Goal: Task Accomplishment & Management: Manage account settings

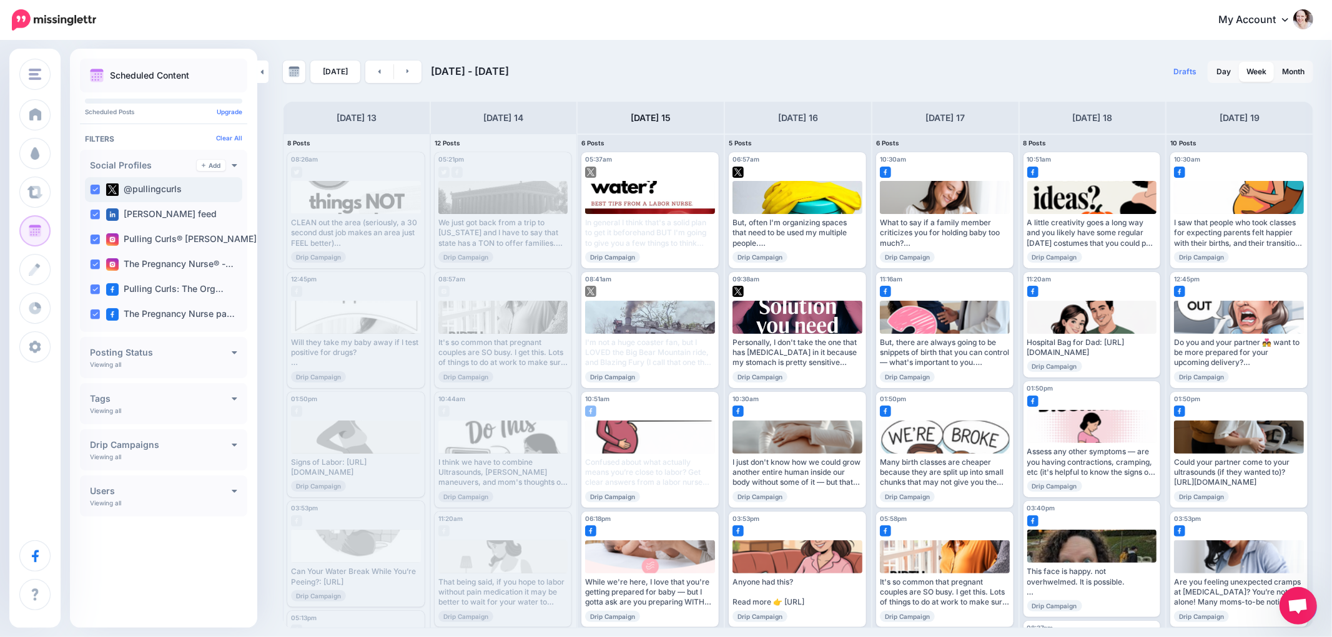
click at [92, 187] on ins at bounding box center [95, 190] width 10 height 10
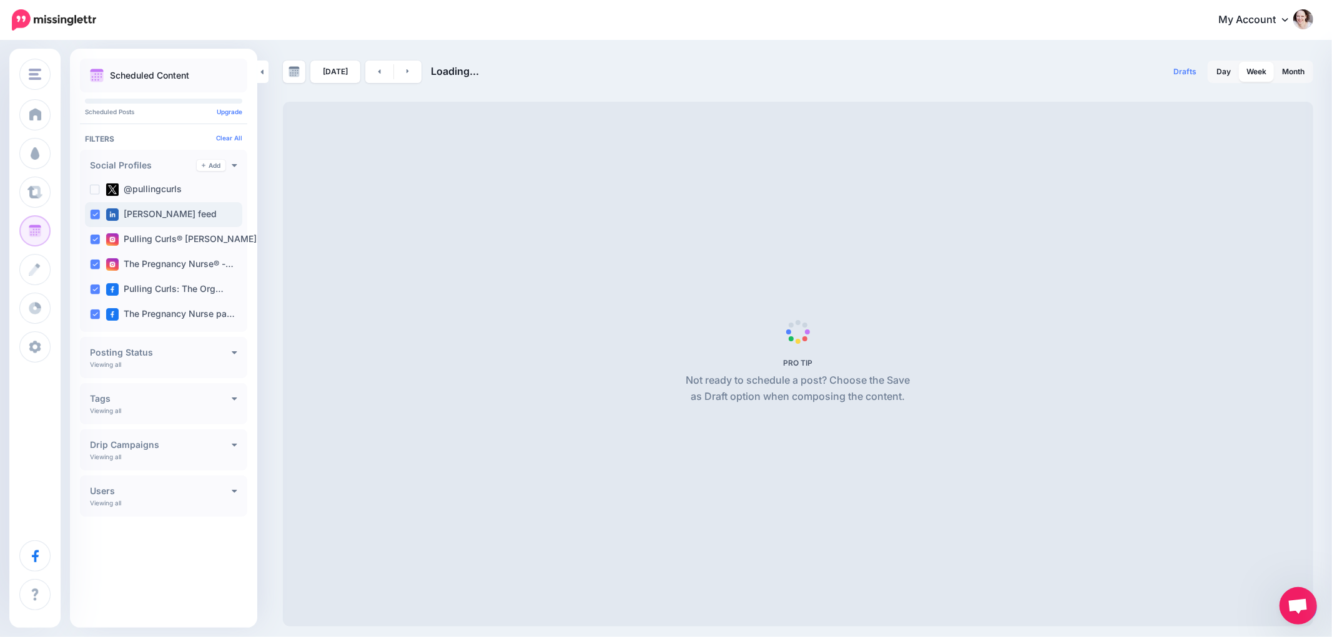
click at [94, 219] on ins at bounding box center [95, 215] width 10 height 10
click at [91, 242] on ins at bounding box center [95, 240] width 10 height 10
click at [90, 263] on ins at bounding box center [95, 265] width 10 height 10
click at [90, 290] on ins at bounding box center [95, 290] width 10 height 10
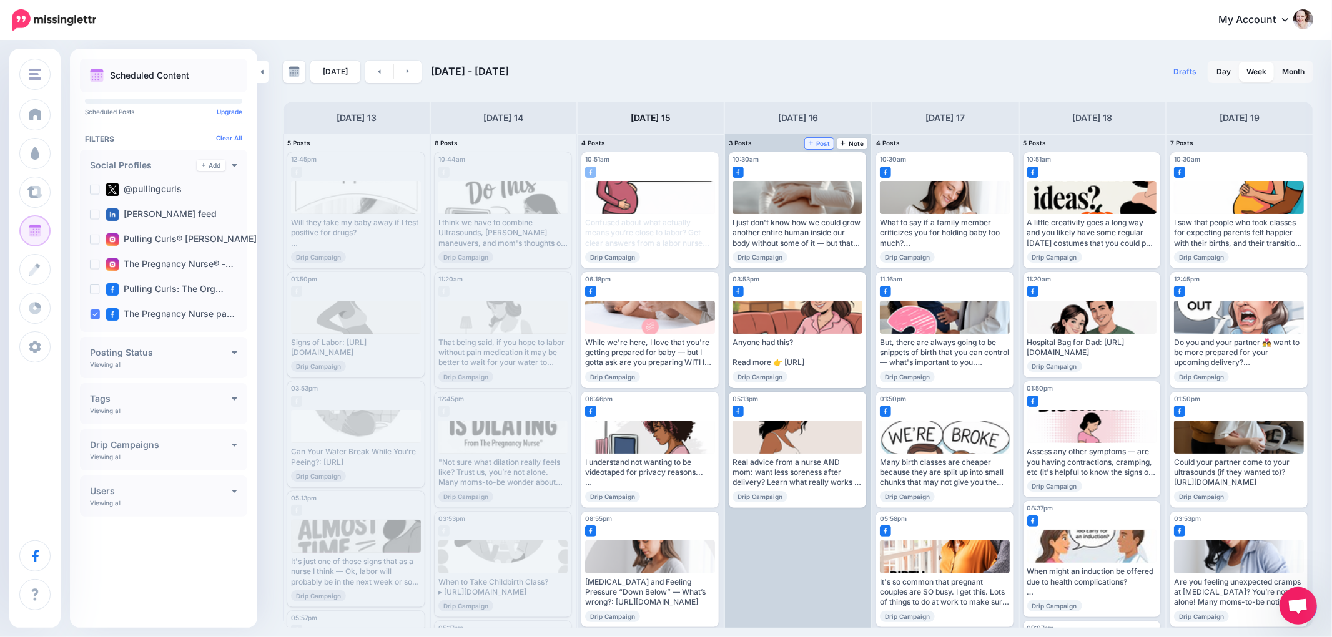
click at [820, 144] on span "Post" at bounding box center [819, 143] width 22 height 6
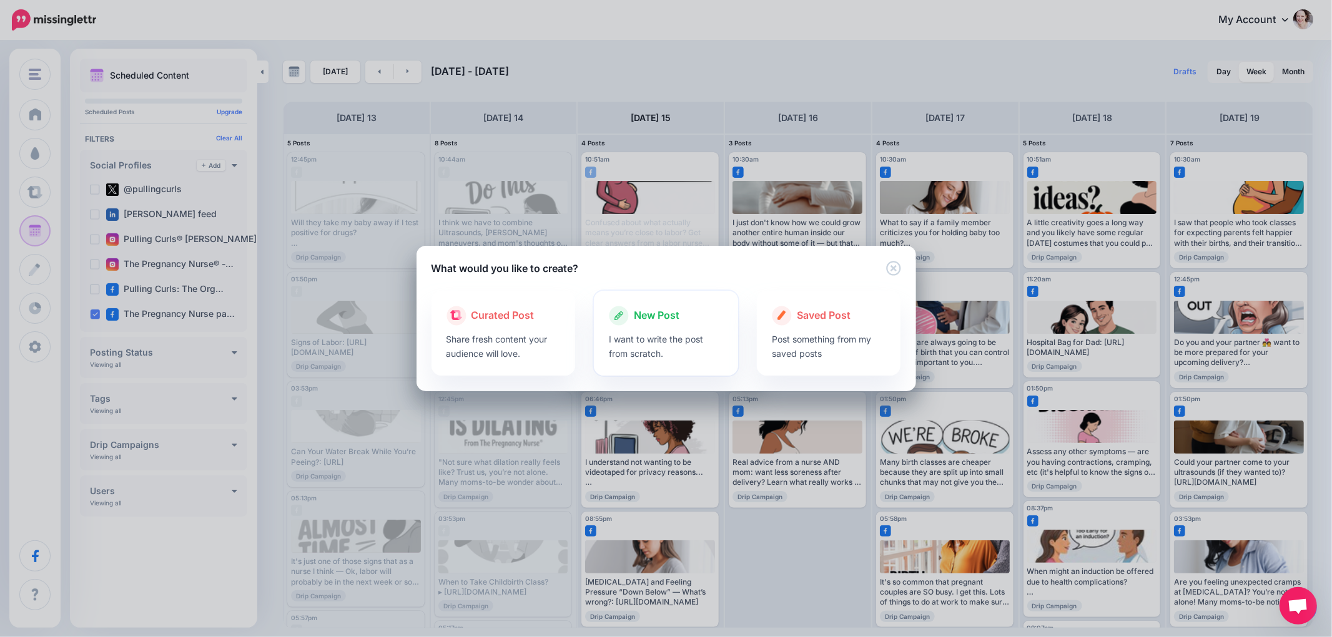
click at [637, 312] on span "New Post" at bounding box center [657, 316] width 46 height 16
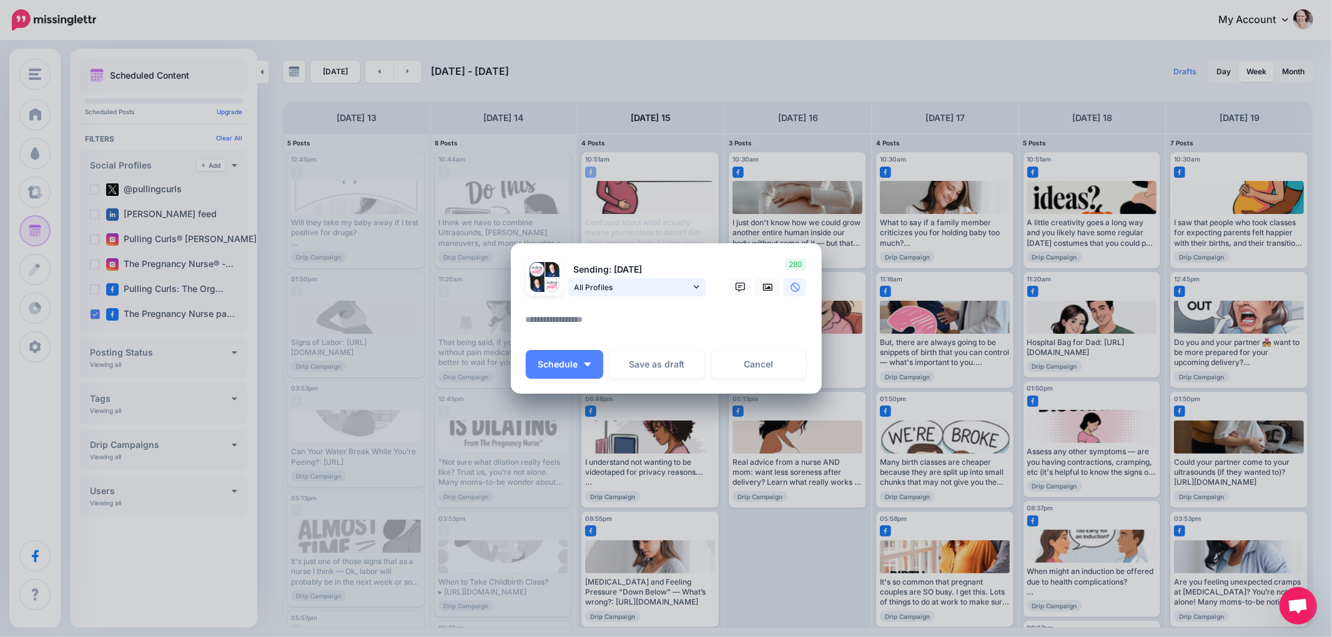
click at [644, 288] on span "All Profiles" at bounding box center [632, 287] width 116 height 13
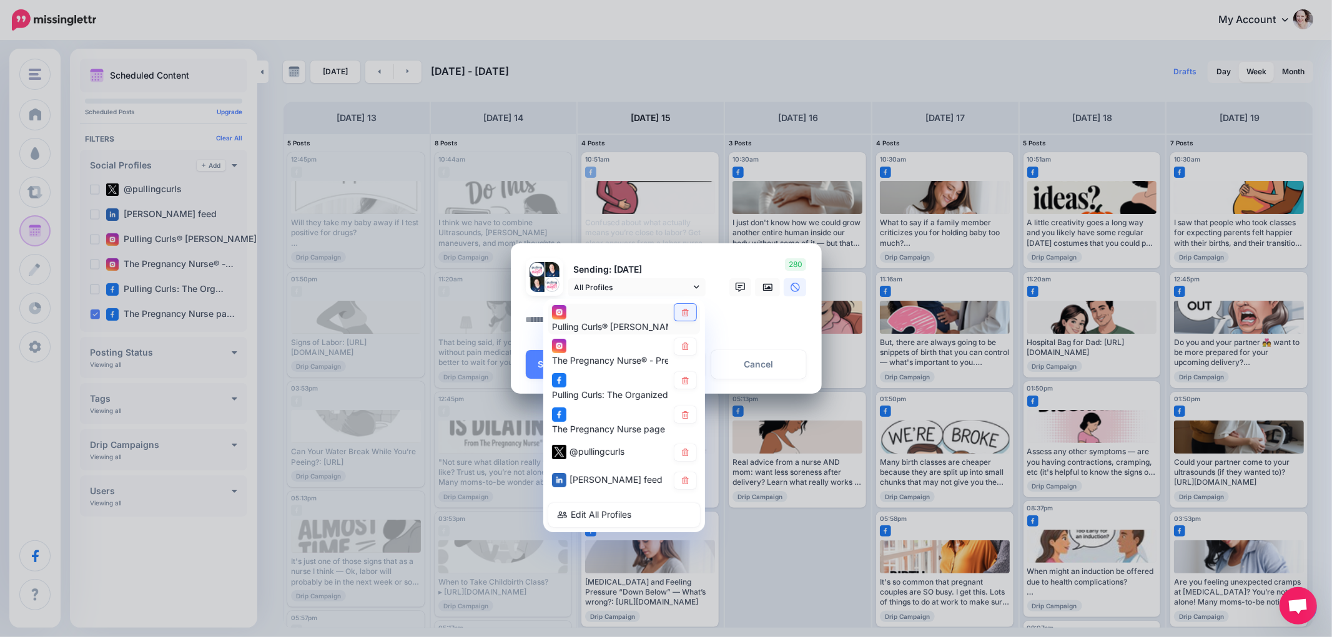
click at [684, 315] on icon at bounding box center [685, 311] width 7 height 7
click at [683, 356] on div "The Pregnancy Nurse® - Prenatal Educator account" at bounding box center [624, 353] width 144 height 31
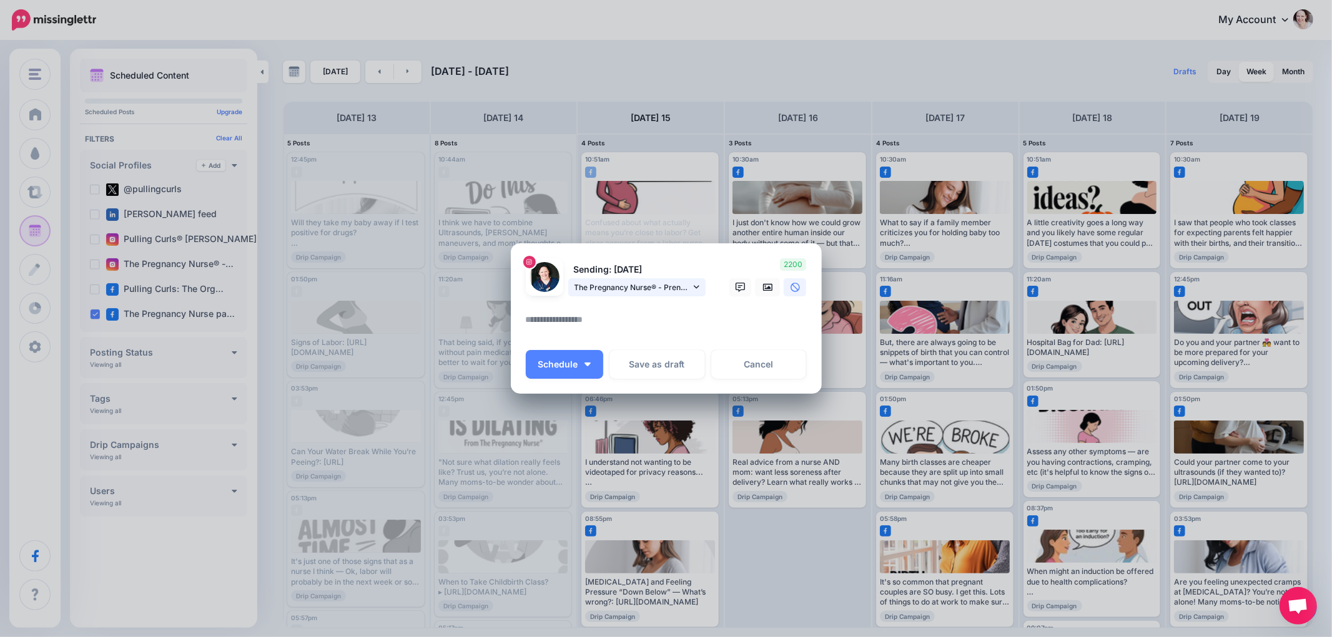
click at [664, 284] on span "The Pregnancy Nurse® - Prenatal Educator account" at bounding box center [632, 287] width 116 height 13
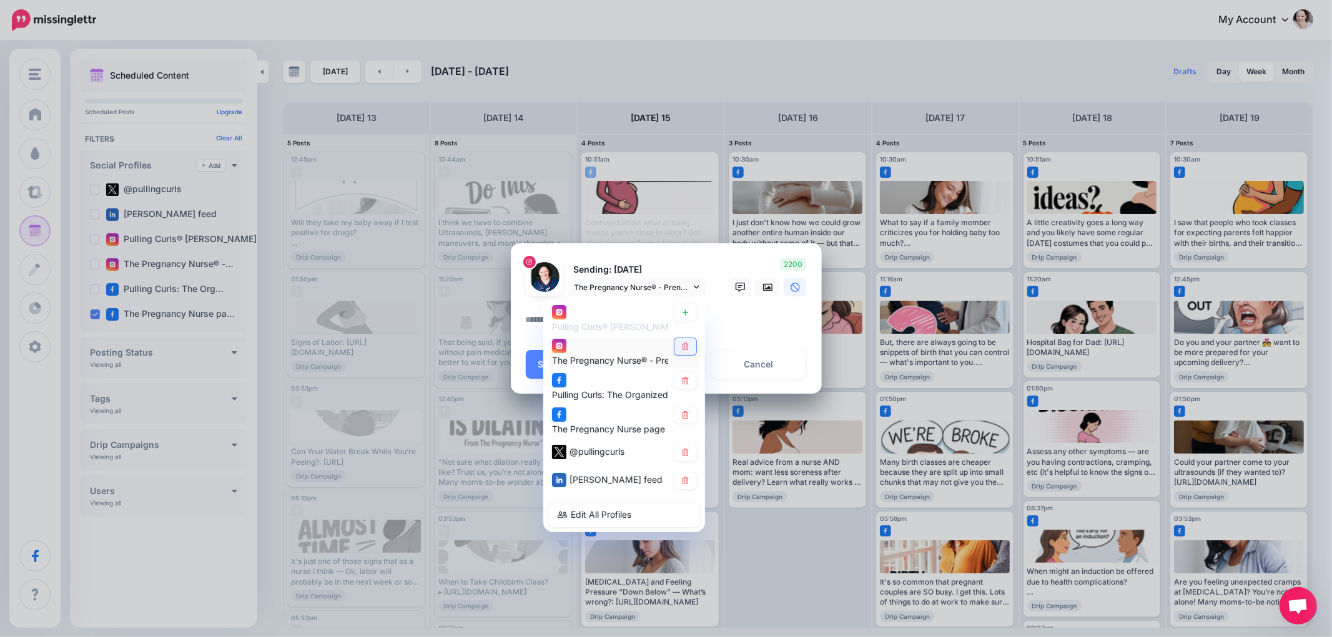
click at [684, 352] on link at bounding box center [685, 346] width 22 height 17
click at [684, 375] on link at bounding box center [685, 380] width 22 height 17
click at [687, 449] on icon at bounding box center [685, 452] width 7 height 7
click at [681, 481] on icon at bounding box center [685, 480] width 9 height 7
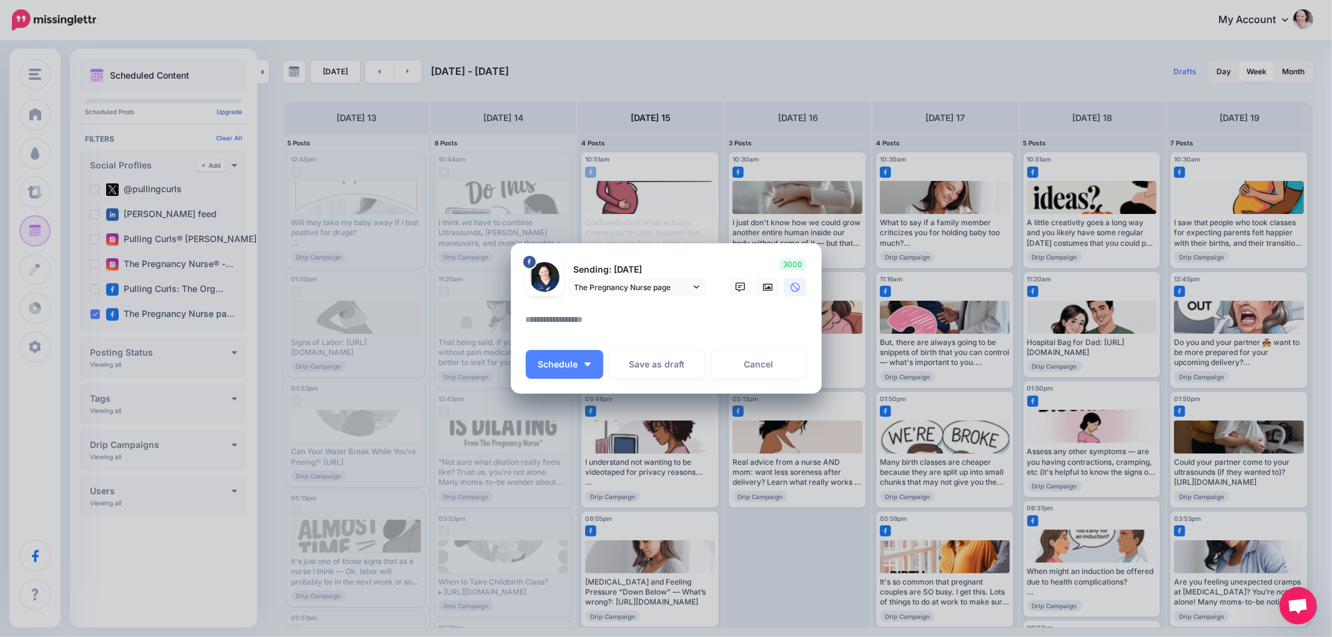
click at [575, 325] on textarea at bounding box center [669, 324] width 287 height 24
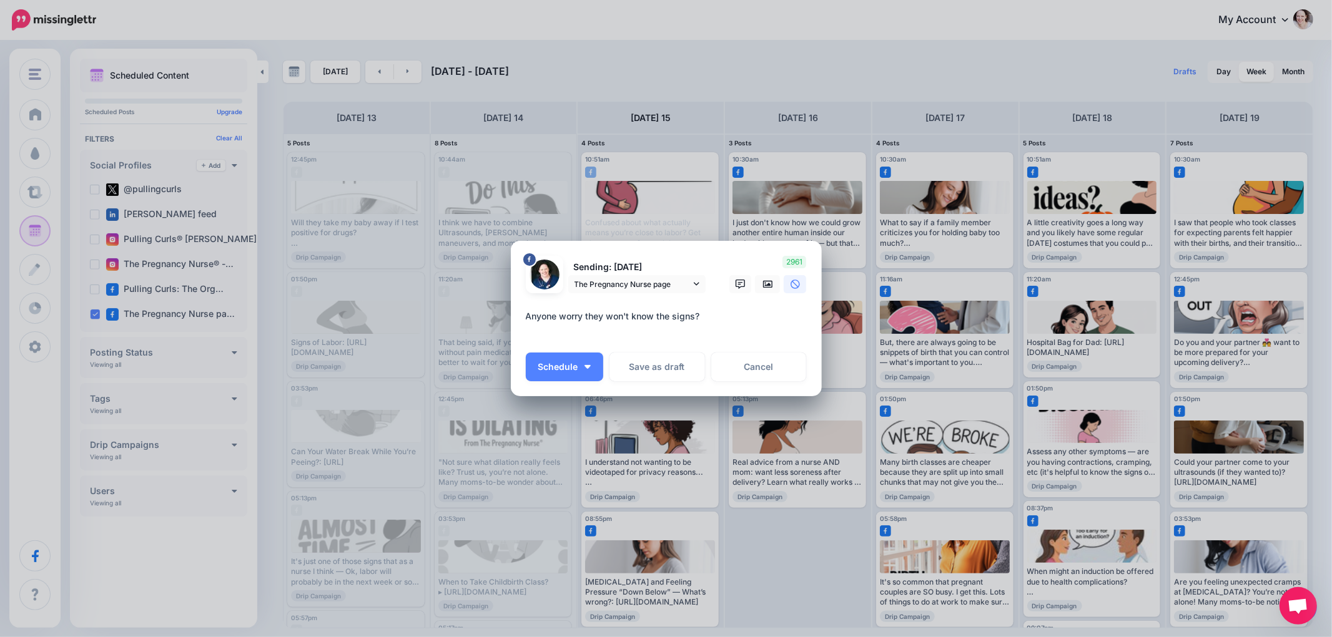
paste textarea "**********"
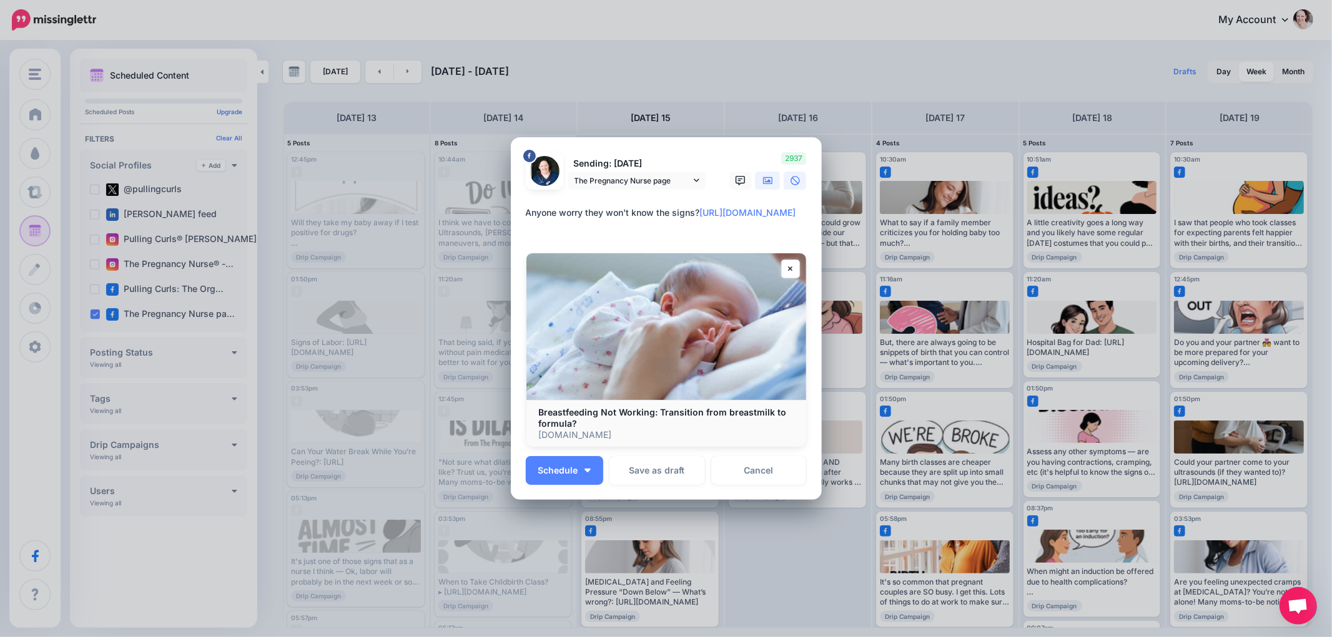
type textarea "**********"
click at [768, 182] on icon at bounding box center [768, 180] width 10 height 7
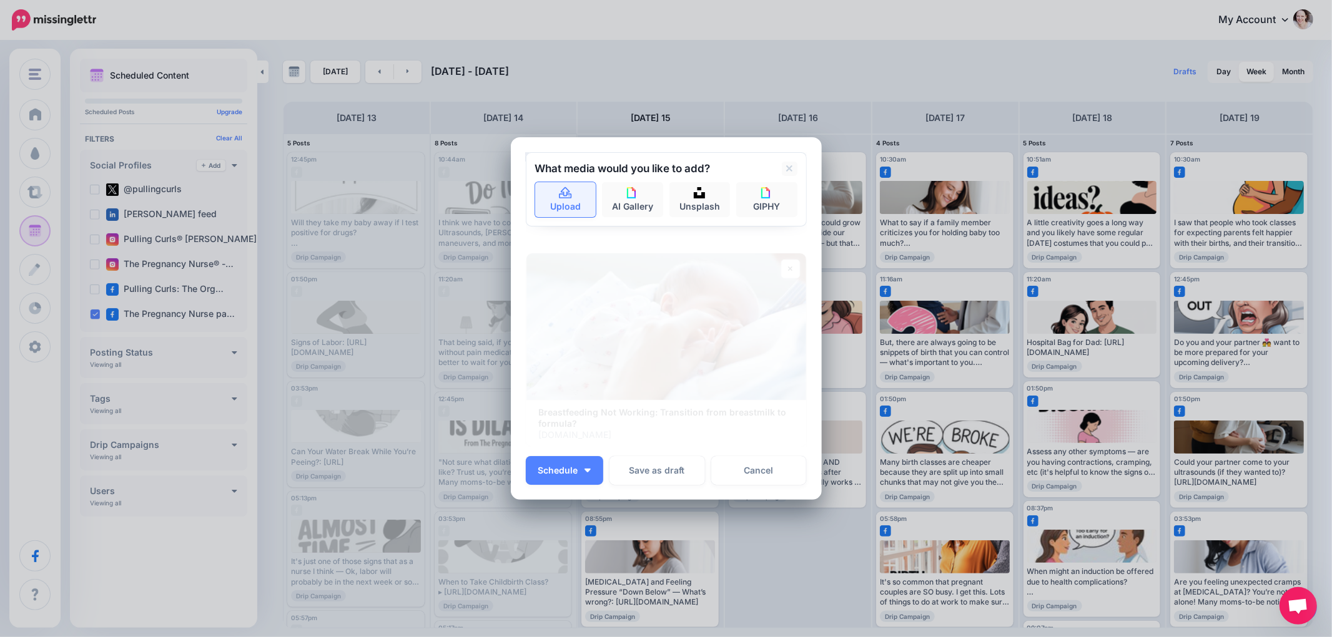
click at [581, 195] on link "Upload" at bounding box center [565, 199] width 61 height 35
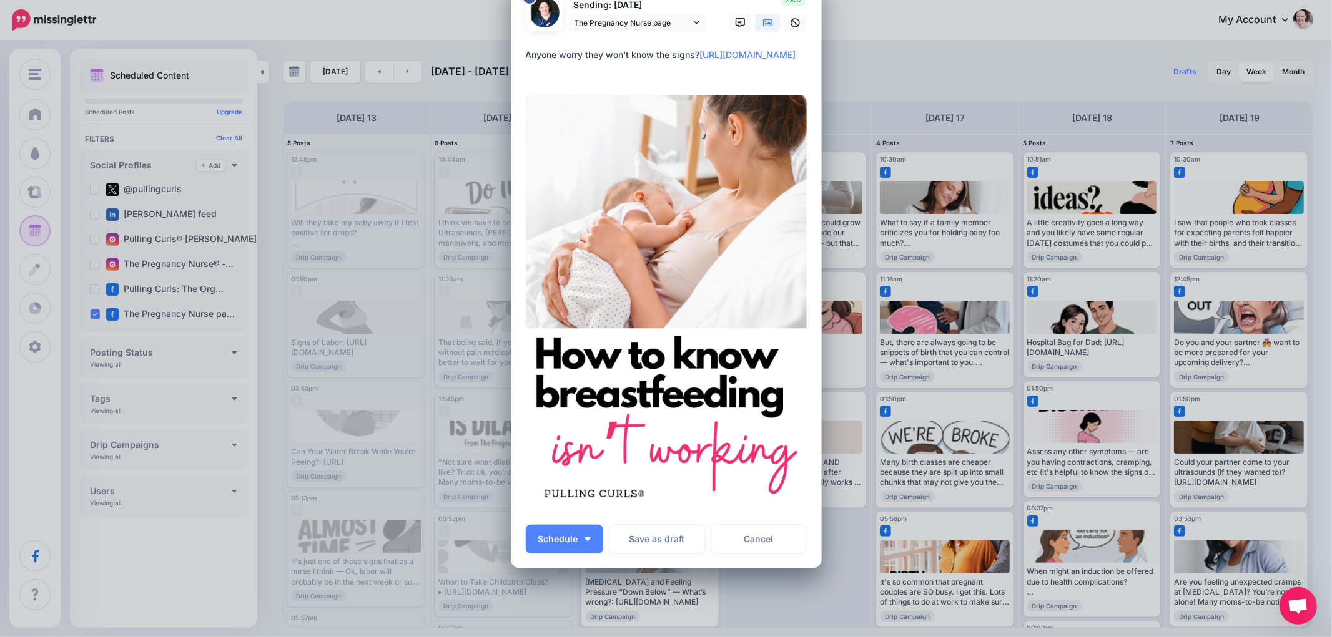
scroll to position [69, 0]
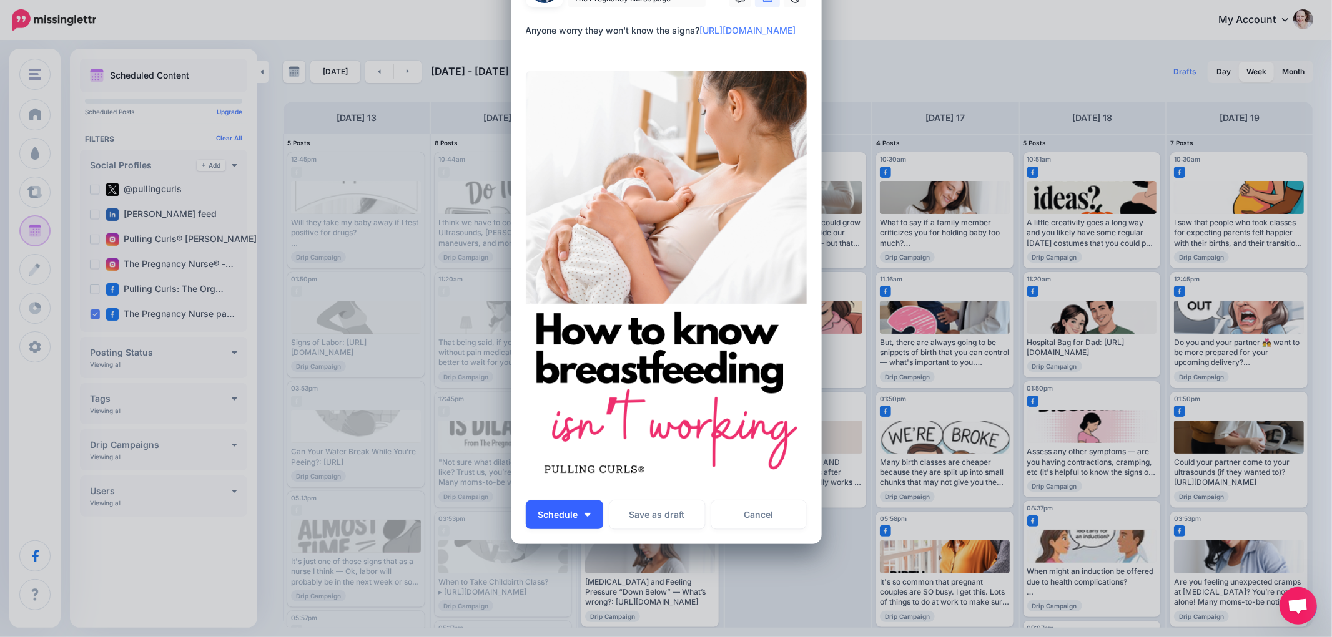
click at [589, 514] on button "Schedule" at bounding box center [564, 515] width 77 height 29
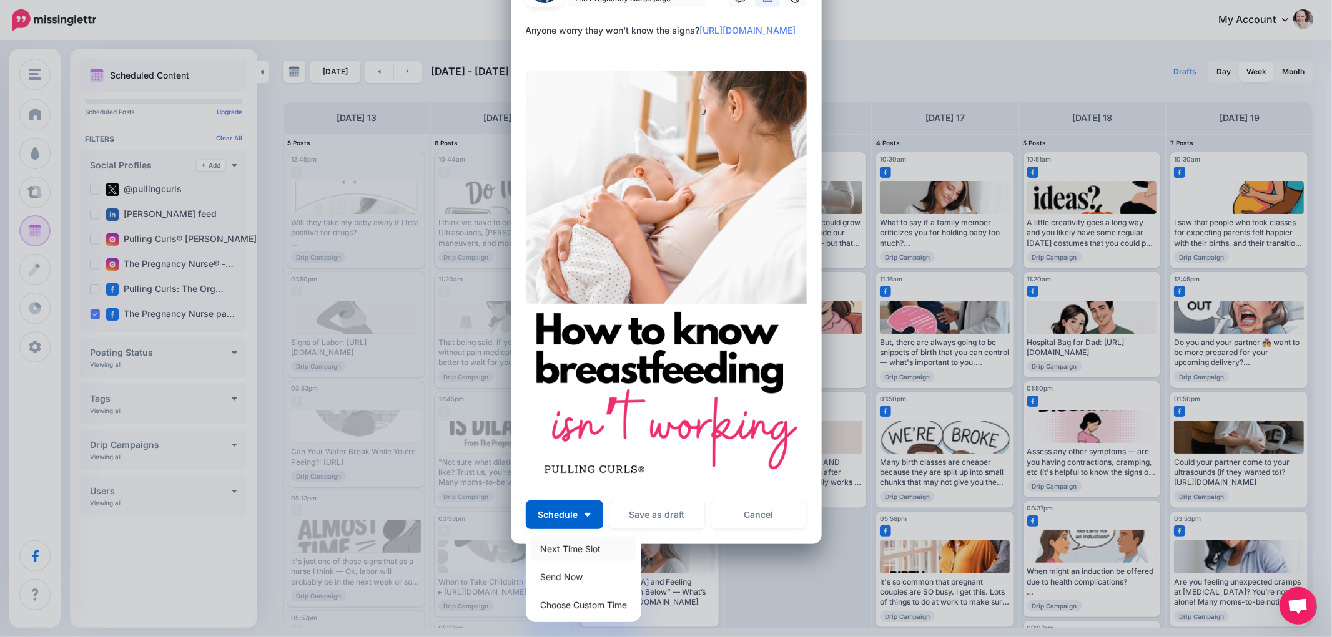
click at [550, 542] on link "Next Time Slot" at bounding box center [584, 549] width 106 height 24
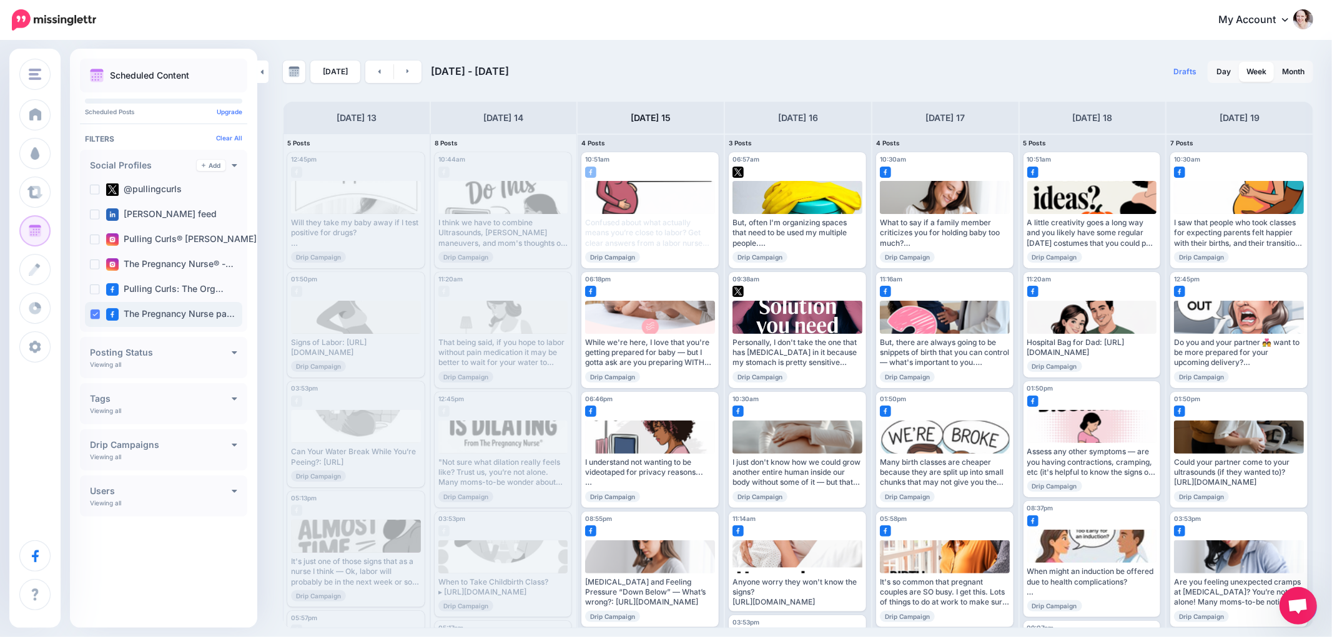
click at [90, 315] on ins at bounding box center [95, 315] width 10 height 10
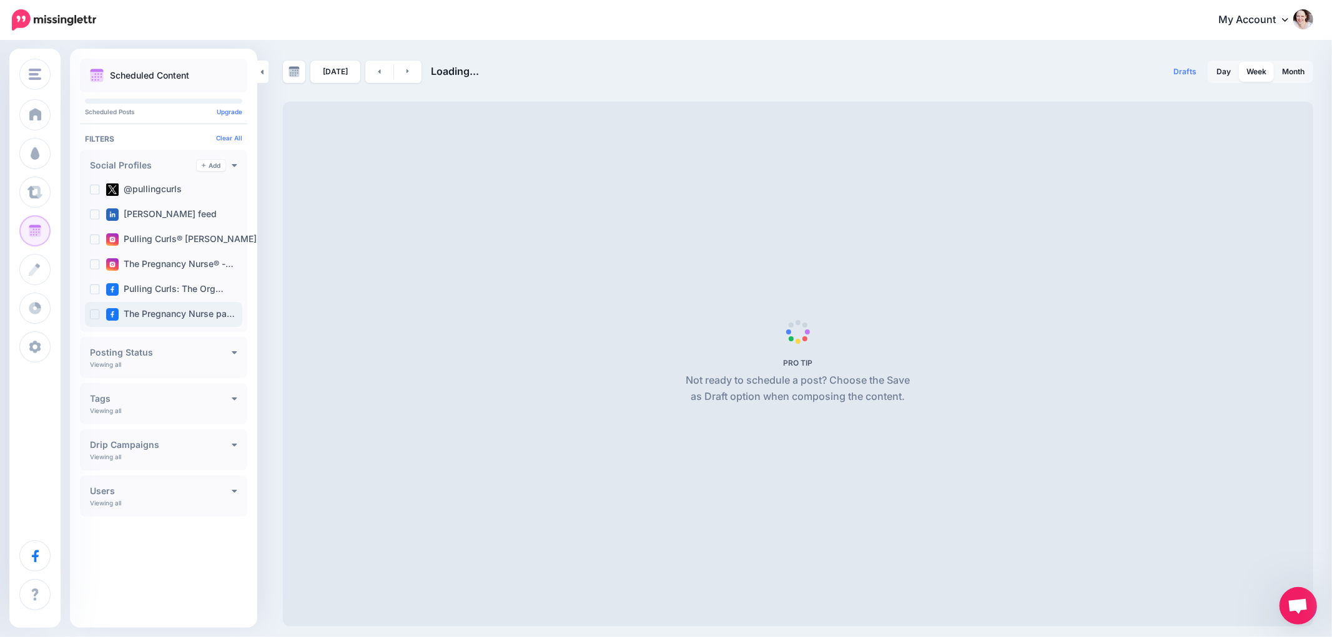
click at [94, 315] on ins at bounding box center [95, 315] width 10 height 10
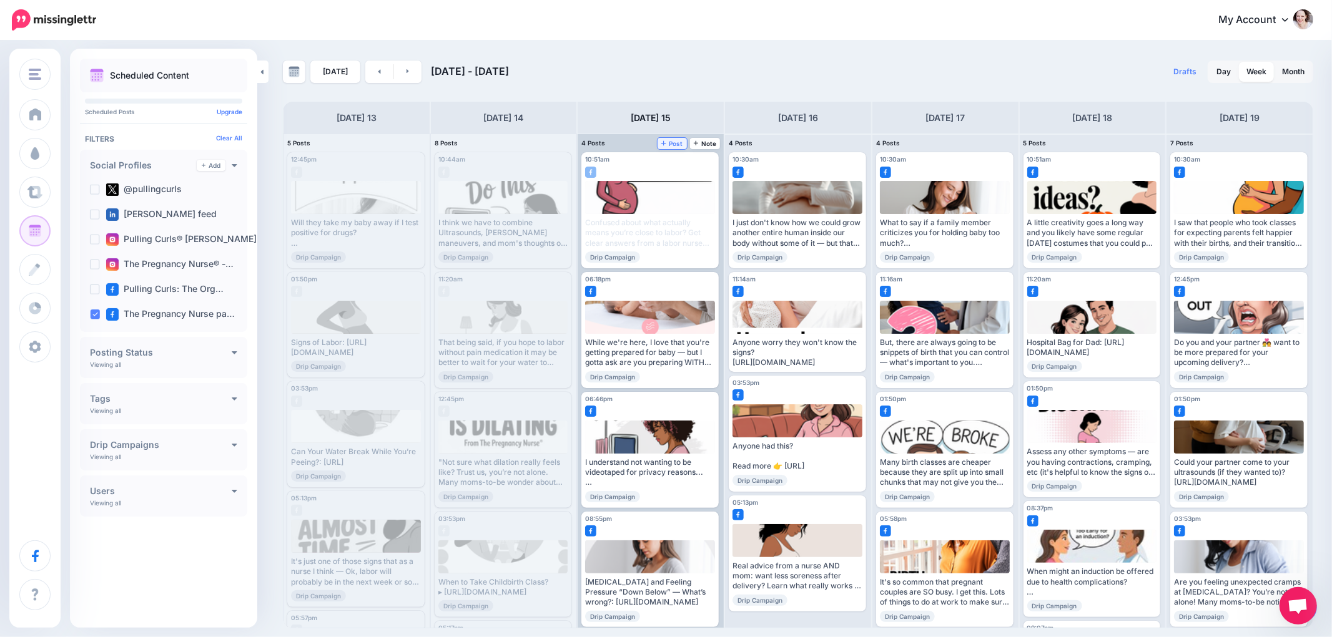
click at [669, 146] on span "Post" at bounding box center [672, 143] width 22 height 6
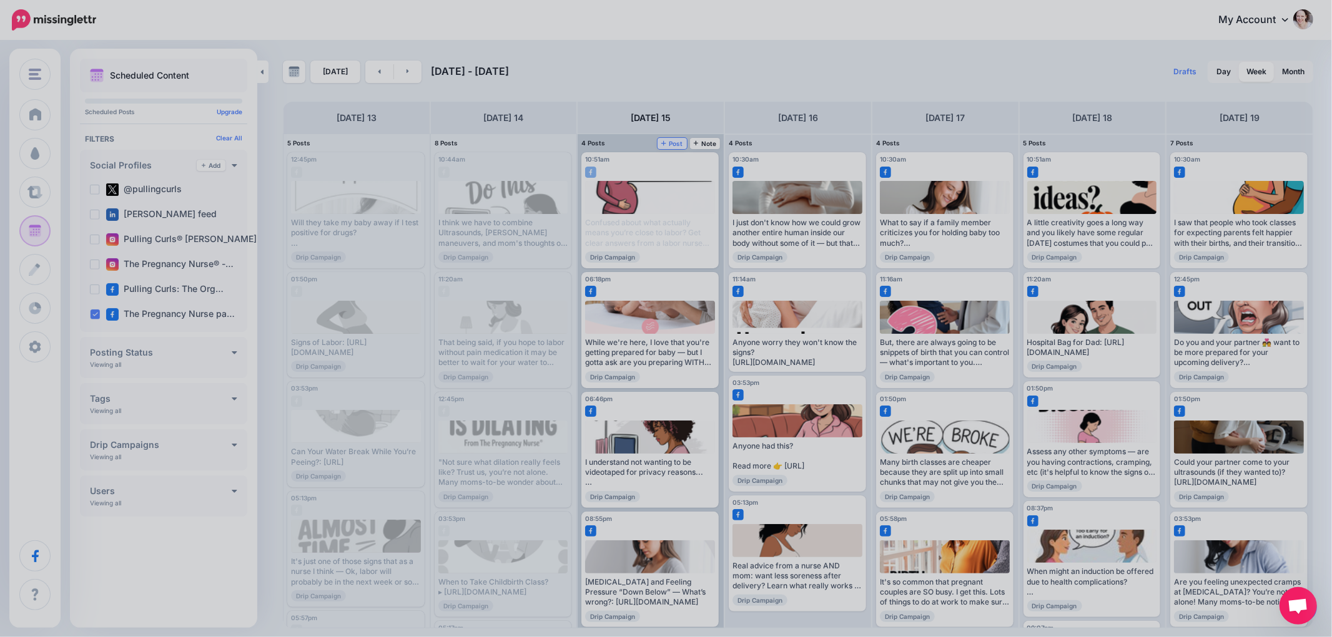
scroll to position [0, 0]
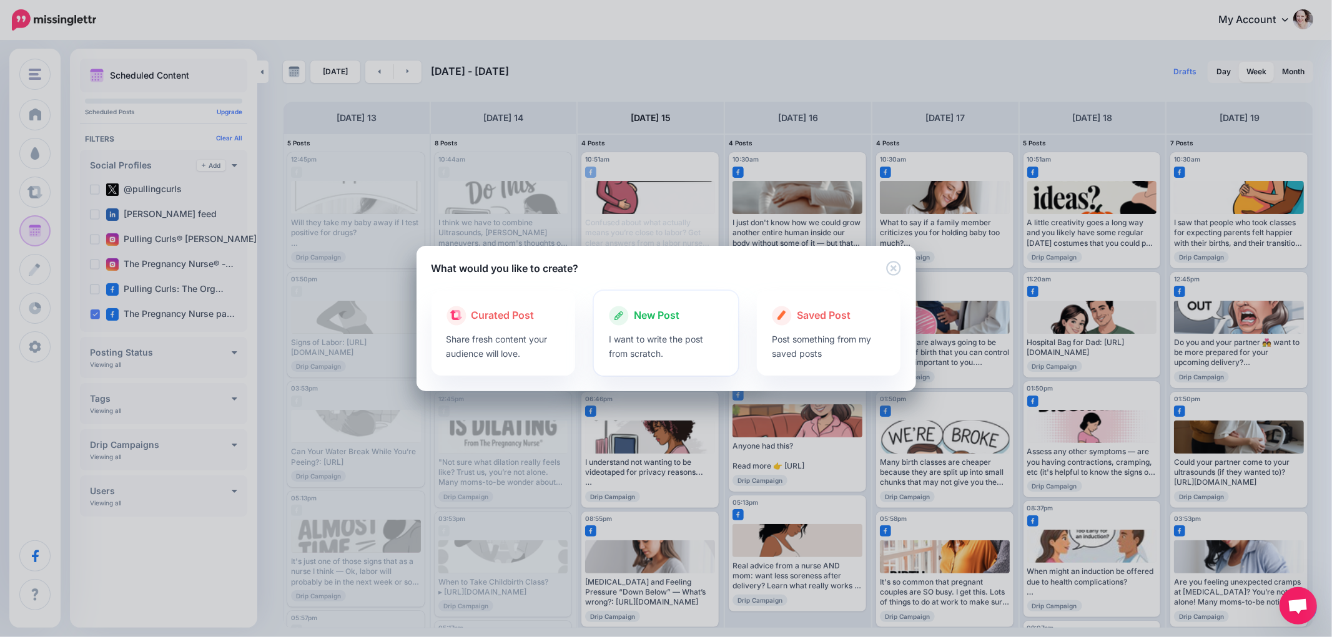
click at [665, 342] on p "I want to write the post from scratch." at bounding box center [666, 346] width 114 height 29
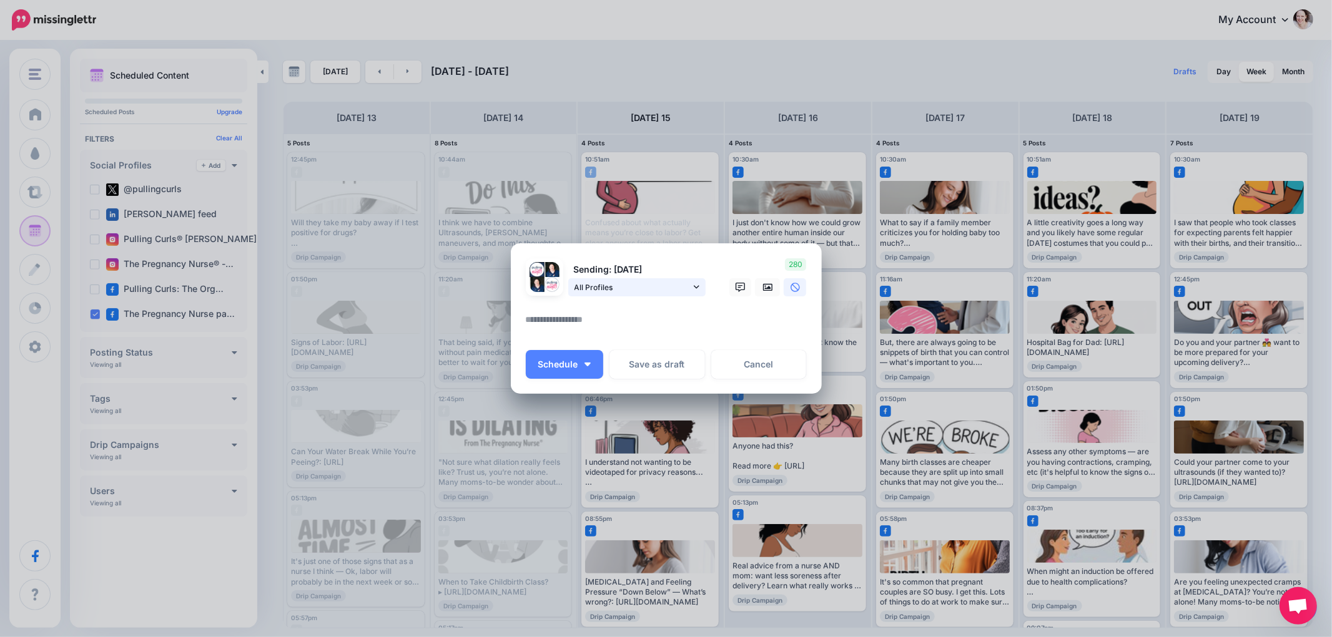
click at [621, 285] on span "All Profiles" at bounding box center [632, 287] width 116 height 13
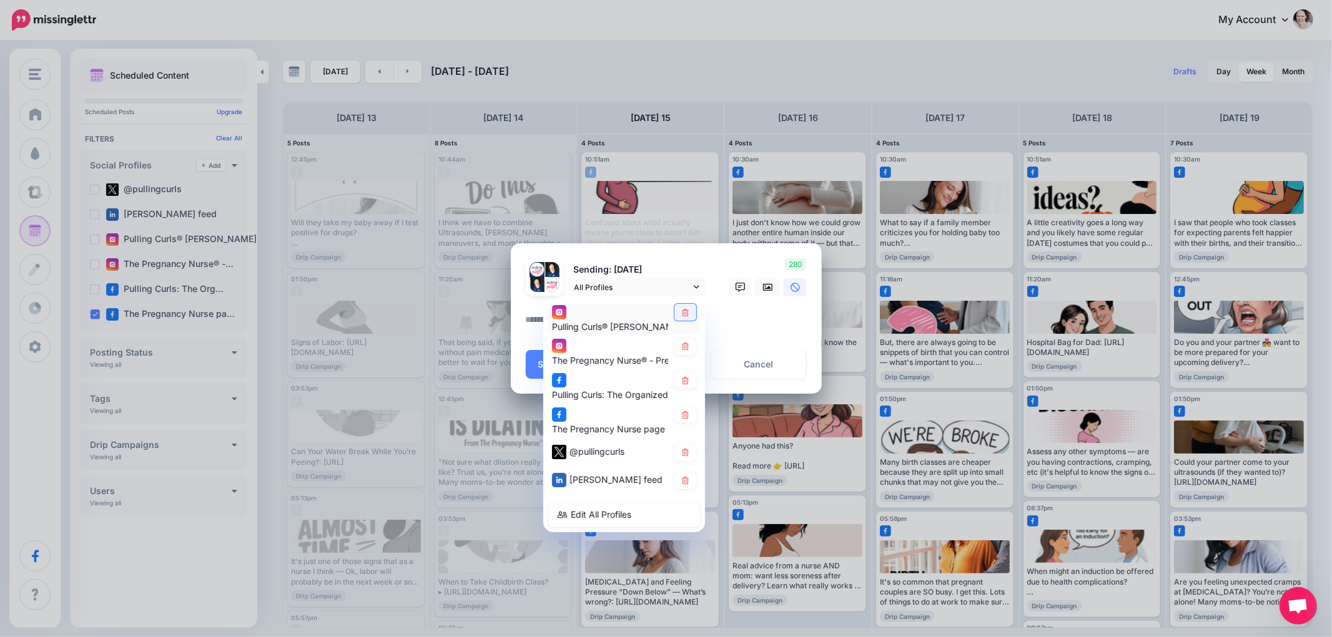
click at [687, 315] on icon at bounding box center [685, 311] width 7 height 7
click at [685, 358] on div "The Pregnancy Nurse® - Prenatal Educator account" at bounding box center [624, 353] width 144 height 31
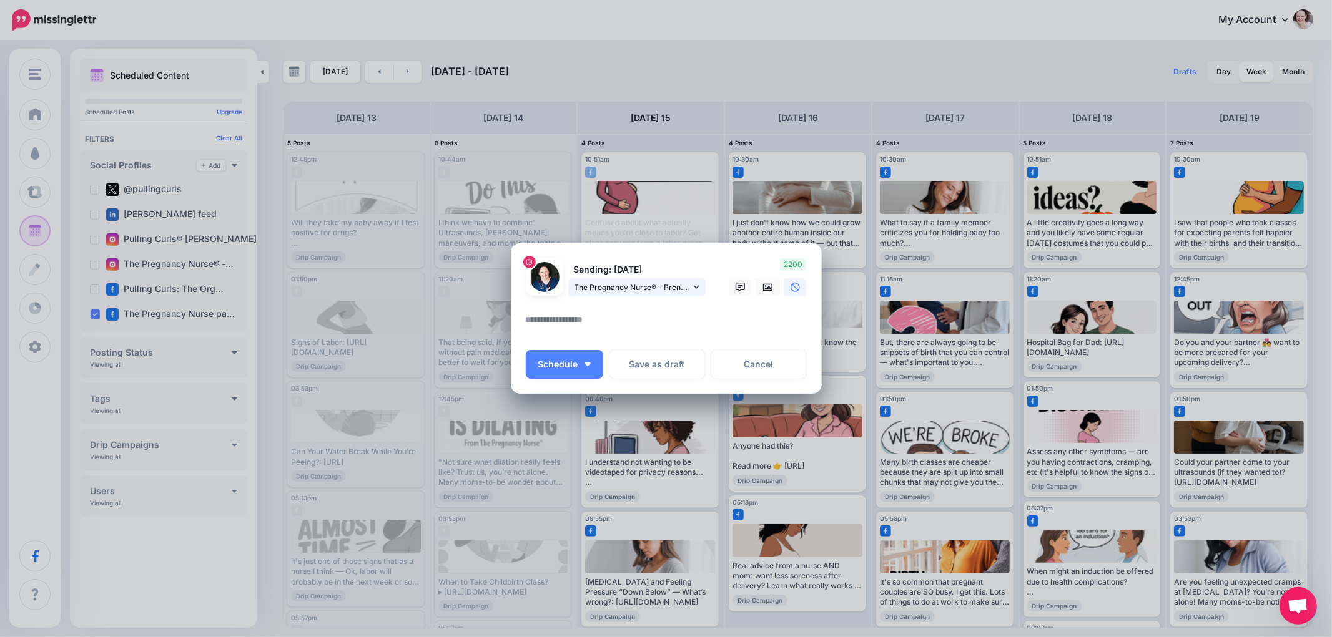
click at [667, 289] on span "The Pregnancy Nurse® - Prenatal Educator account" at bounding box center [632, 287] width 116 height 13
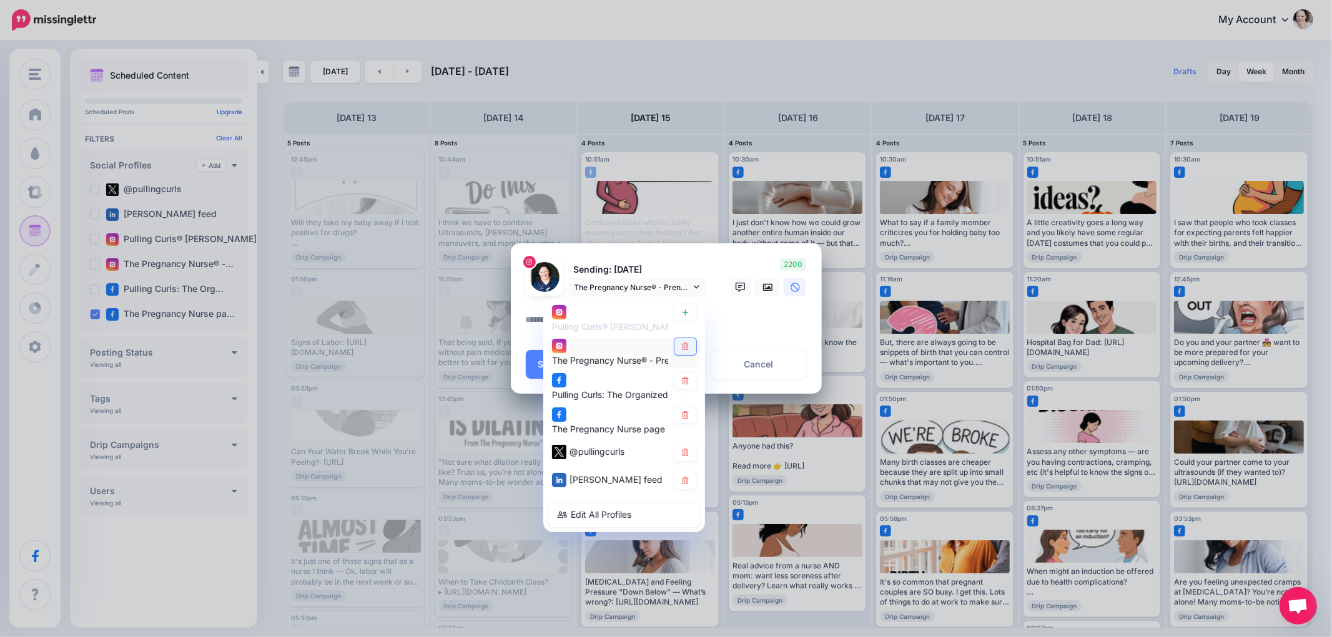
click at [686, 348] on icon at bounding box center [685, 346] width 7 height 7
click at [684, 377] on icon at bounding box center [685, 380] width 9 height 7
click at [687, 450] on icon at bounding box center [685, 452] width 9 height 7
click at [684, 478] on icon at bounding box center [685, 480] width 7 height 7
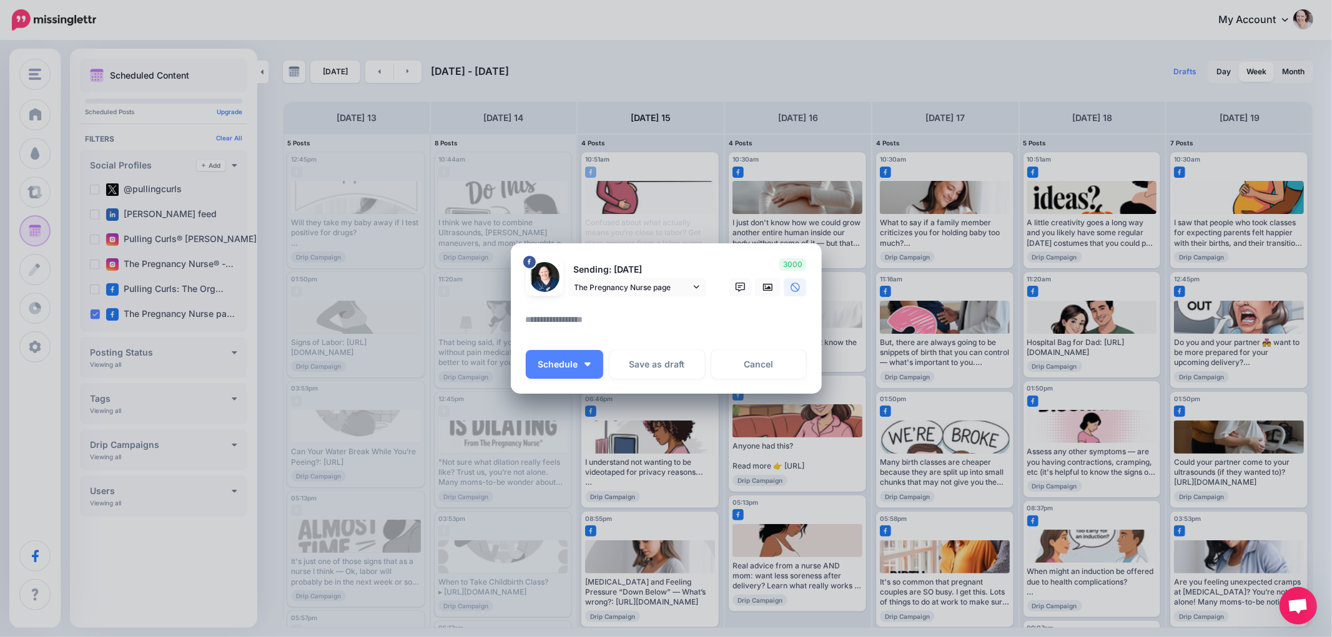
click at [632, 320] on textarea at bounding box center [669, 324] width 287 height 24
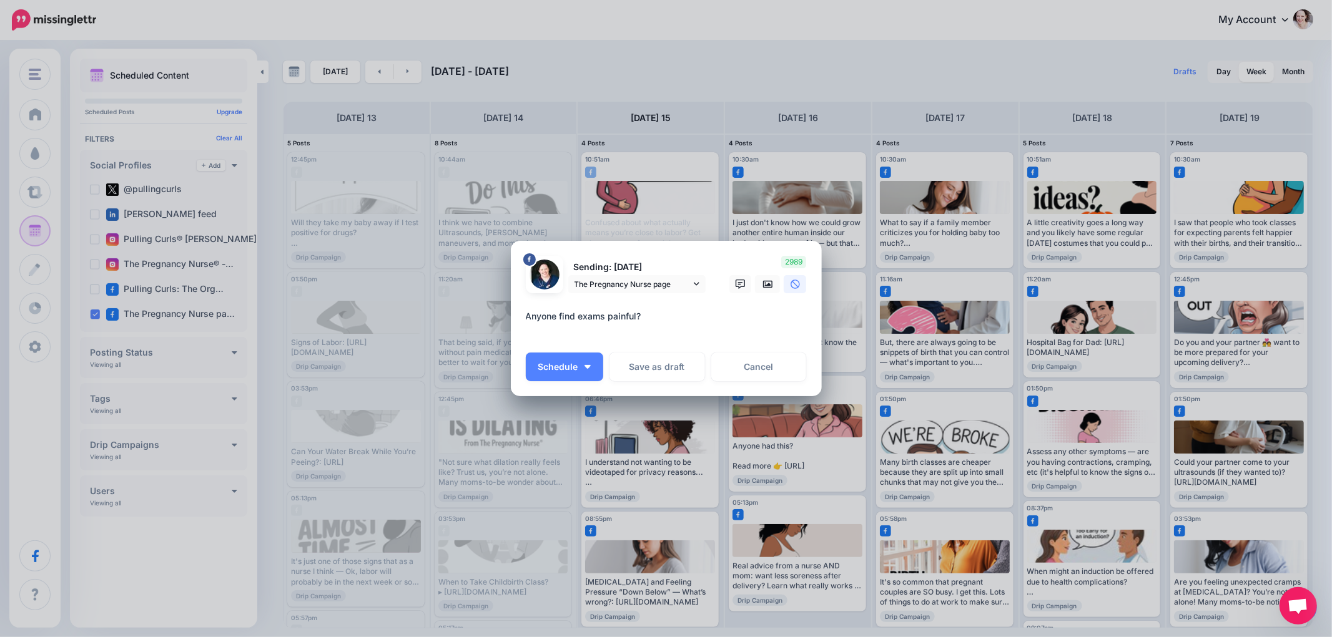
paste textarea "**********"
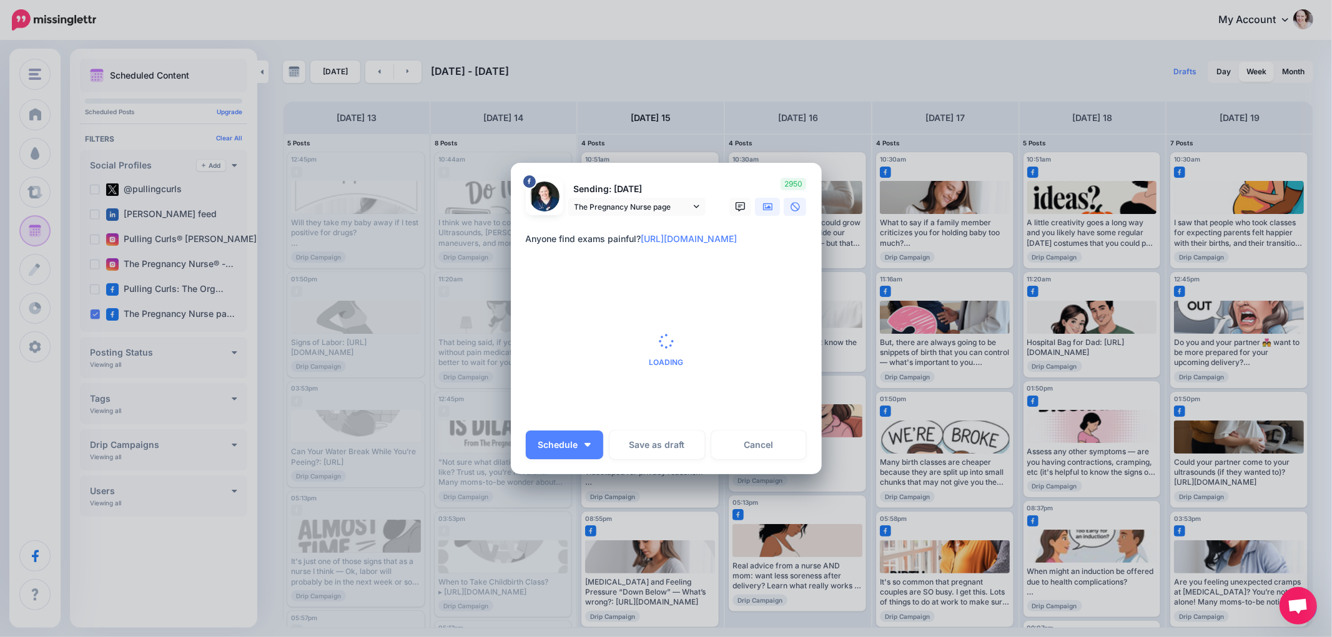
type textarea "**********"
click at [770, 210] on icon at bounding box center [768, 206] width 10 height 7
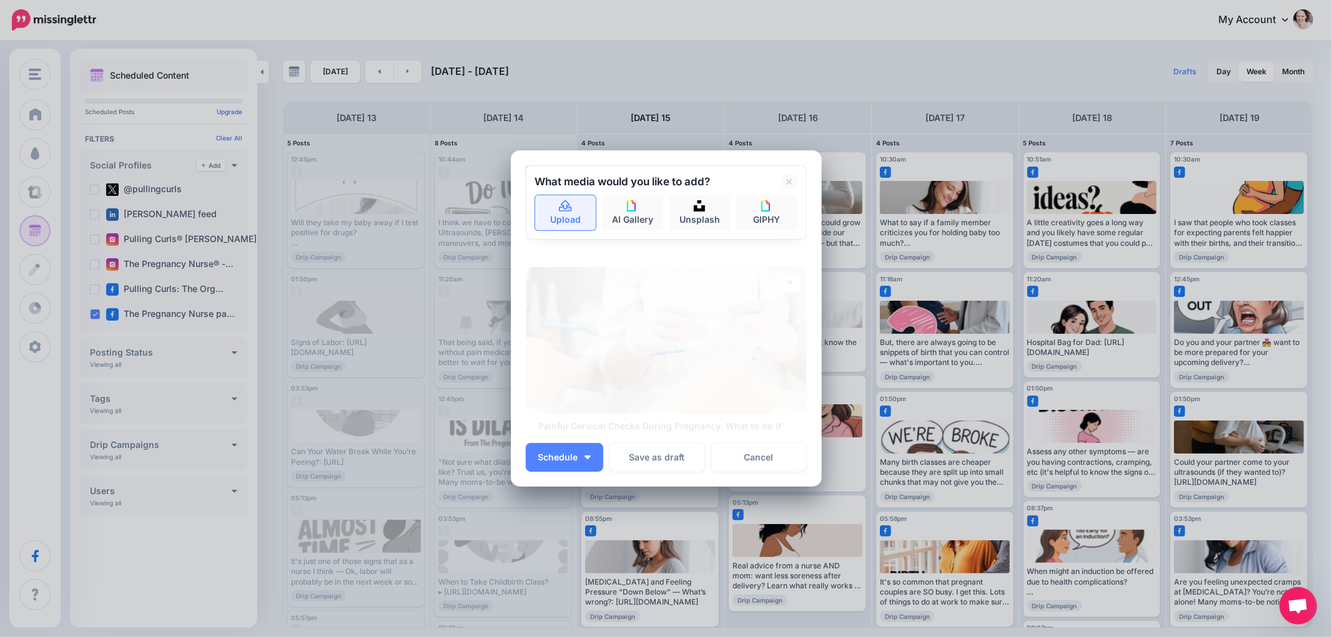
click at [568, 208] on icon at bounding box center [565, 206] width 14 height 11
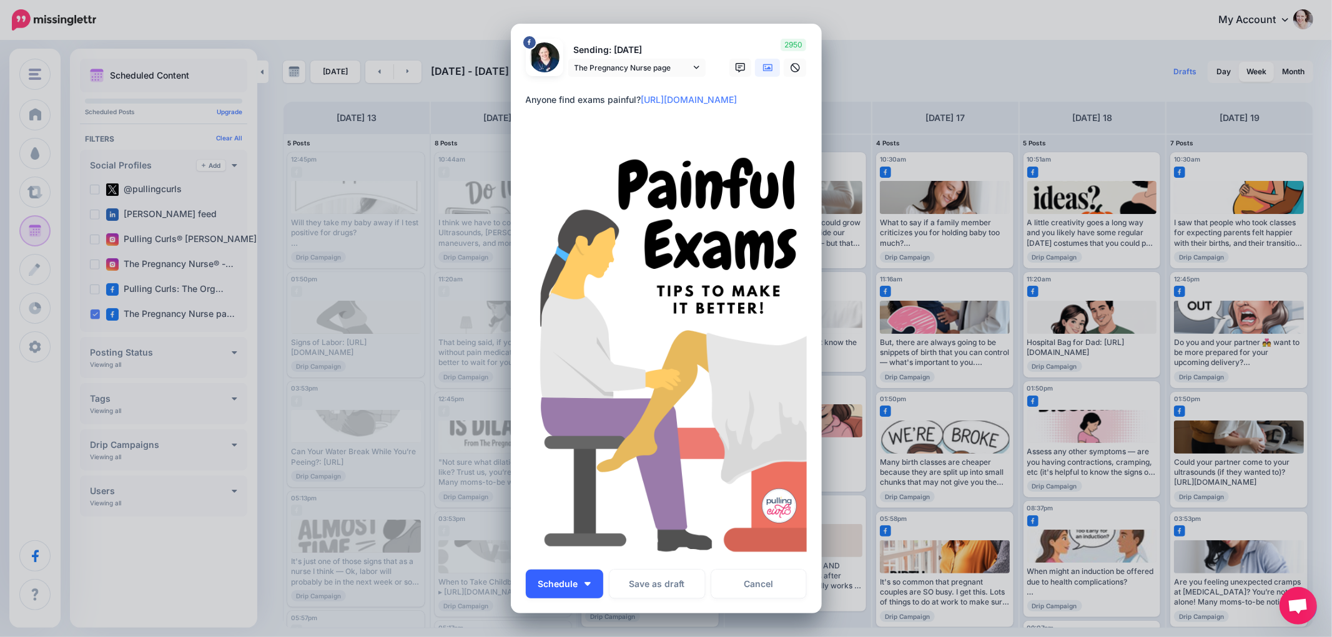
click at [585, 584] on button "Schedule" at bounding box center [564, 584] width 77 height 29
click at [576, 497] on link "Next Time Slot" at bounding box center [584, 496] width 106 height 24
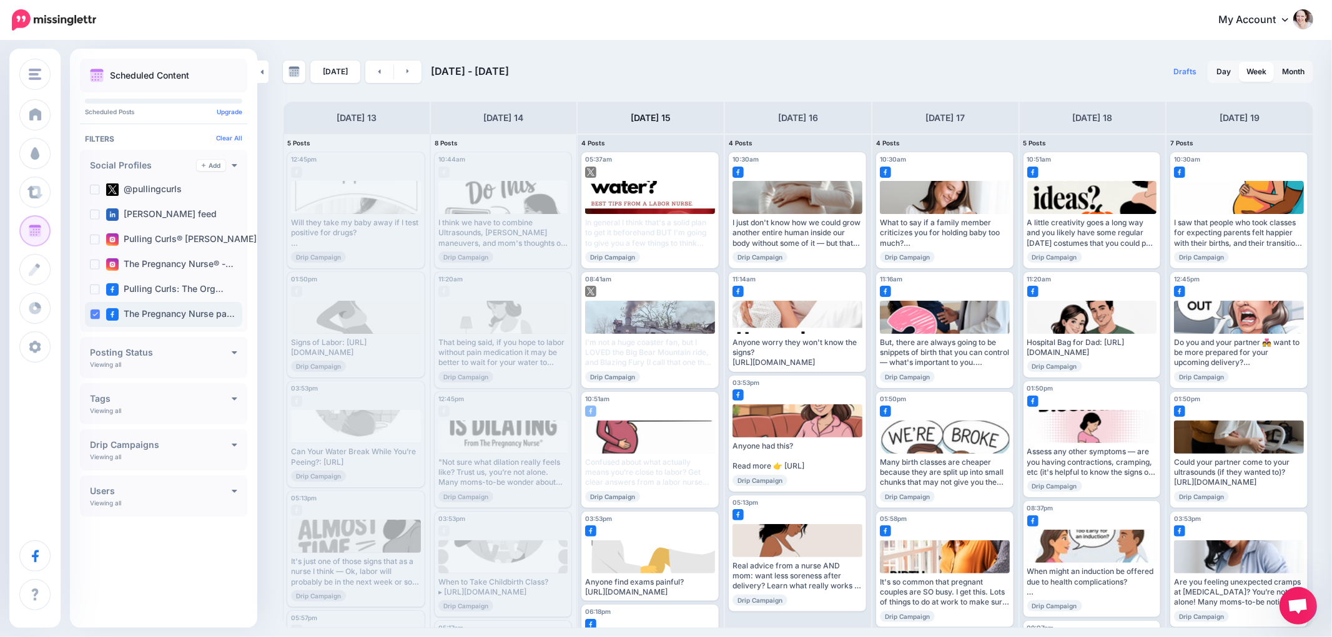
click at [96, 311] on ins at bounding box center [95, 315] width 10 height 10
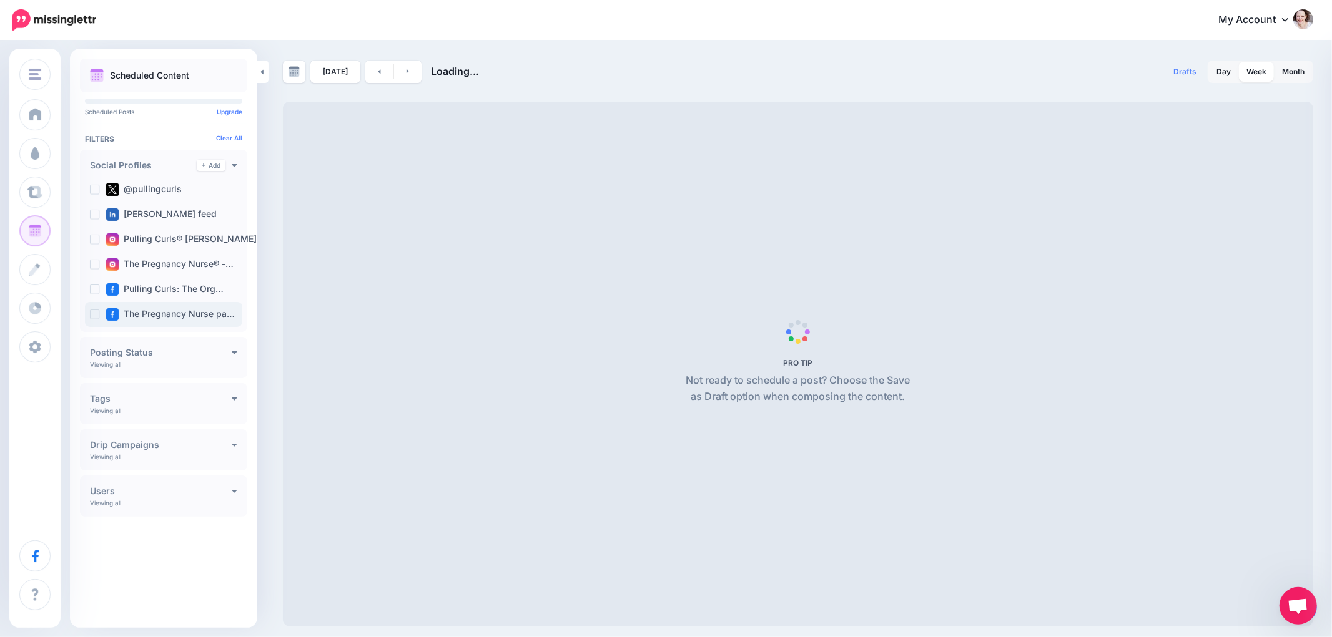
click at [96, 311] on ins at bounding box center [95, 315] width 10 height 10
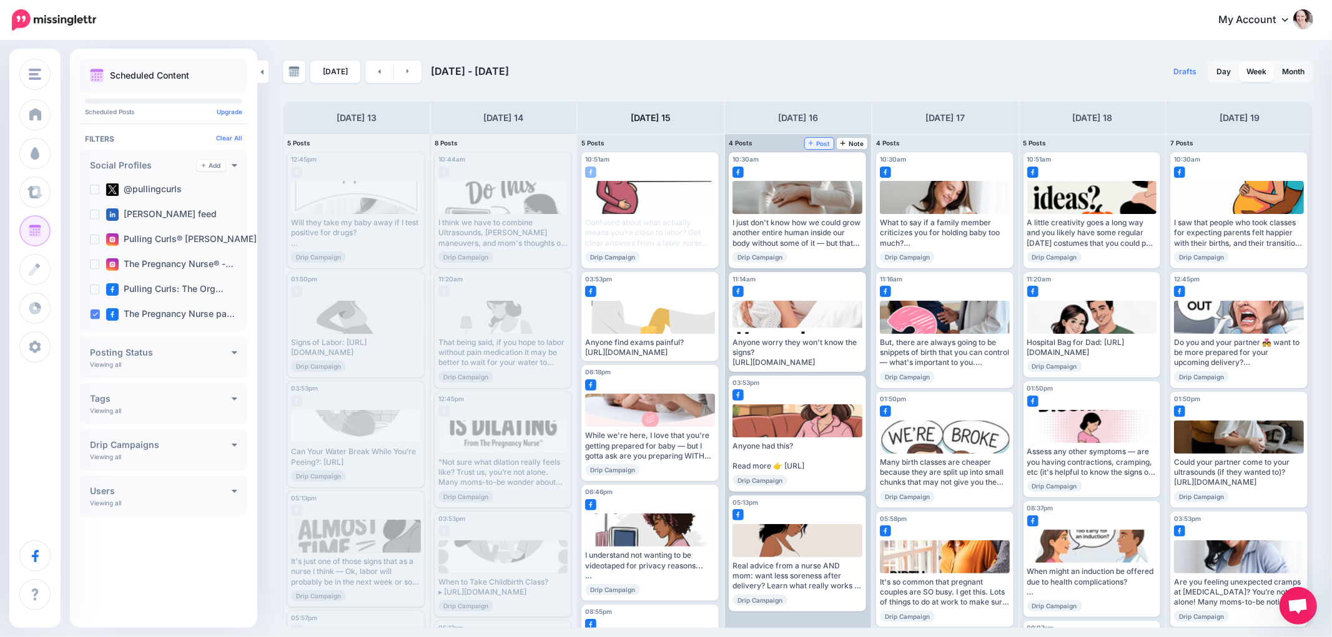
click at [813, 144] on icon at bounding box center [810, 143] width 5 height 6
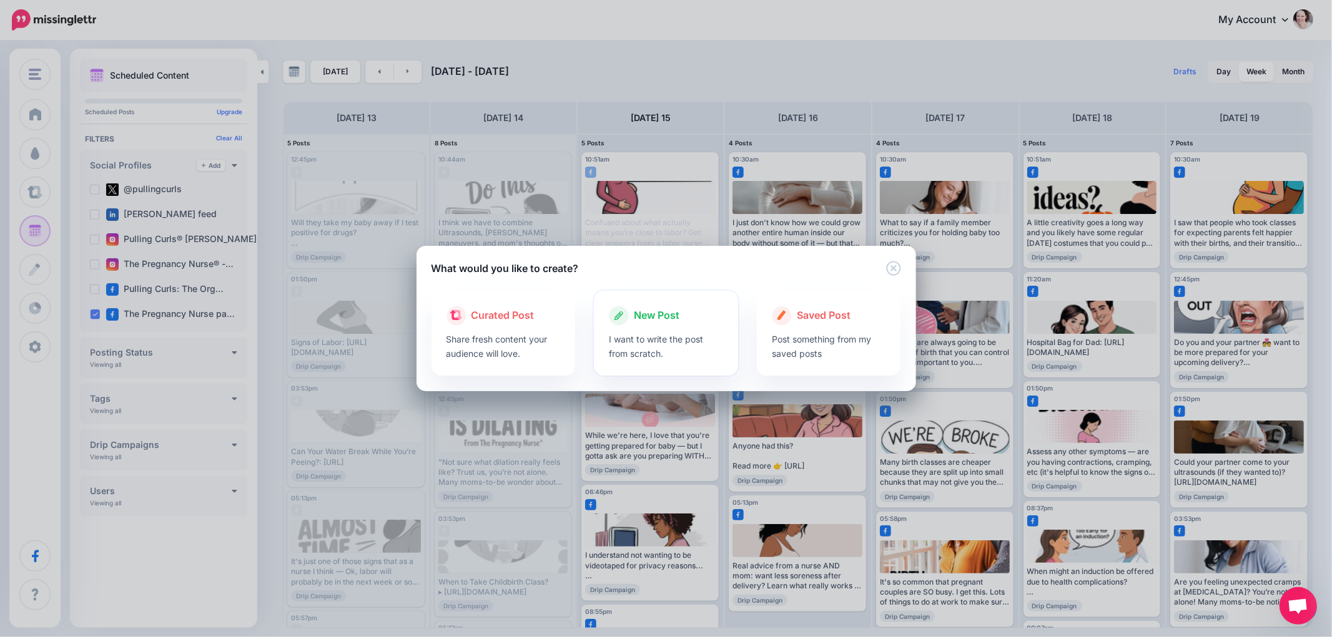
click at [645, 354] on p "I want to write the post from scratch." at bounding box center [666, 346] width 114 height 29
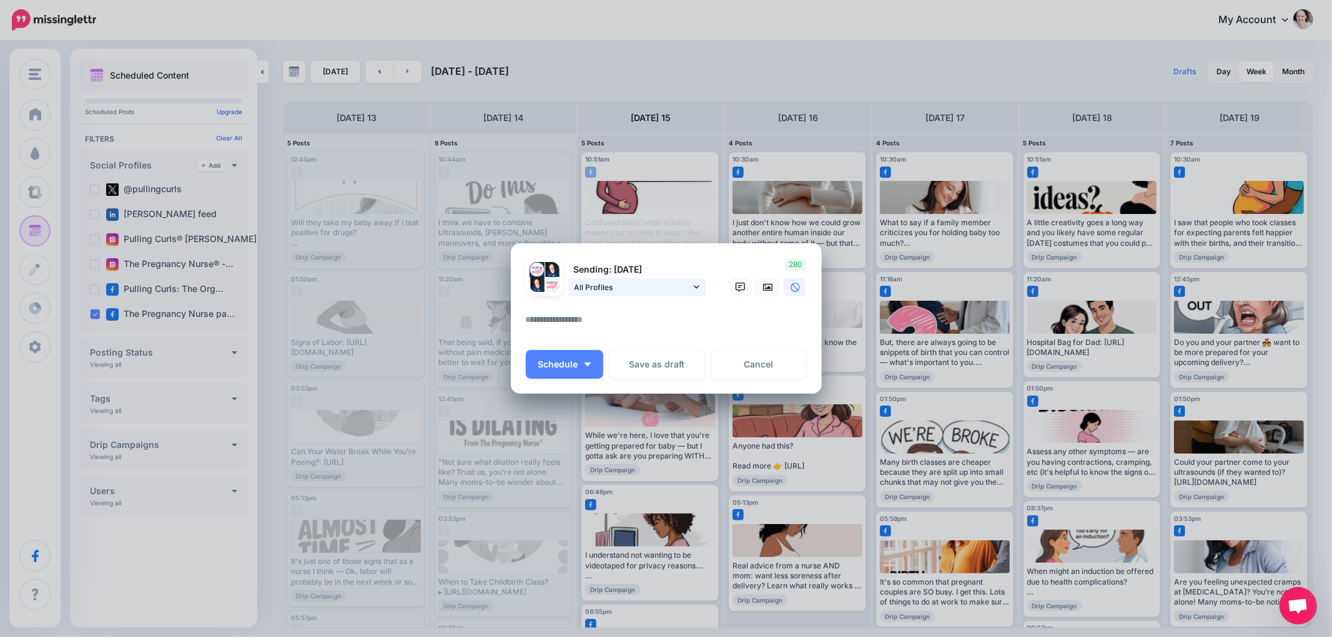
click at [649, 292] on span "All Profiles" at bounding box center [632, 287] width 116 height 13
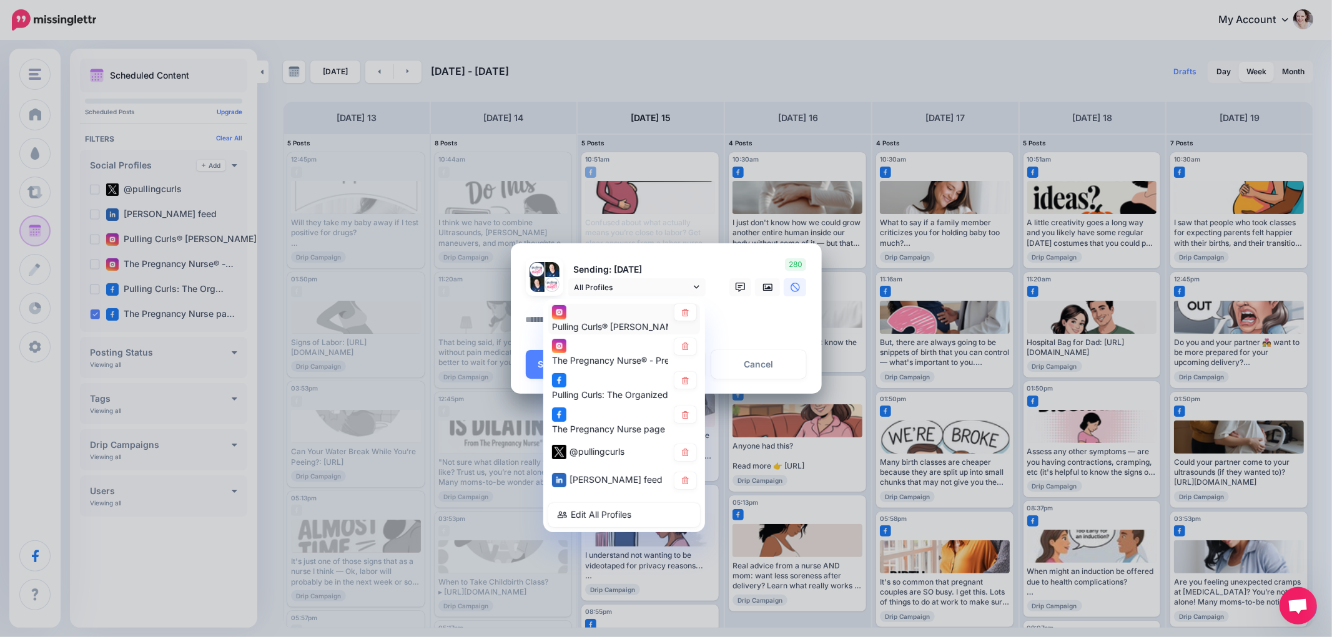
click at [697, 315] on div "Pulling Curls® [PERSON_NAME] account" at bounding box center [624, 319] width 152 height 31
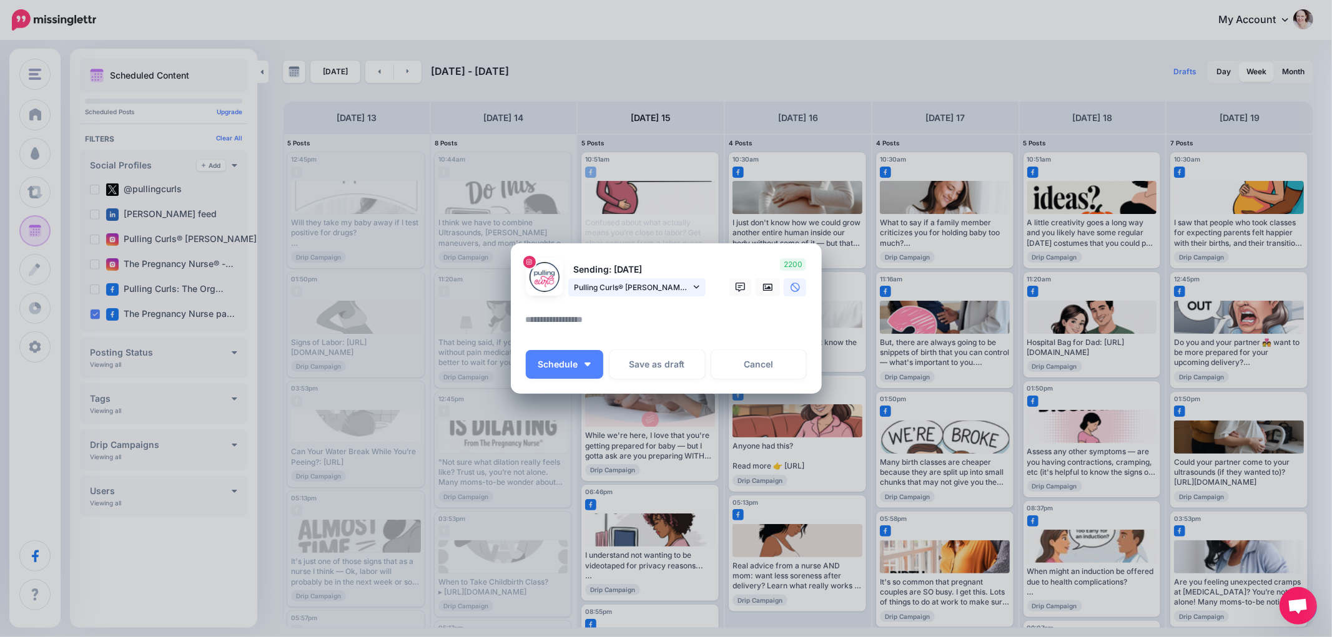
click at [675, 291] on span "Pulling Curls® [PERSON_NAME] account" at bounding box center [632, 287] width 116 height 13
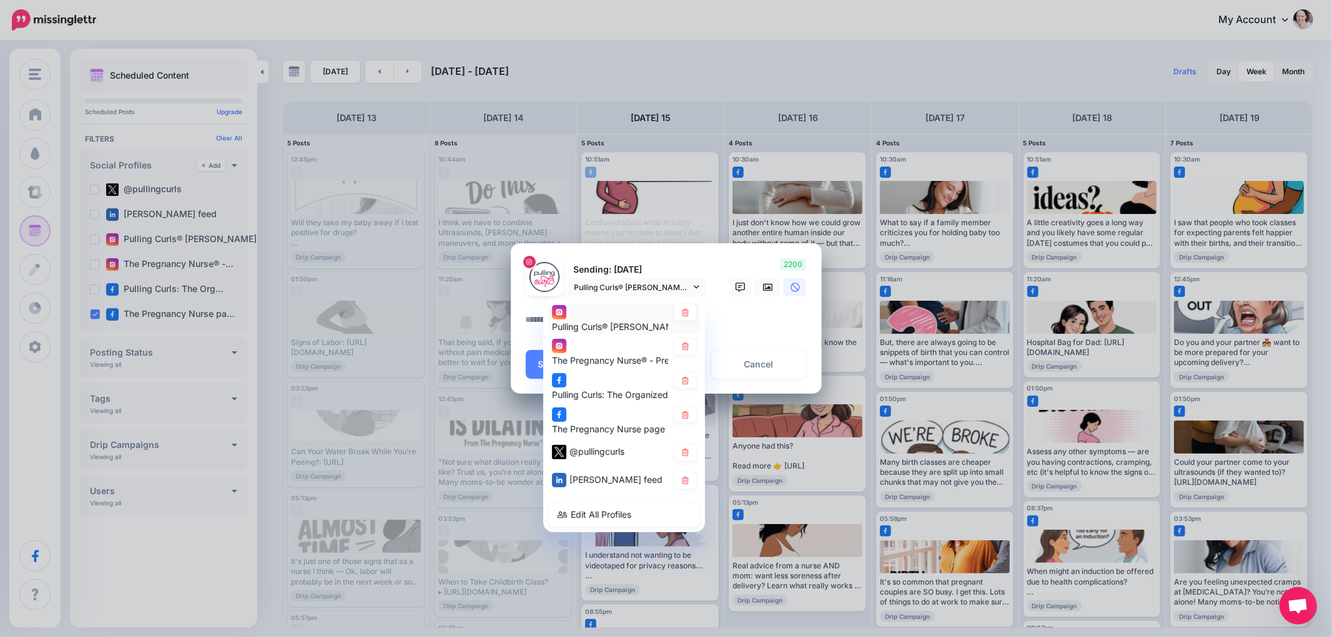
click at [688, 322] on div "Pulling Curls® [PERSON_NAME] account" at bounding box center [624, 319] width 144 height 31
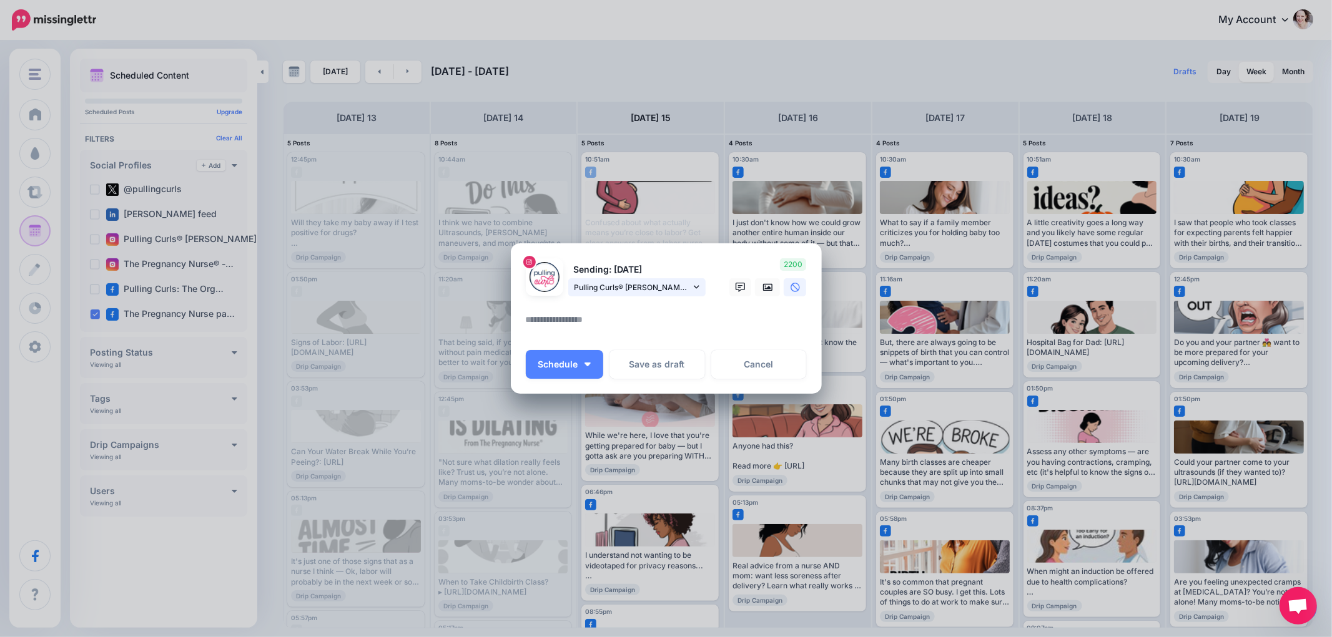
click at [687, 288] on span "Pulling Curls® [PERSON_NAME] account" at bounding box center [632, 287] width 116 height 13
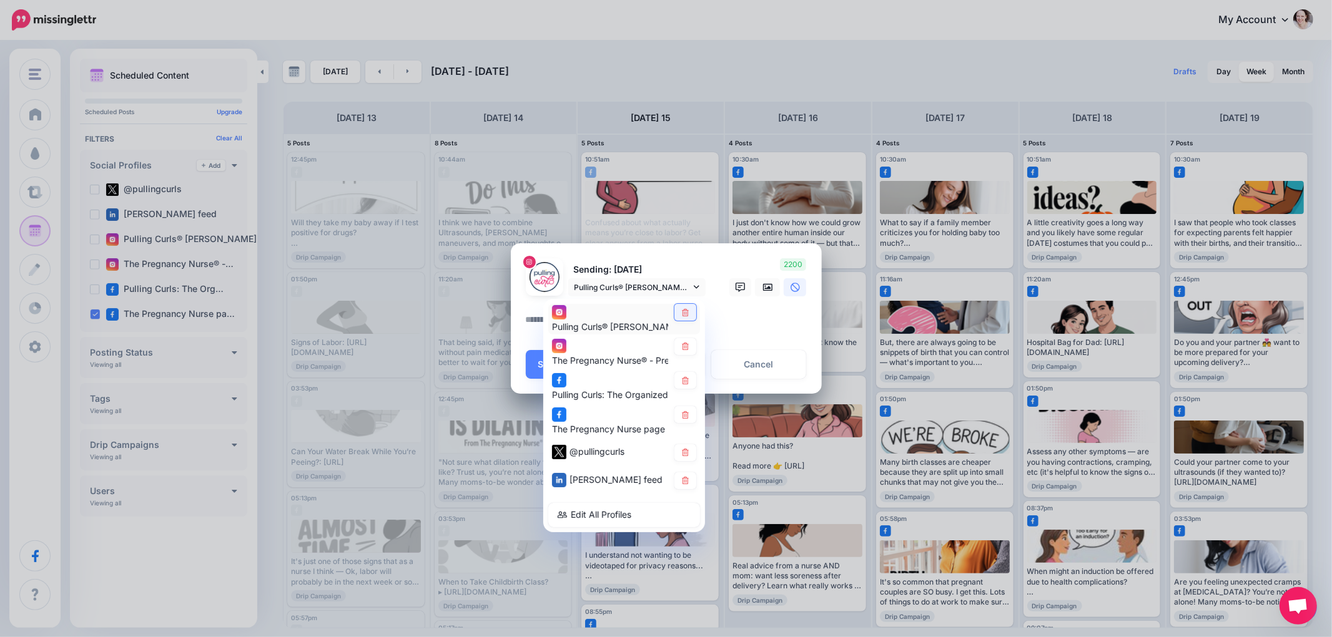
click at [687, 313] on icon at bounding box center [685, 311] width 7 height 7
click at [684, 343] on icon at bounding box center [685, 346] width 9 height 7
click at [682, 379] on icon at bounding box center [685, 380] width 7 height 7
click at [679, 453] on link at bounding box center [685, 453] width 22 height 17
click at [679, 476] on link at bounding box center [685, 481] width 22 height 17
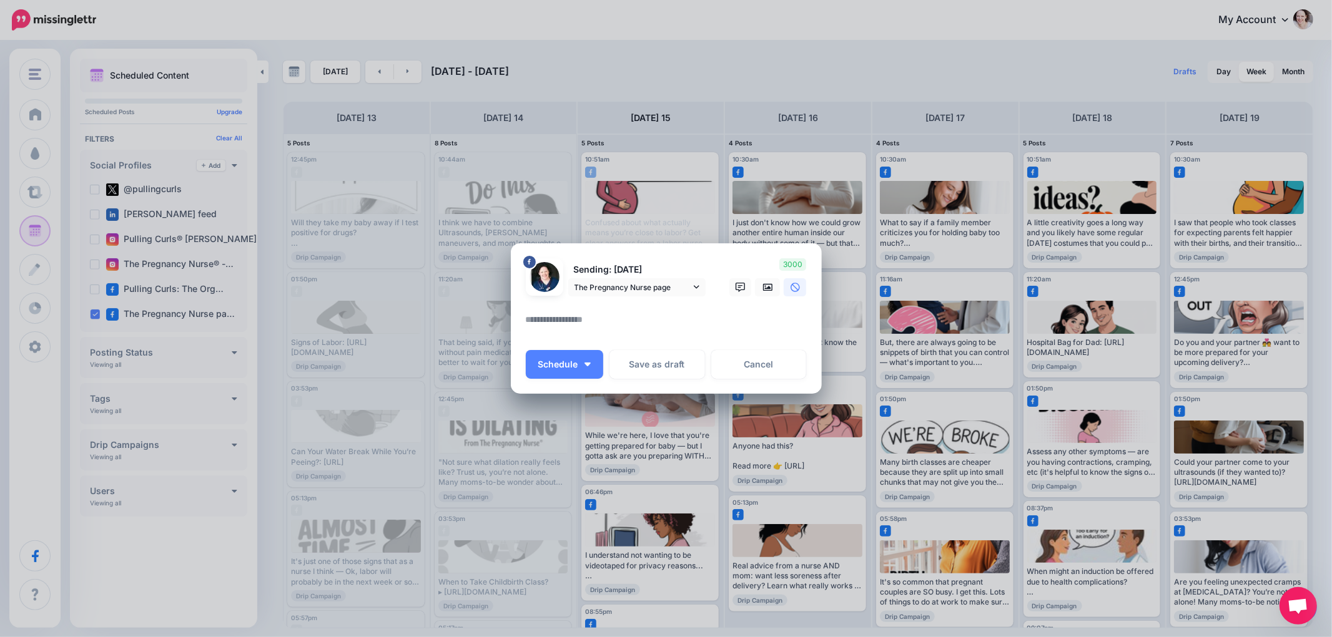
click at [645, 328] on textarea at bounding box center [669, 324] width 287 height 24
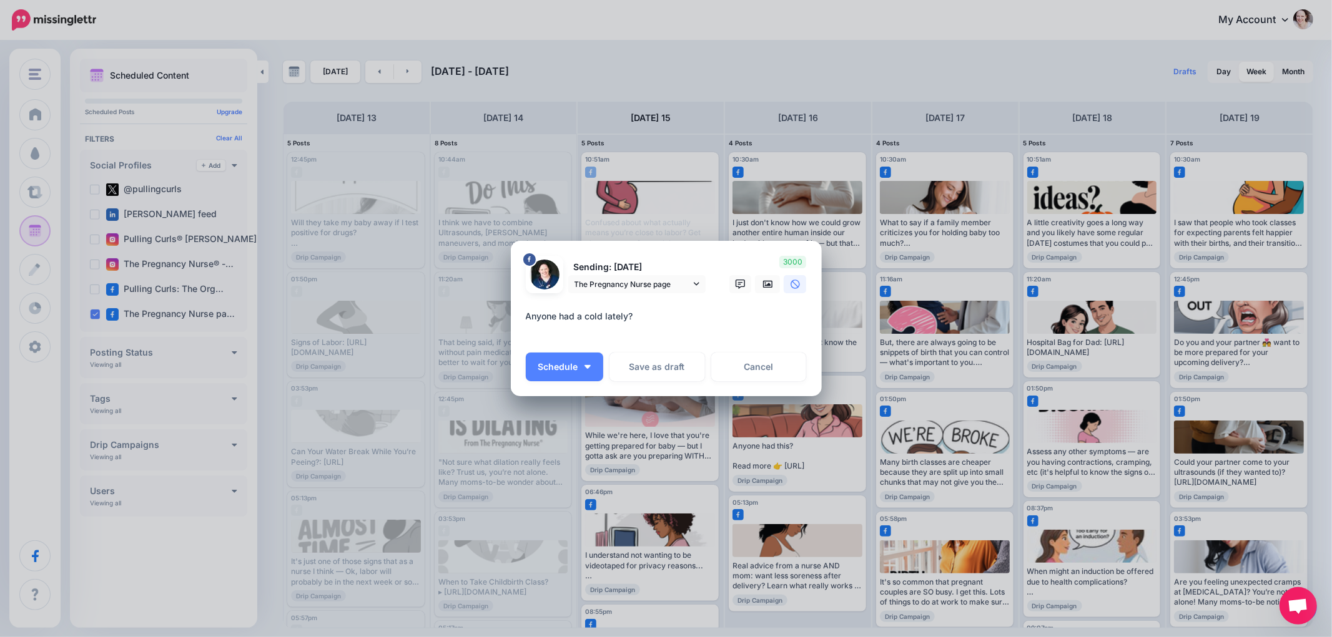
paste textarea "**********"
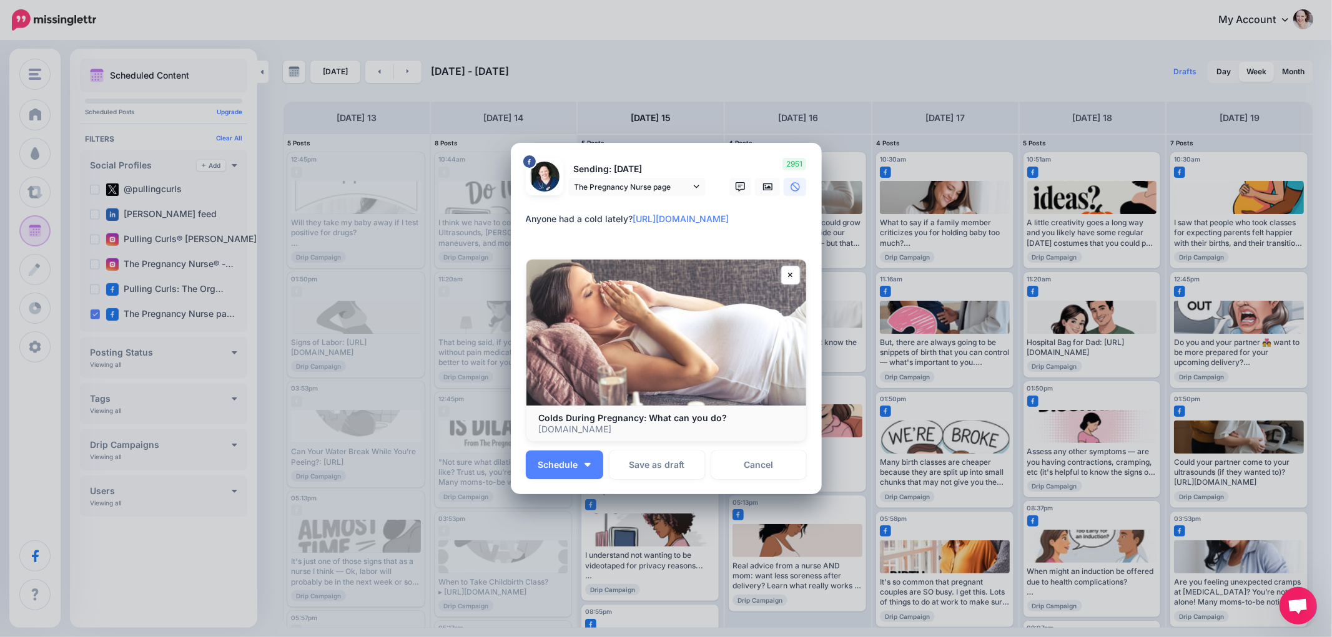
type textarea "**********"
click at [770, 206] on div at bounding box center [666, 204] width 281 height 16
click at [769, 191] on icon at bounding box center [768, 187] width 10 height 10
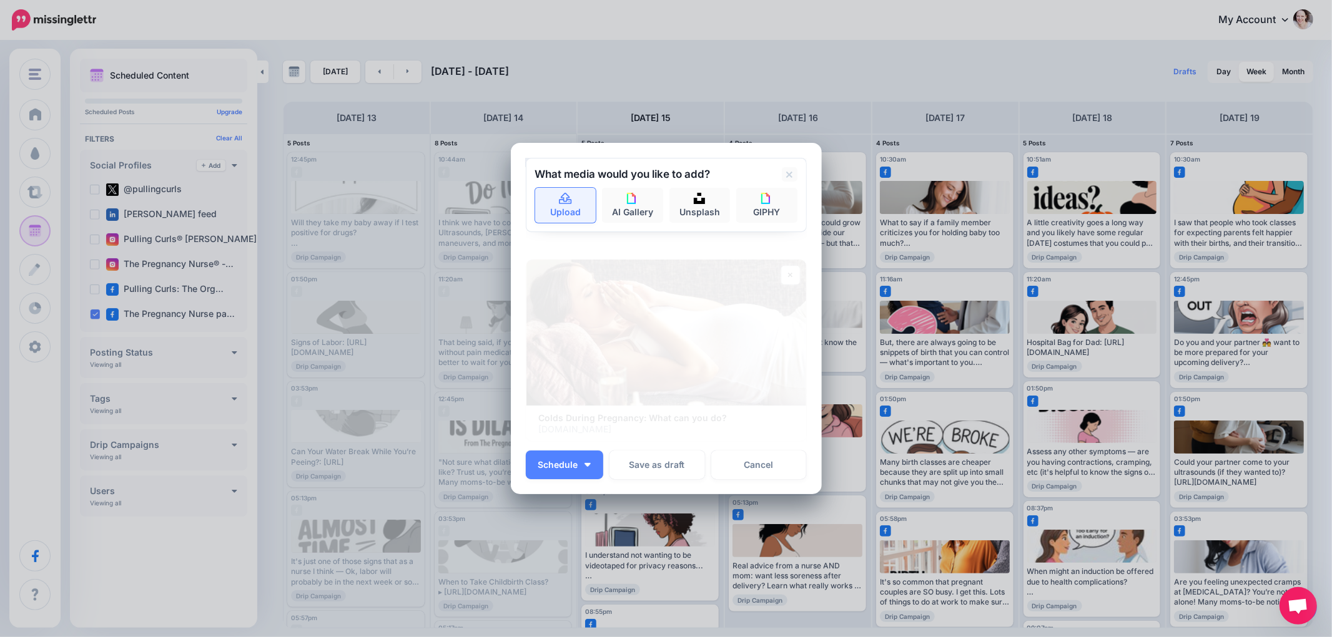
click at [569, 206] on link "Upload" at bounding box center [565, 205] width 61 height 35
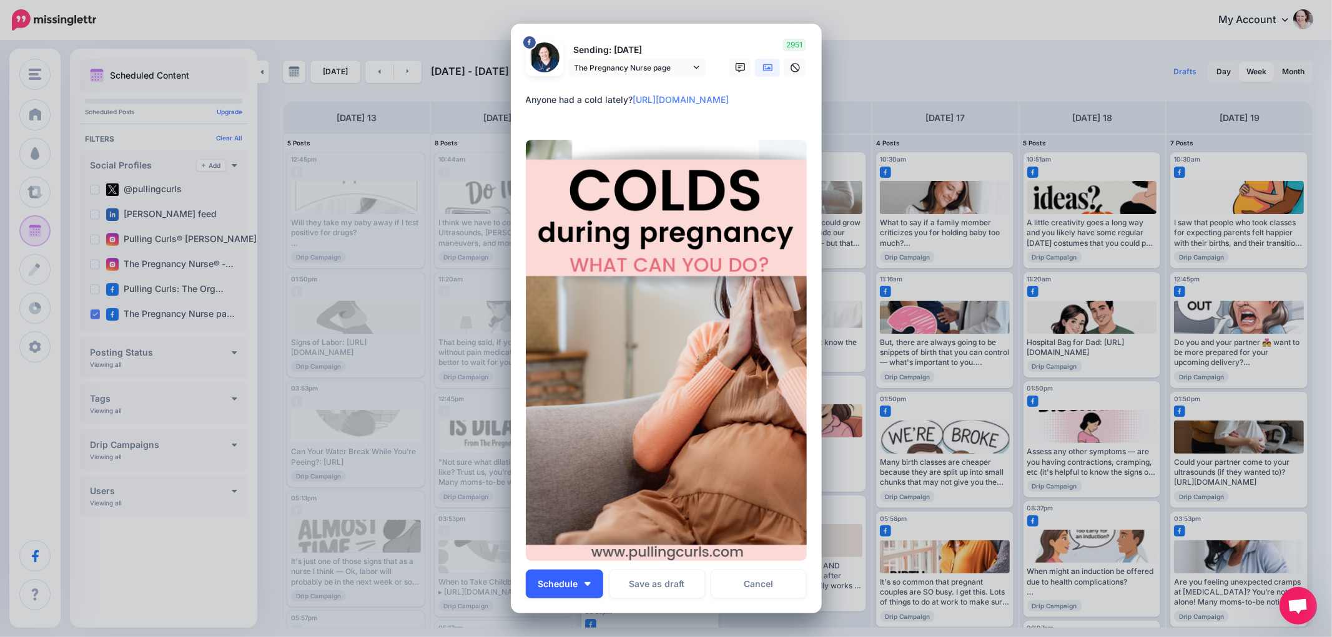
click at [554, 594] on button "Schedule" at bounding box center [564, 584] width 77 height 29
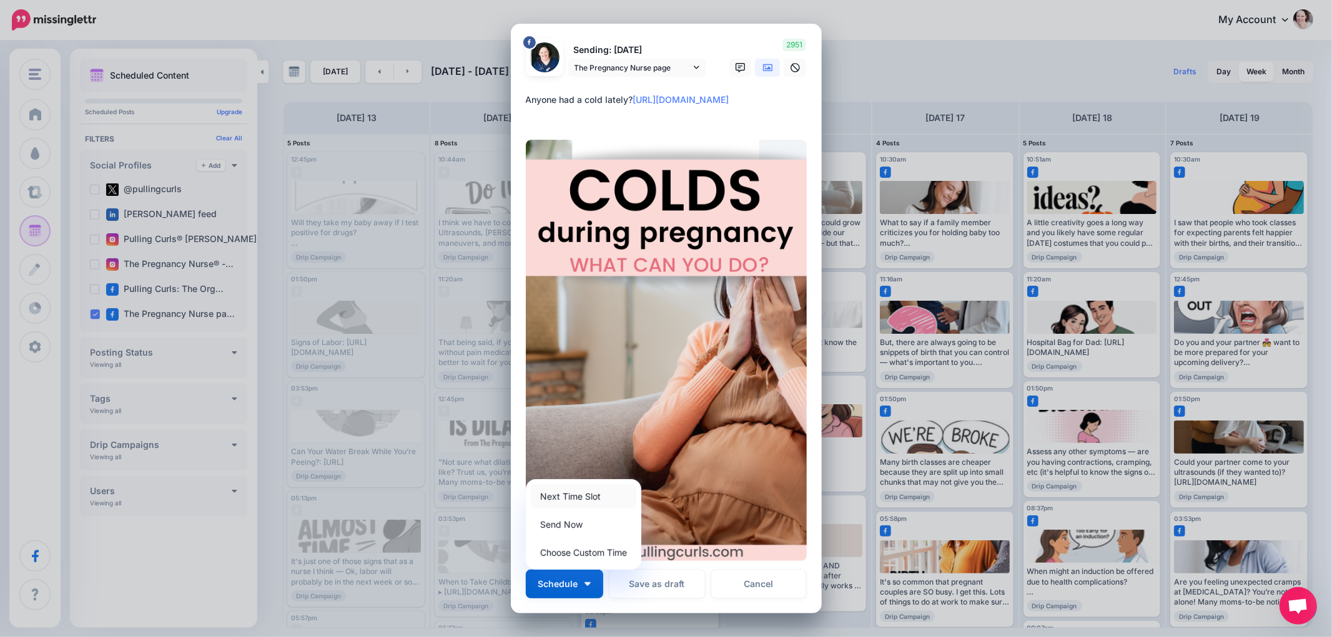
click at [576, 494] on link "Next Time Slot" at bounding box center [584, 496] width 106 height 24
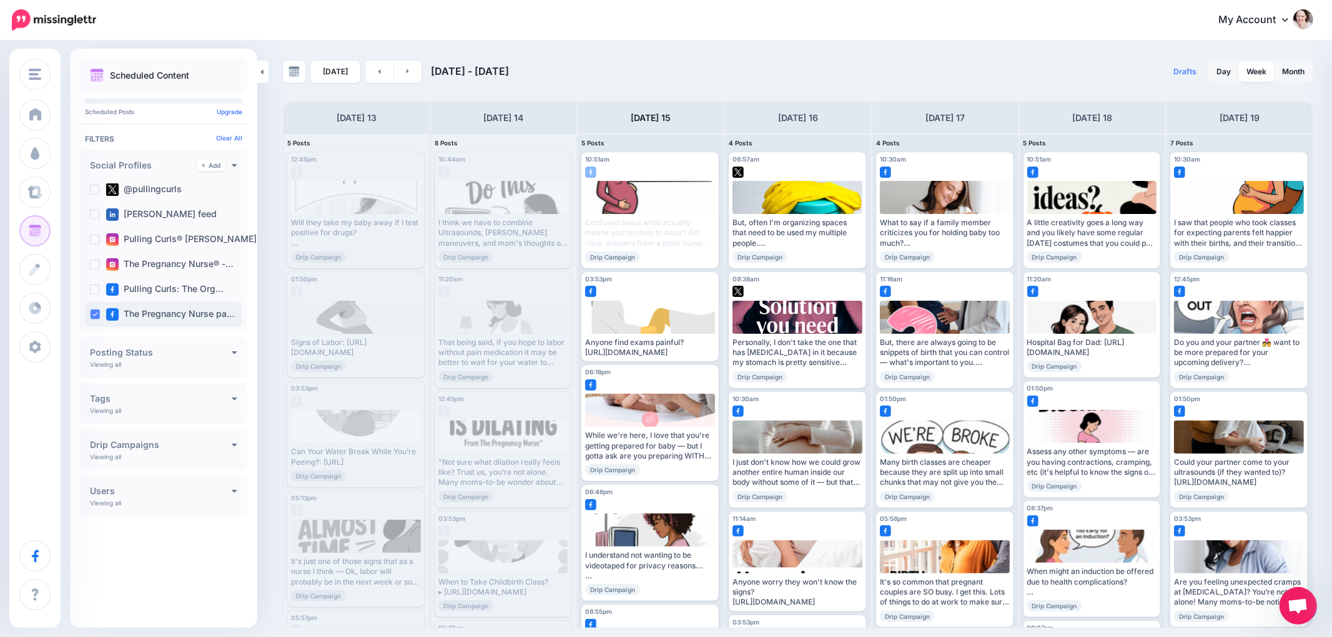
click at [96, 318] on ins at bounding box center [95, 315] width 10 height 10
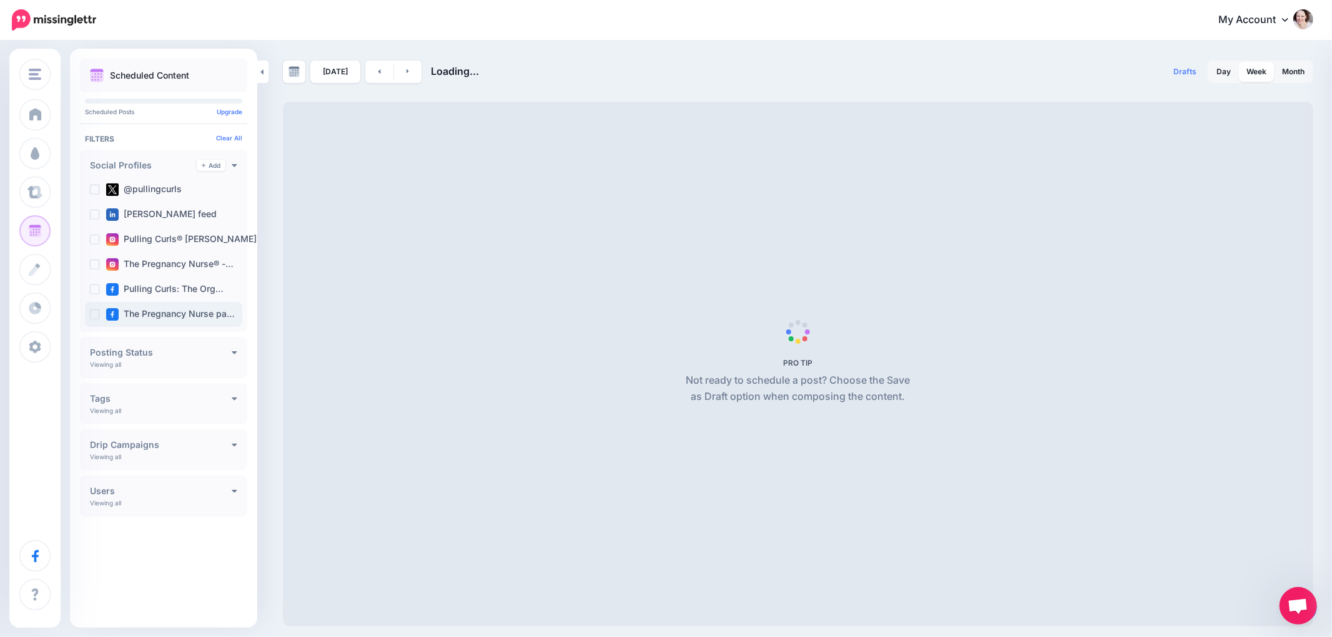
click at [96, 317] on ins at bounding box center [95, 315] width 10 height 10
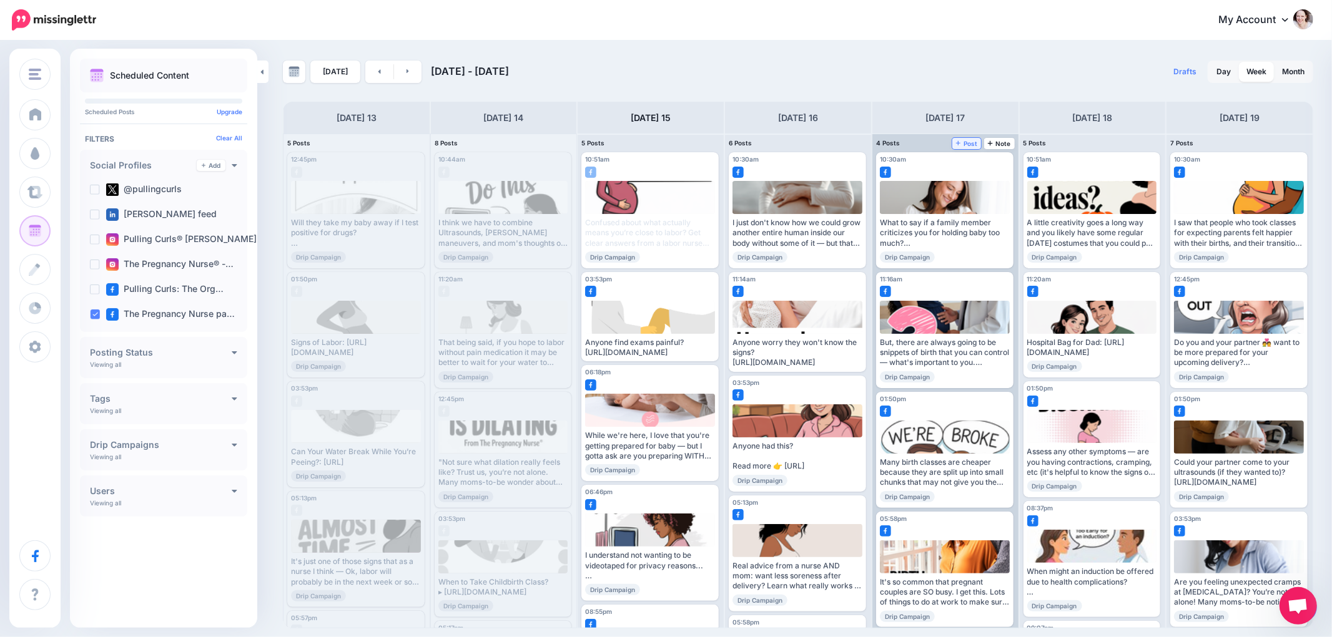
click at [971, 141] on span "Post" at bounding box center [967, 143] width 22 height 6
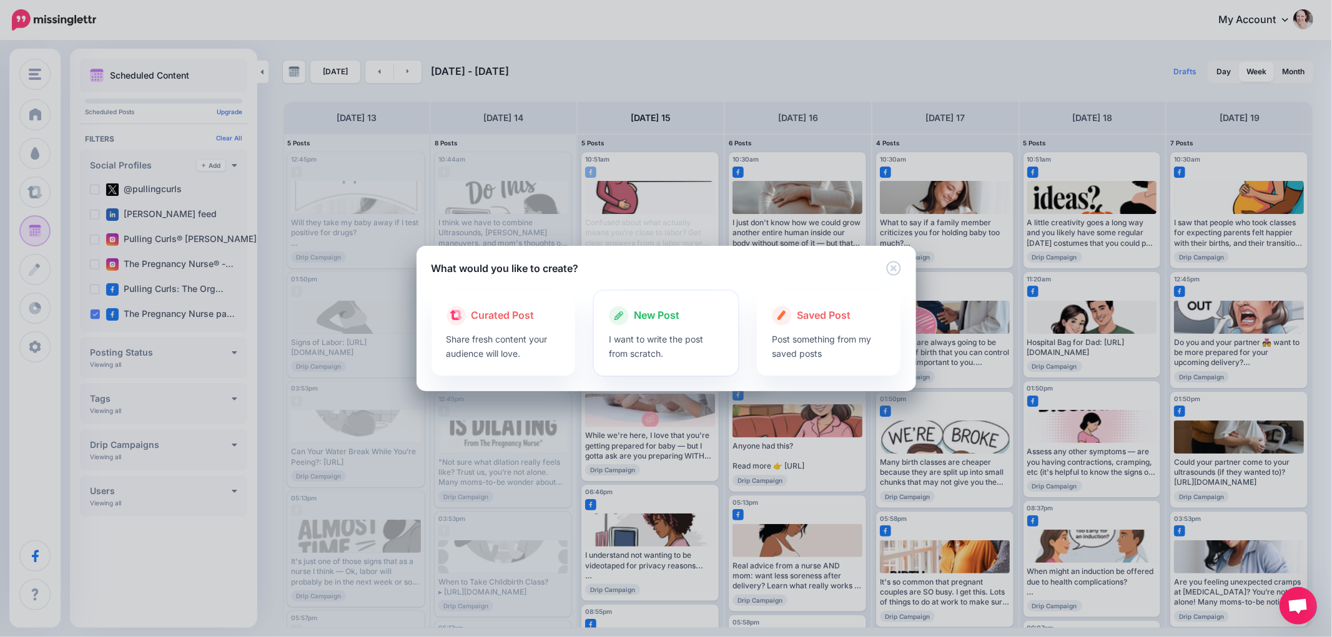
click at [673, 323] on span "New Post" at bounding box center [657, 316] width 46 height 16
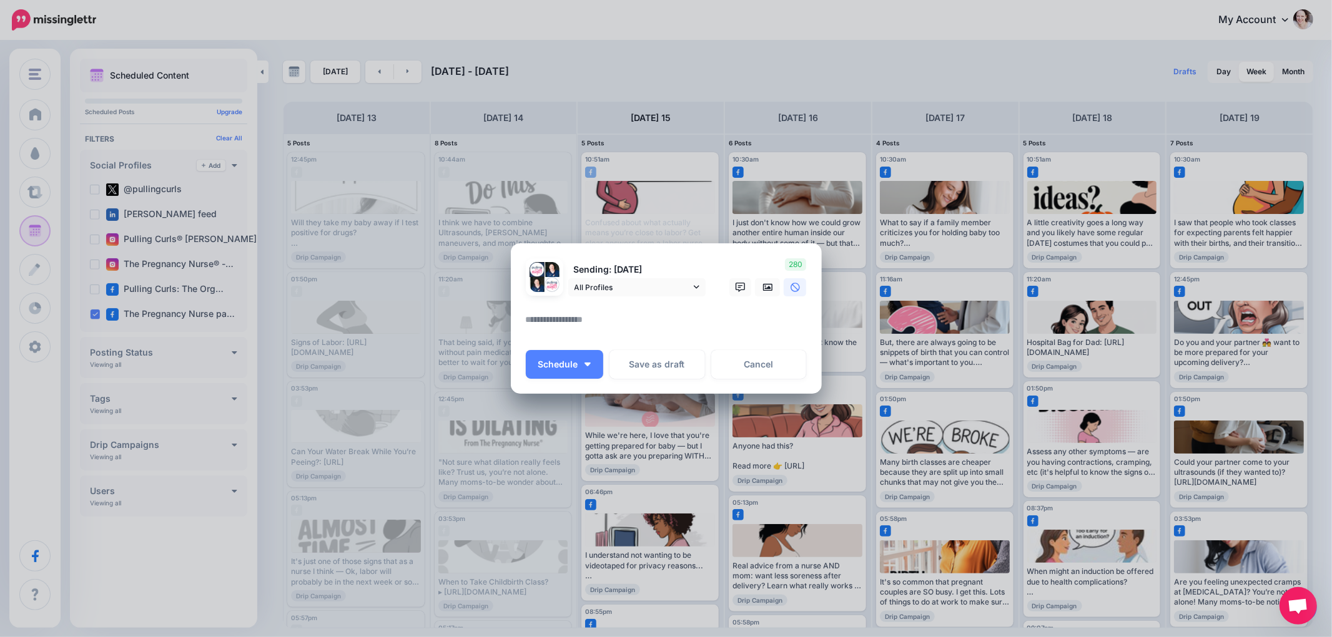
click at [614, 277] on div "Sending: 17th Oct All Profiles" at bounding box center [616, 277] width 200 height 38
click at [619, 287] on span "All Profiles" at bounding box center [632, 287] width 116 height 13
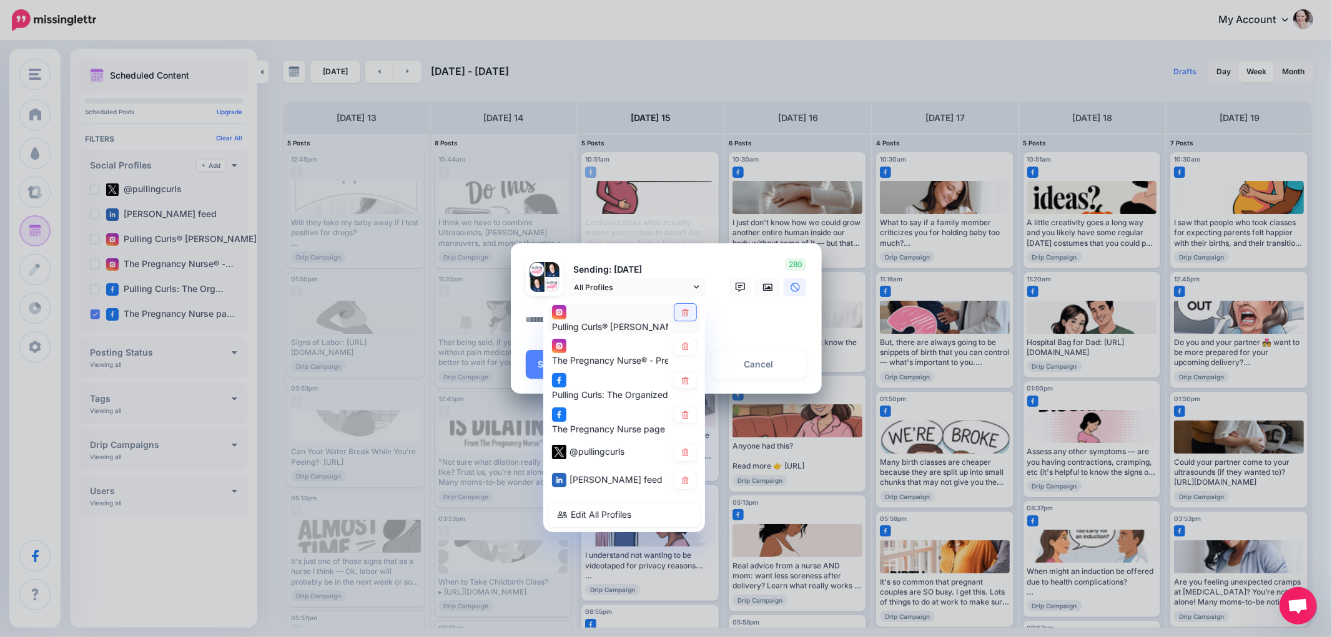
click at [681, 312] on icon at bounding box center [685, 311] width 9 height 7
drag, startPoint x: 682, startPoint y: 346, endPoint x: 685, endPoint y: 370, distance: 24.5
click at [682, 347] on icon at bounding box center [685, 346] width 7 height 7
click at [685, 383] on icon at bounding box center [685, 380] width 7 height 7
click at [690, 455] on link at bounding box center [685, 453] width 22 height 17
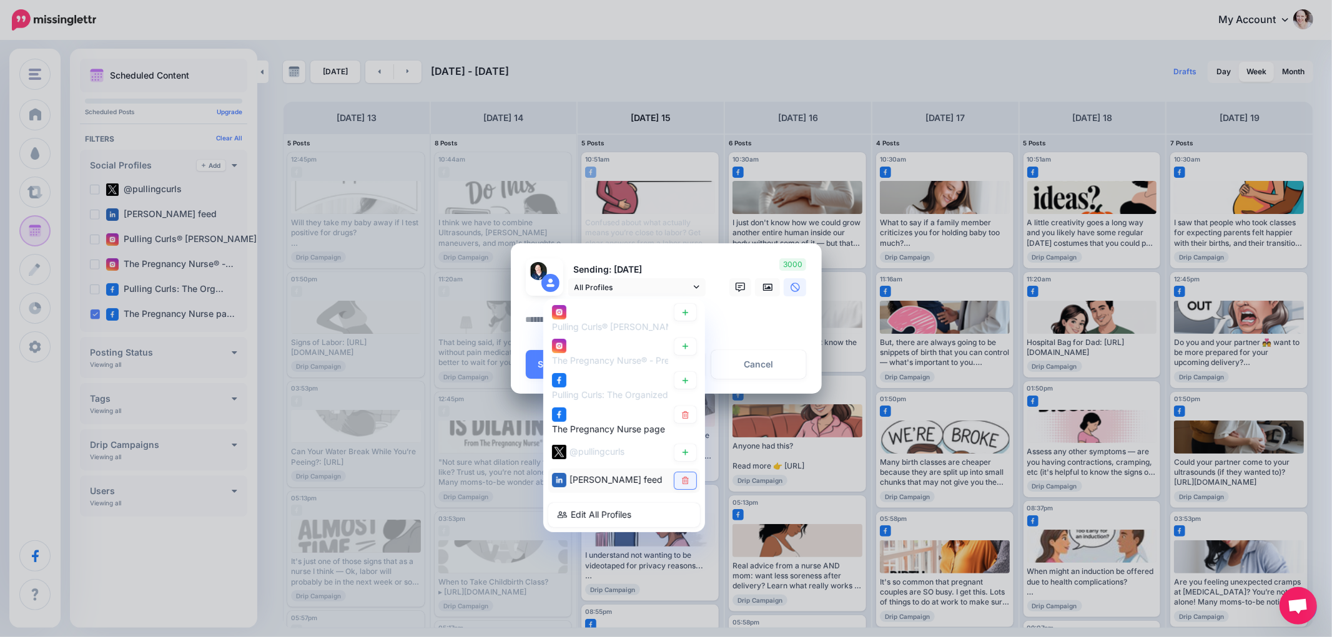
click at [683, 477] on icon at bounding box center [685, 480] width 9 height 7
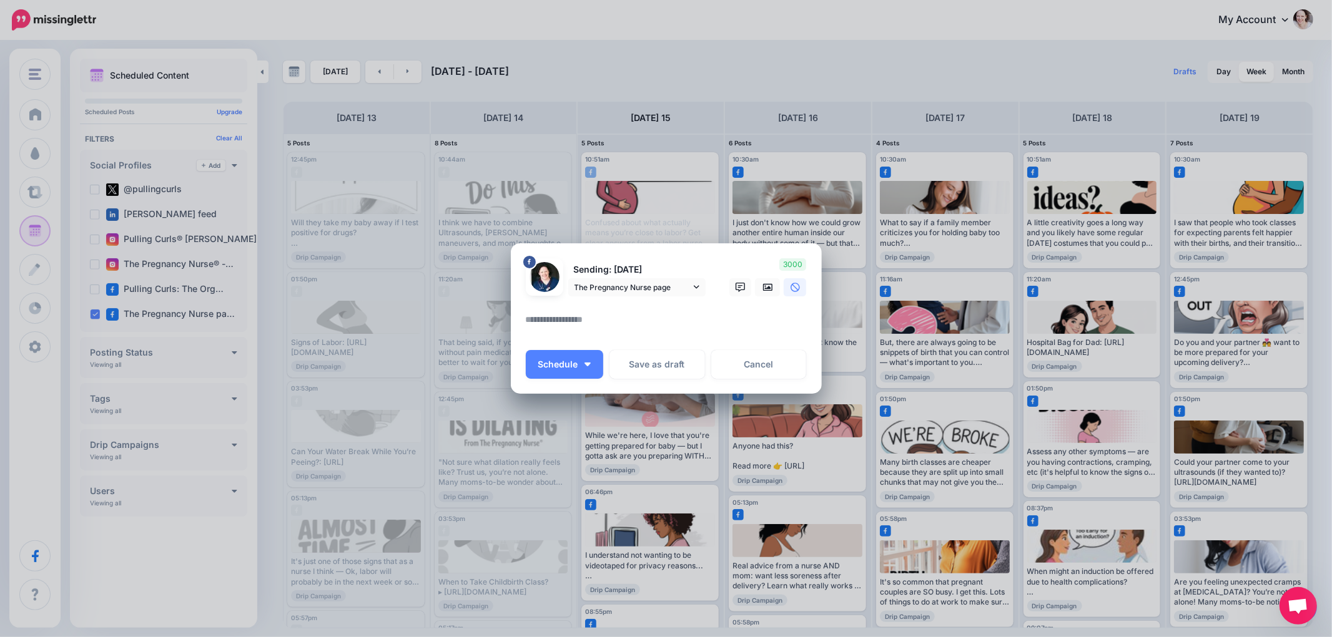
click at [563, 322] on textarea at bounding box center [669, 324] width 287 height 24
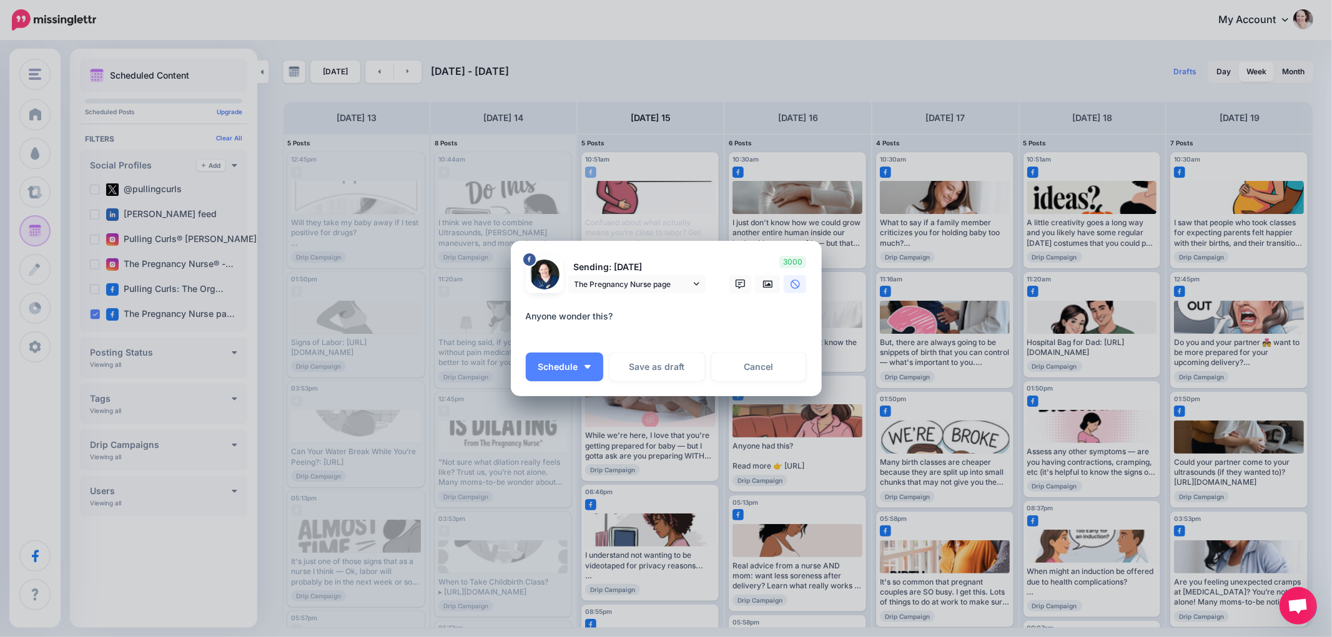
paste textarea "**********"
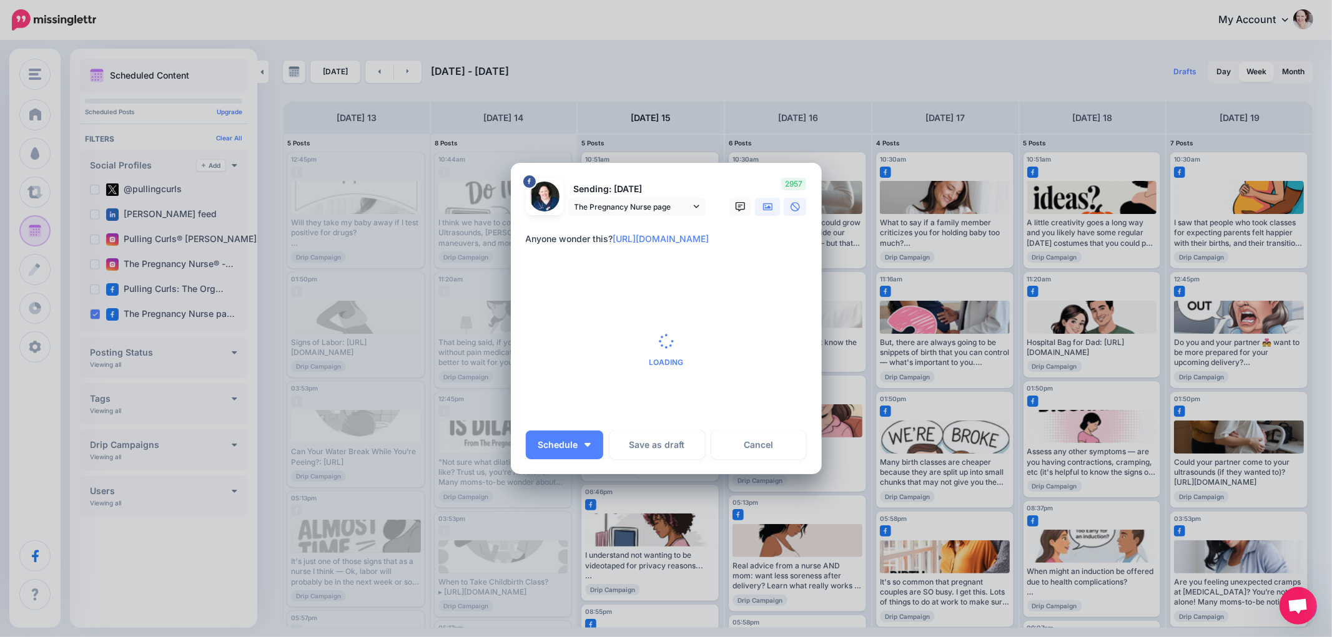
type textarea "**********"
click at [770, 206] on icon at bounding box center [768, 207] width 10 height 10
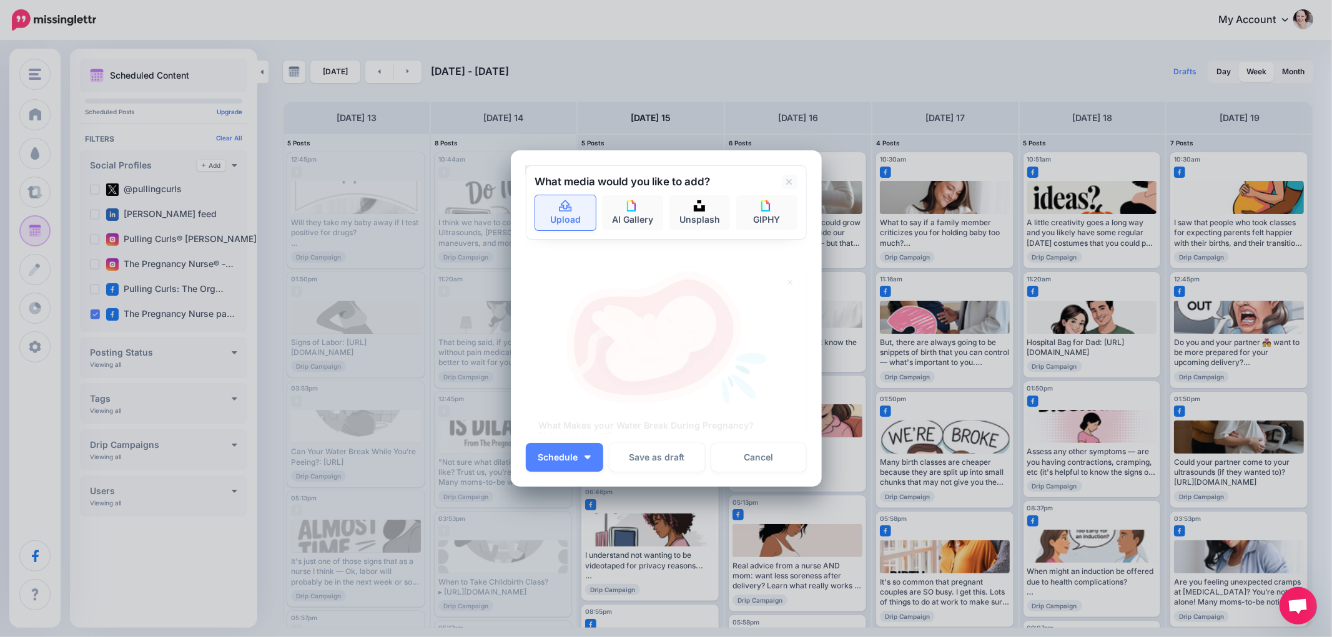
click at [560, 219] on link "Upload" at bounding box center [565, 212] width 61 height 35
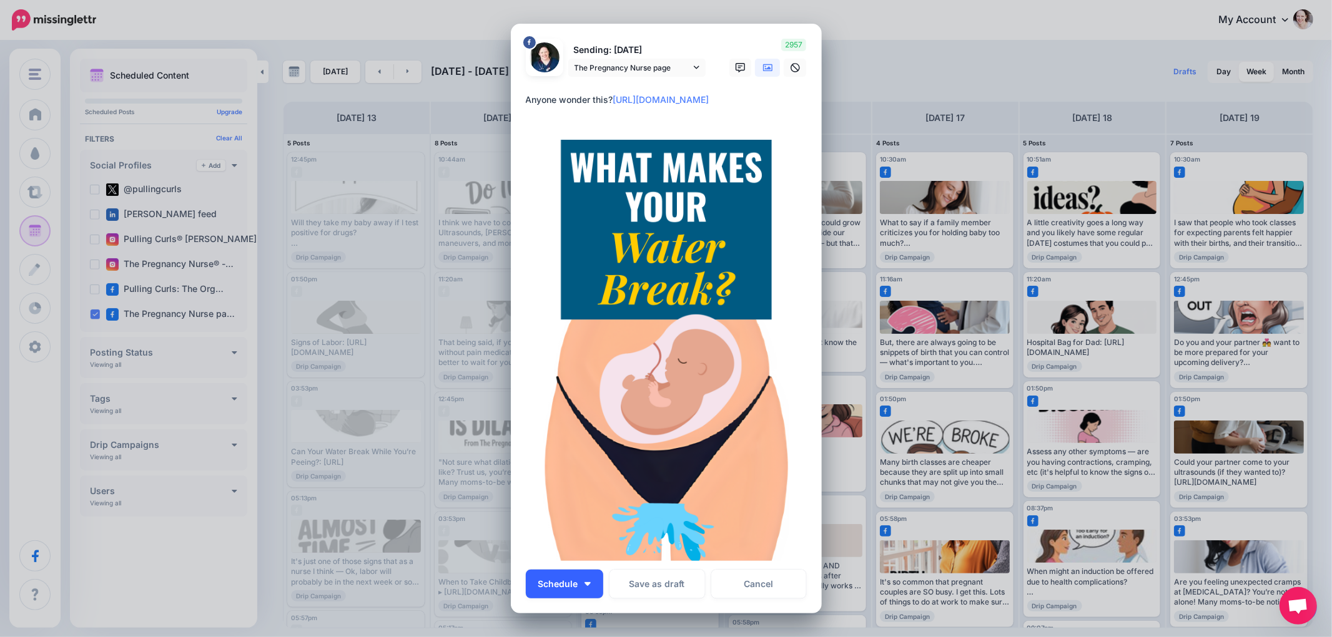
click at [585, 575] on button "Schedule" at bounding box center [564, 584] width 77 height 29
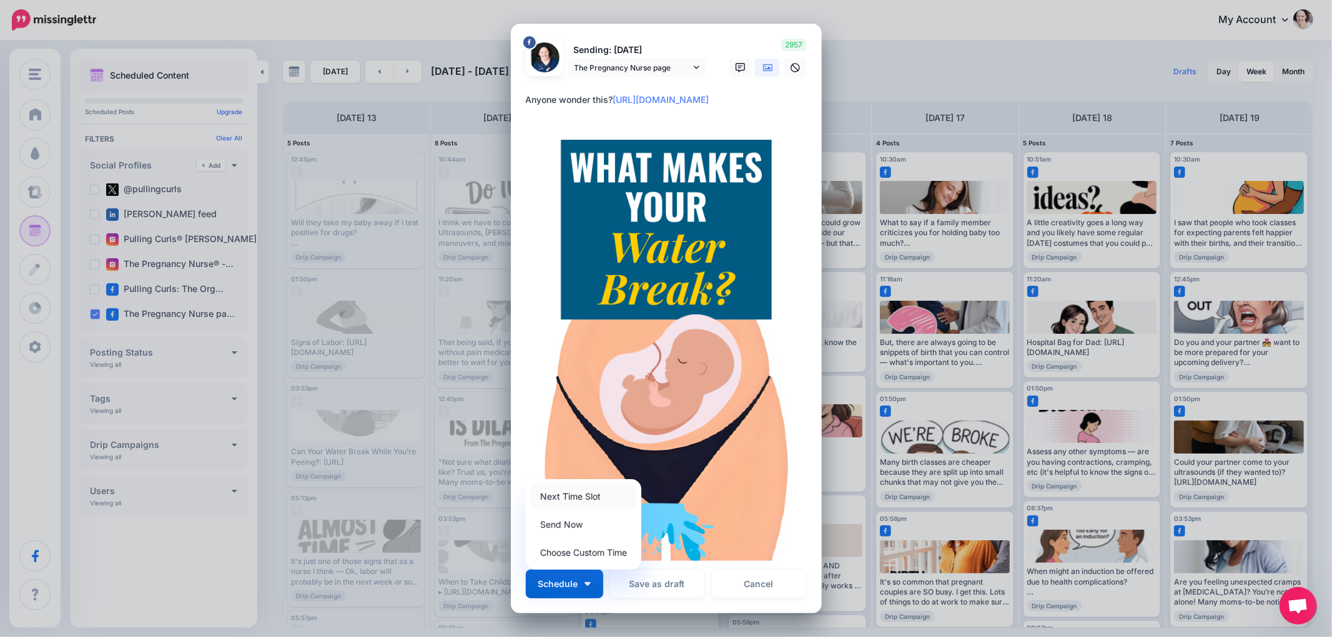
click at [593, 496] on link "Next Time Slot" at bounding box center [584, 496] width 106 height 24
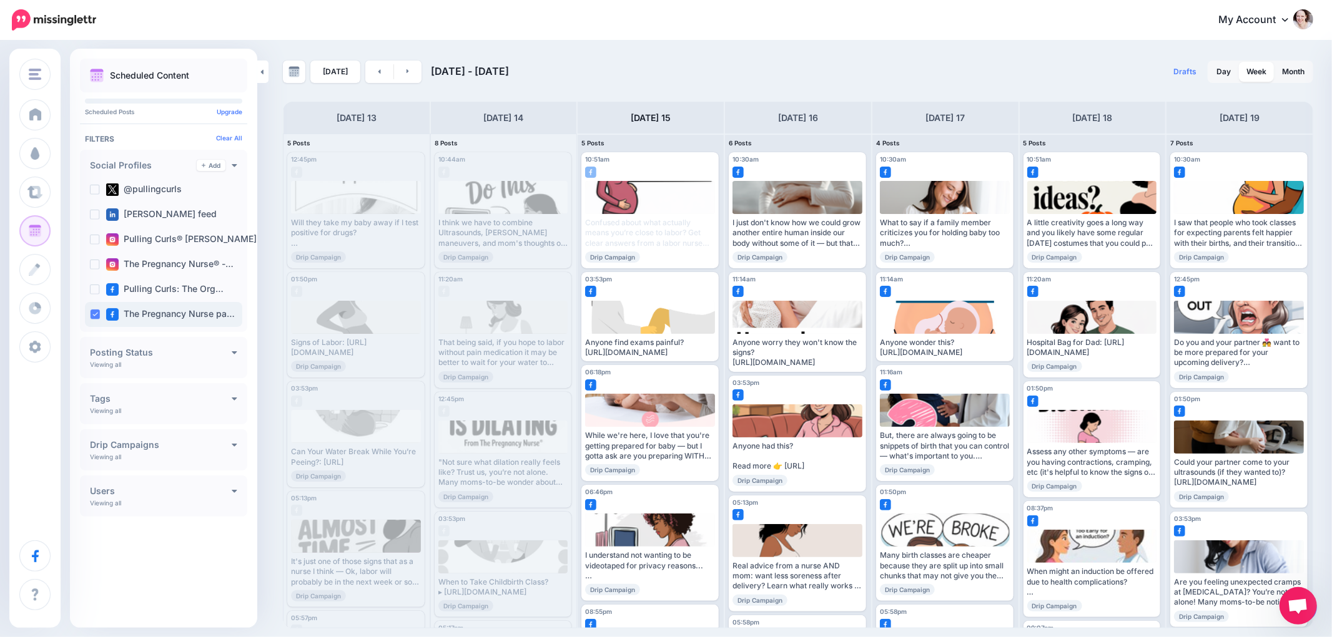
click at [87, 307] on div "The Pregnancy Nurse pa…" at bounding box center [163, 314] width 157 height 25
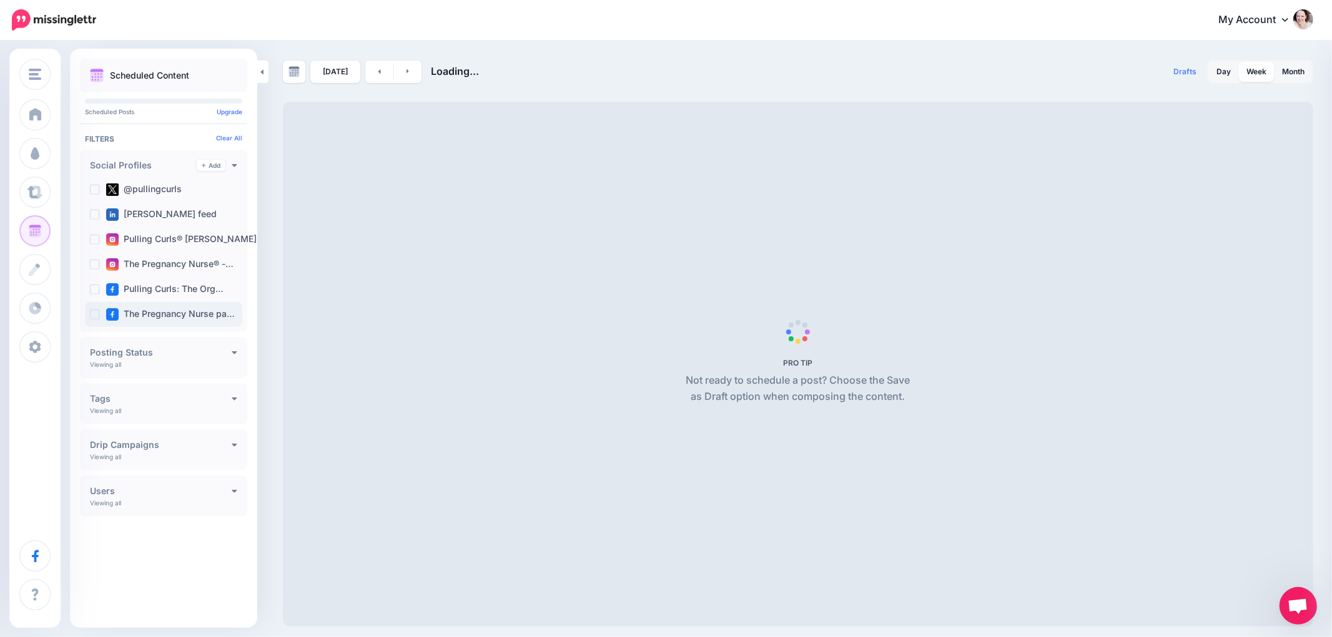
click at [92, 317] on ins at bounding box center [95, 315] width 10 height 10
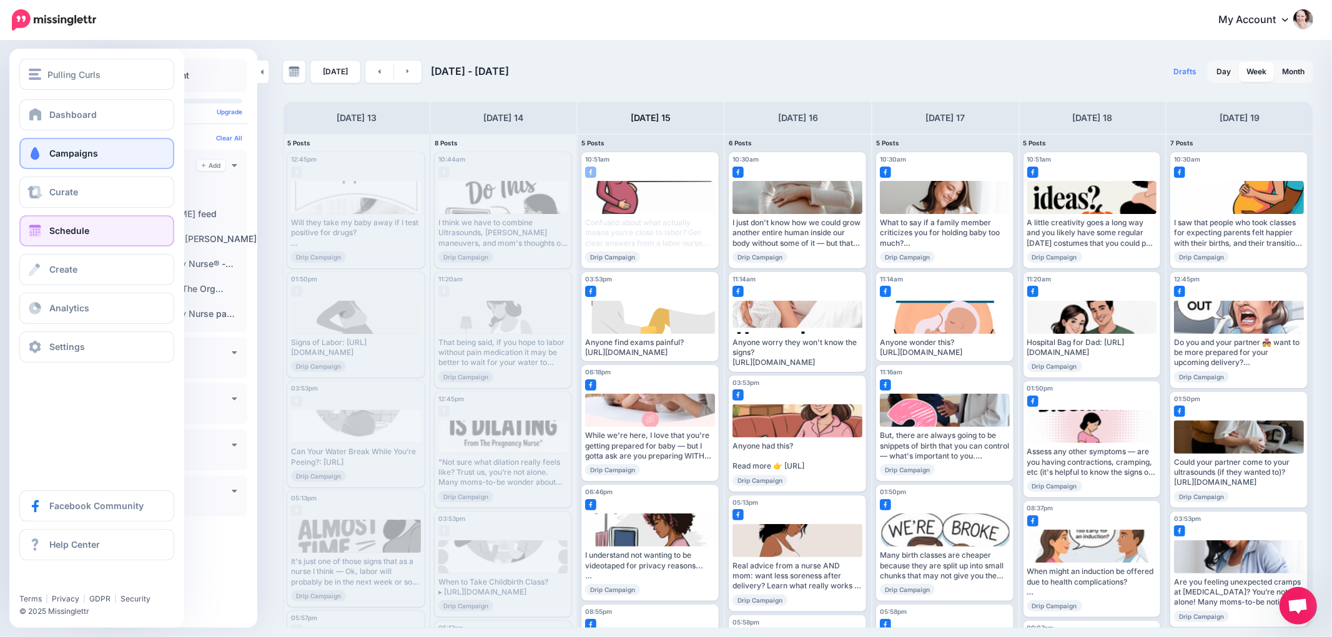
click at [41, 145] on link "Campaigns" at bounding box center [96, 153] width 155 height 31
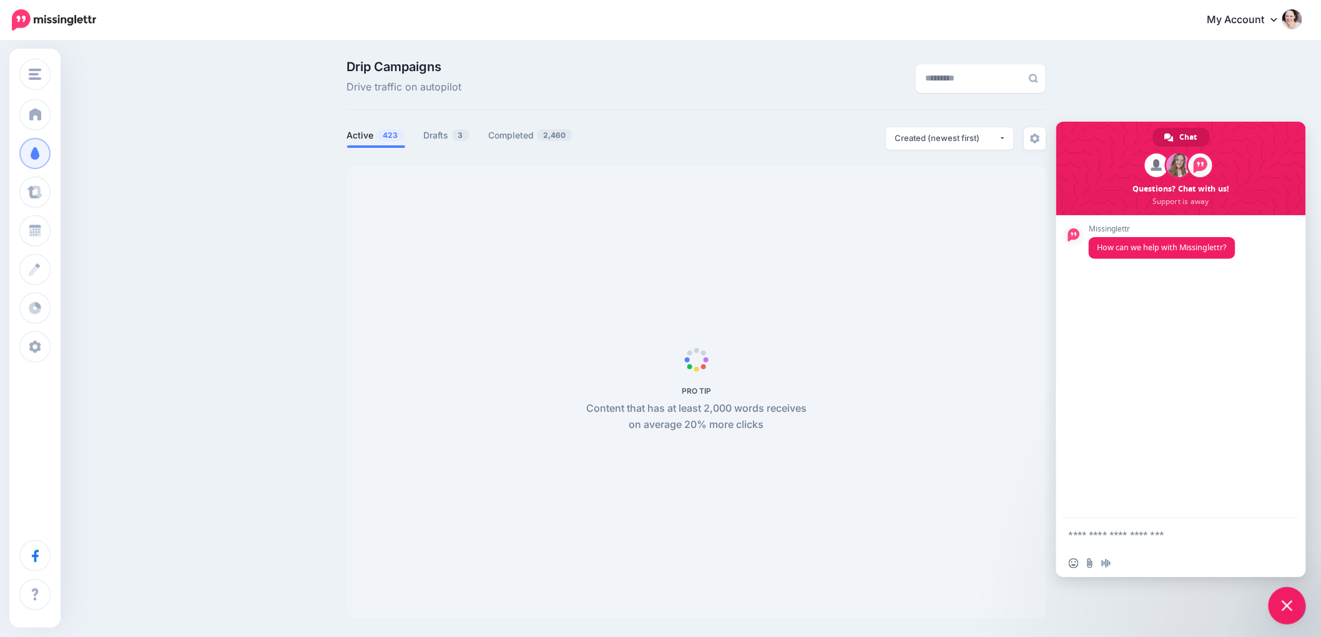
click at [1285, 599] on span "Close chat" at bounding box center [1287, 605] width 37 height 37
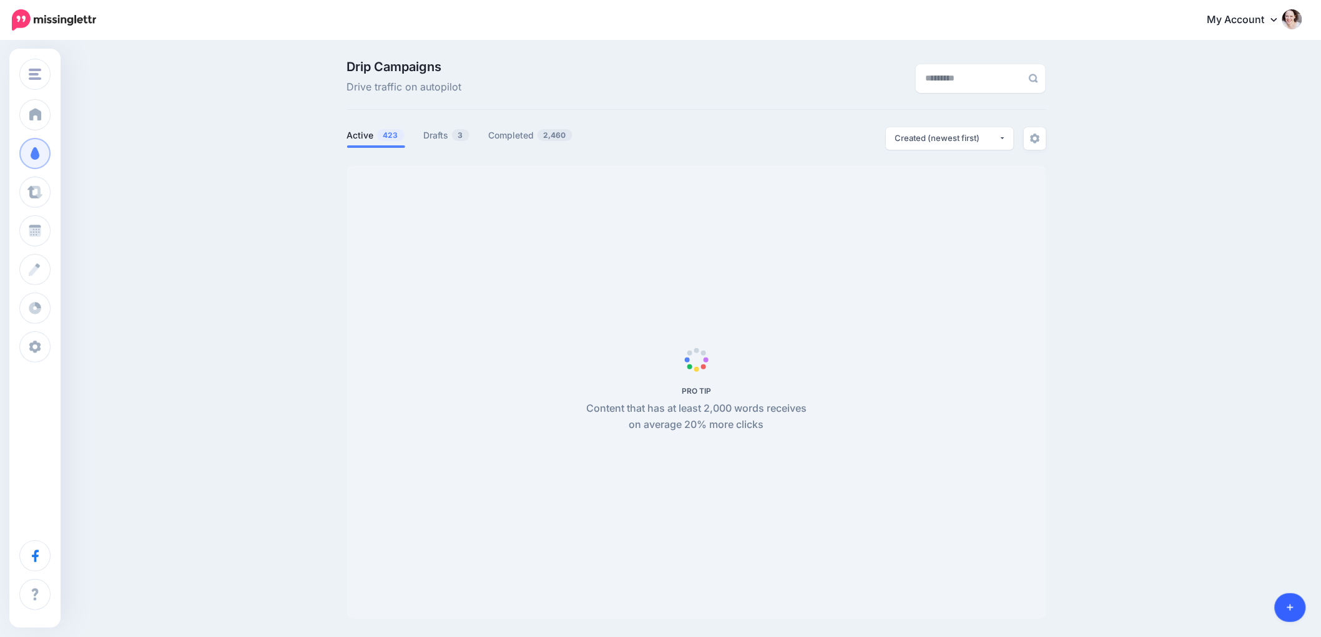
click at [1292, 604] on icon at bounding box center [1290, 608] width 7 height 9
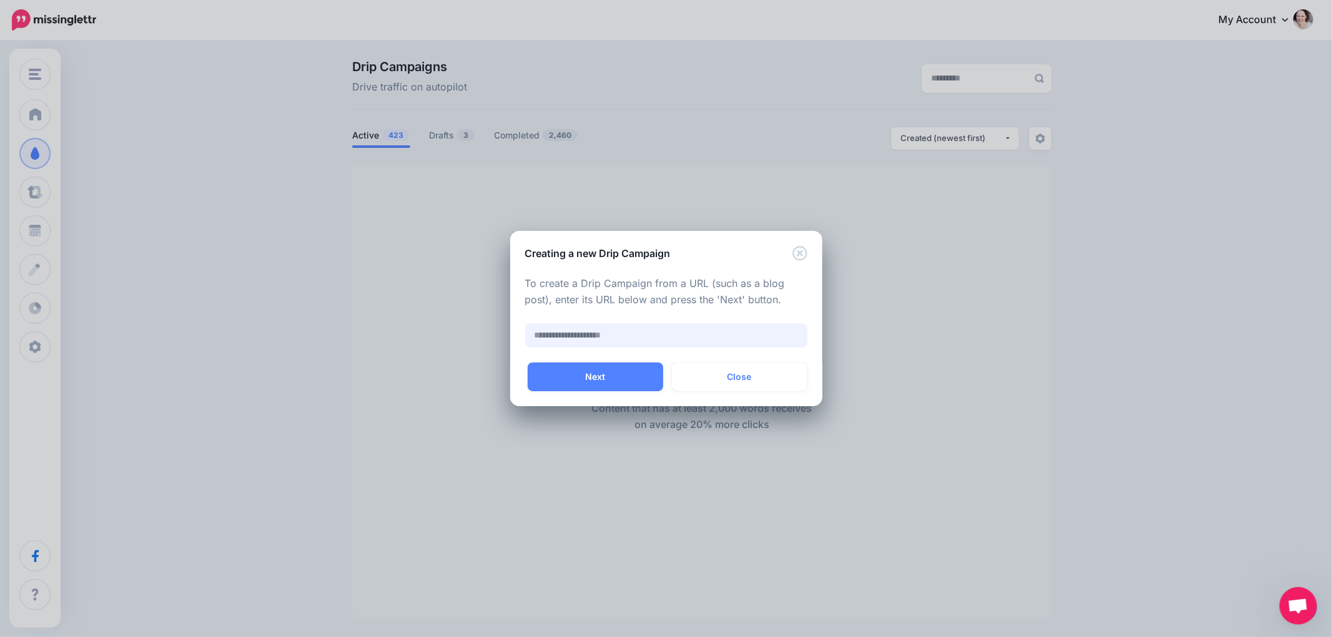
paste input "**********"
type input "**********"
click at [609, 382] on button "Next" at bounding box center [595, 377] width 135 height 29
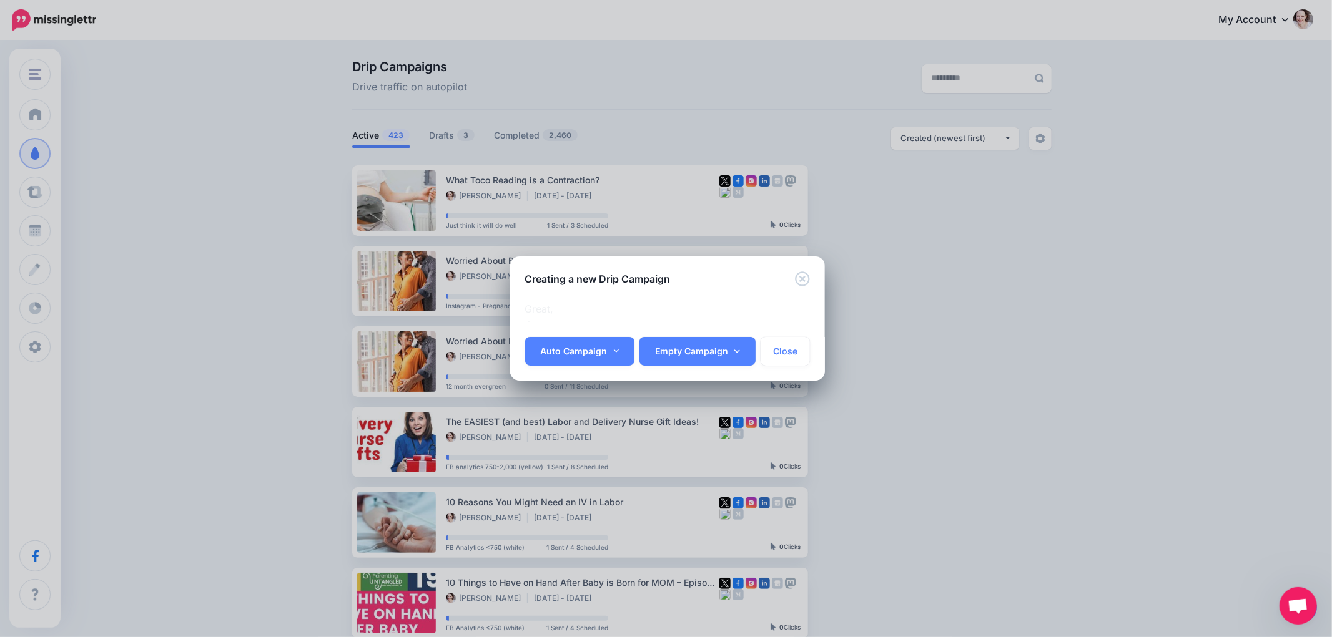
scroll to position [0, 27]
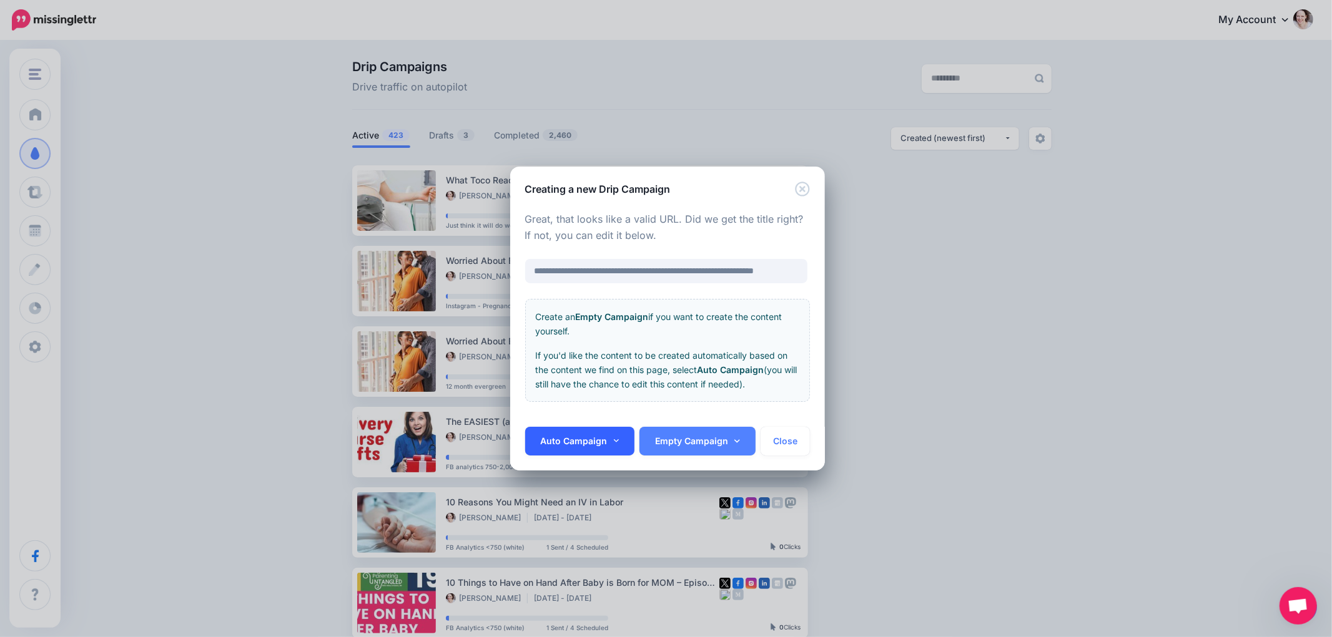
click at [602, 444] on link "Auto Campaign" at bounding box center [580, 441] width 110 height 29
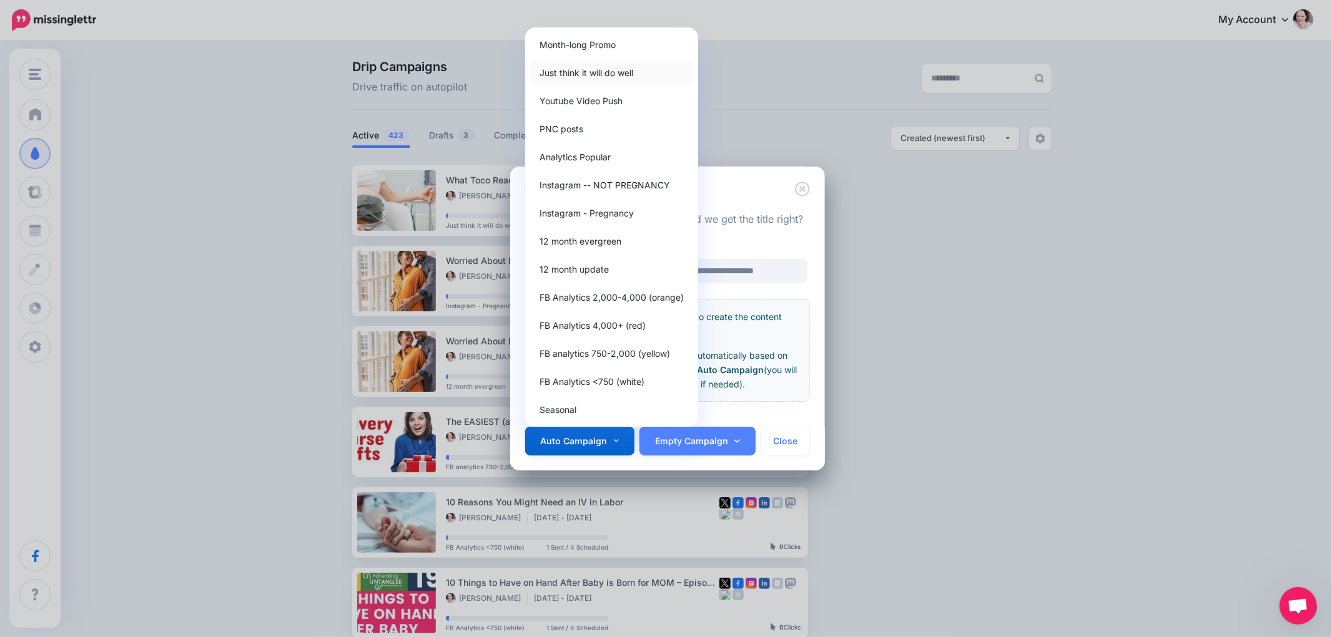
click at [597, 67] on link "Just think it will do well" at bounding box center [611, 73] width 163 height 24
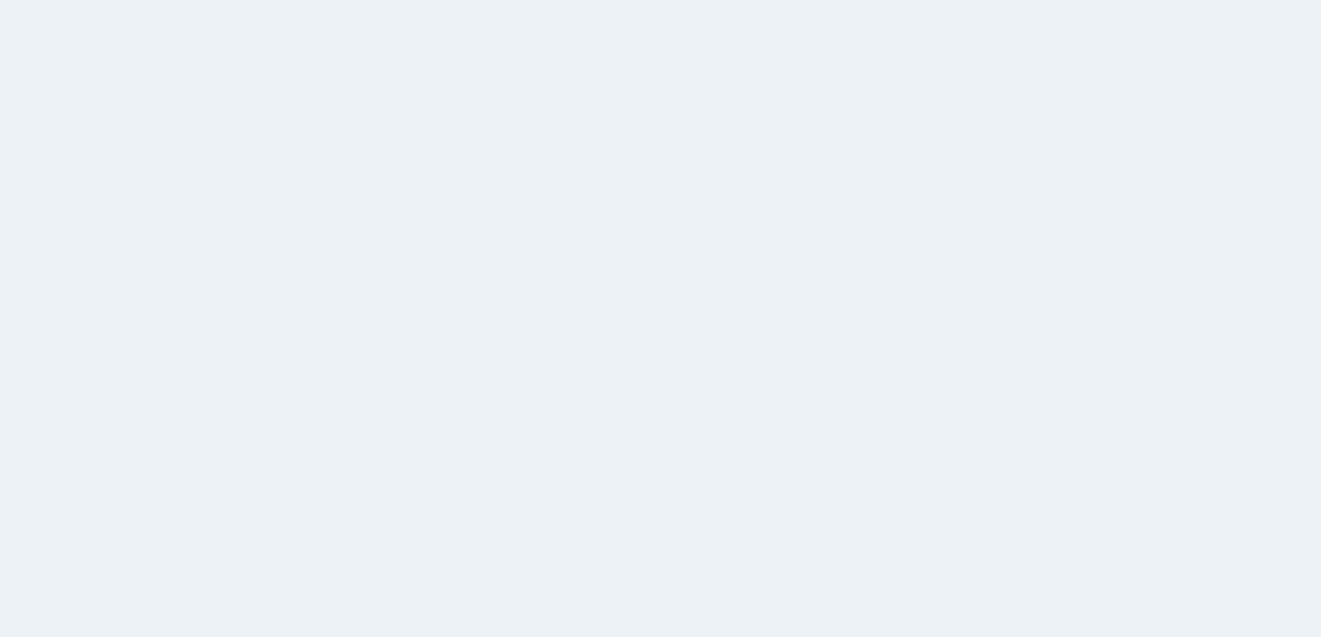
click at [661, 367] on span "PRO TIP" at bounding box center [696, 392] width 699 height 454
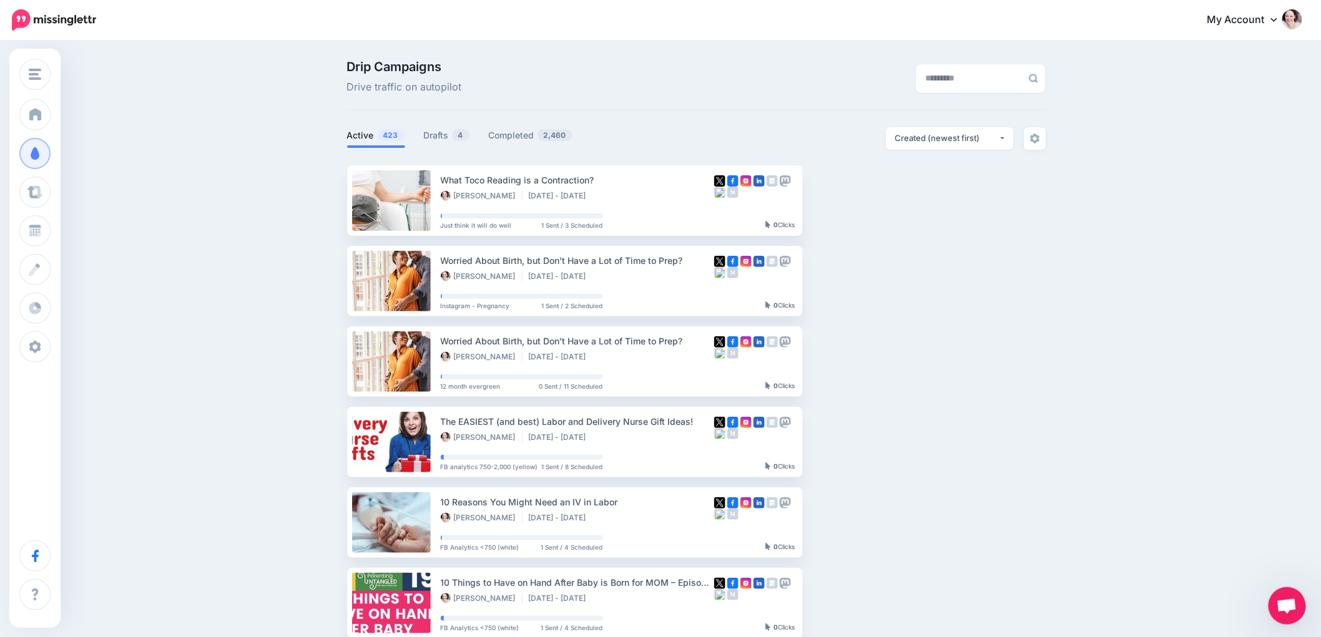
click at [425, 128] on ul "Active 423 Drafts 4 Completed 2,460" at bounding box center [522, 137] width 350 height 21
click at [434, 130] on link "Drafts 4" at bounding box center [447, 135] width 46 height 15
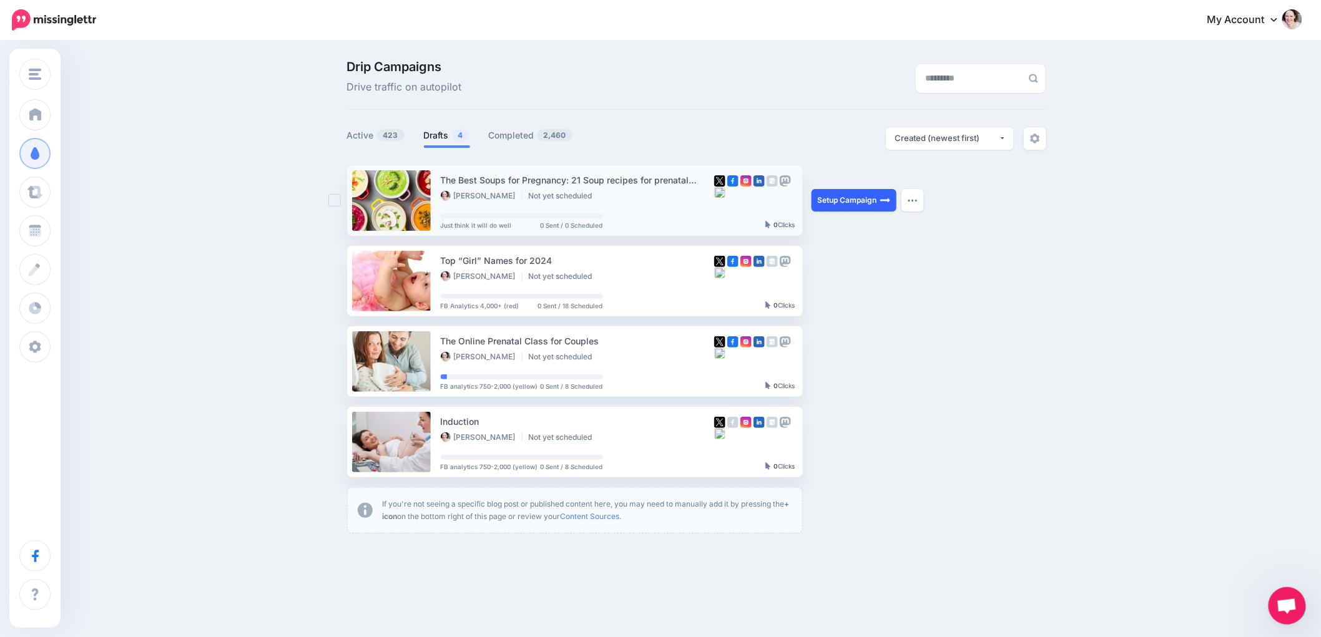
click at [859, 192] on link "Setup Campaign" at bounding box center [854, 200] width 85 height 22
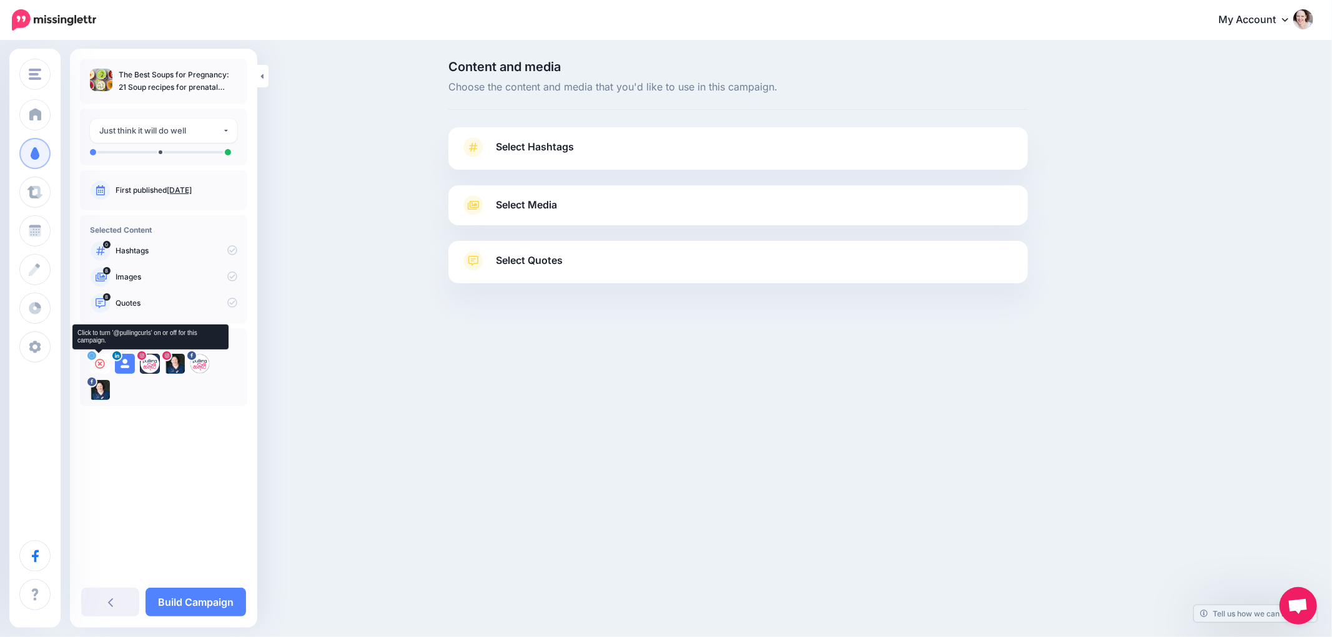
click at [97, 360] on icon at bounding box center [100, 364] width 10 height 10
click at [129, 364] on icon at bounding box center [125, 364] width 10 height 10
click at [148, 363] on icon at bounding box center [150, 364] width 10 height 10
click at [176, 365] on icon at bounding box center [175, 364] width 10 height 10
click at [202, 360] on icon at bounding box center [200, 364] width 10 height 10
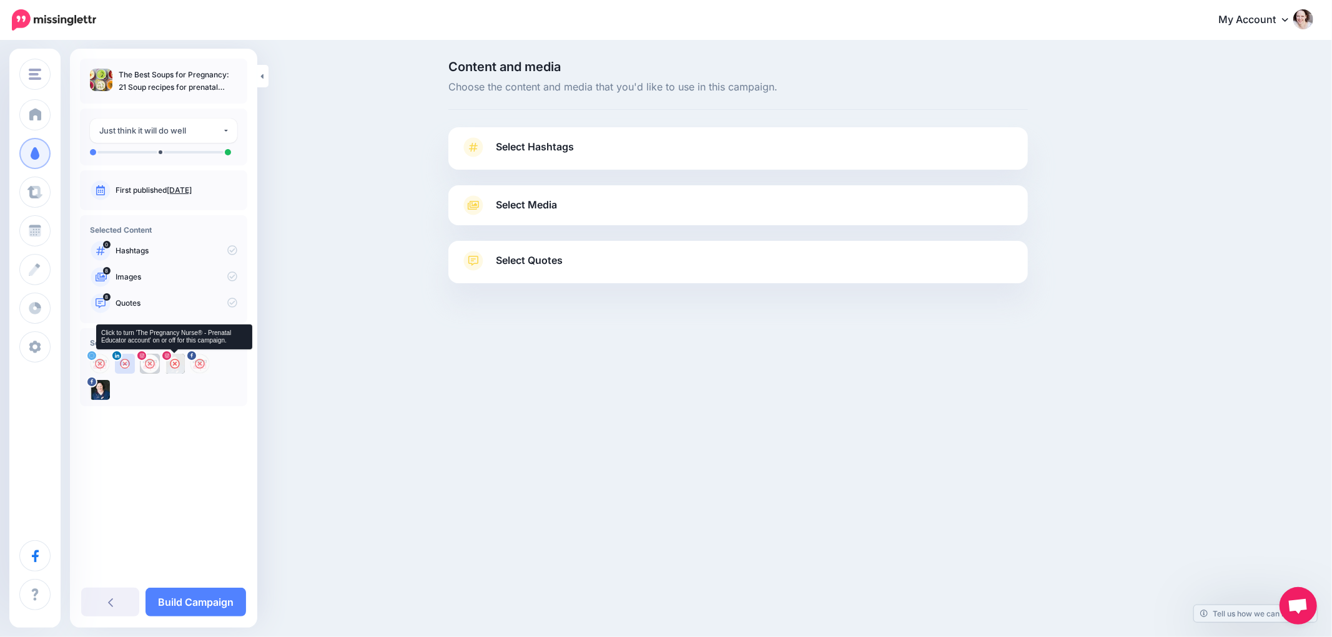
click at [176, 363] on icon at bounding box center [175, 364] width 10 height 10
drag, startPoint x: 514, startPoint y: 158, endPoint x: 511, endPoint y: 177, distance: 19.1
click at [514, 159] on link "Select Hashtags" at bounding box center [738, 153] width 554 height 32
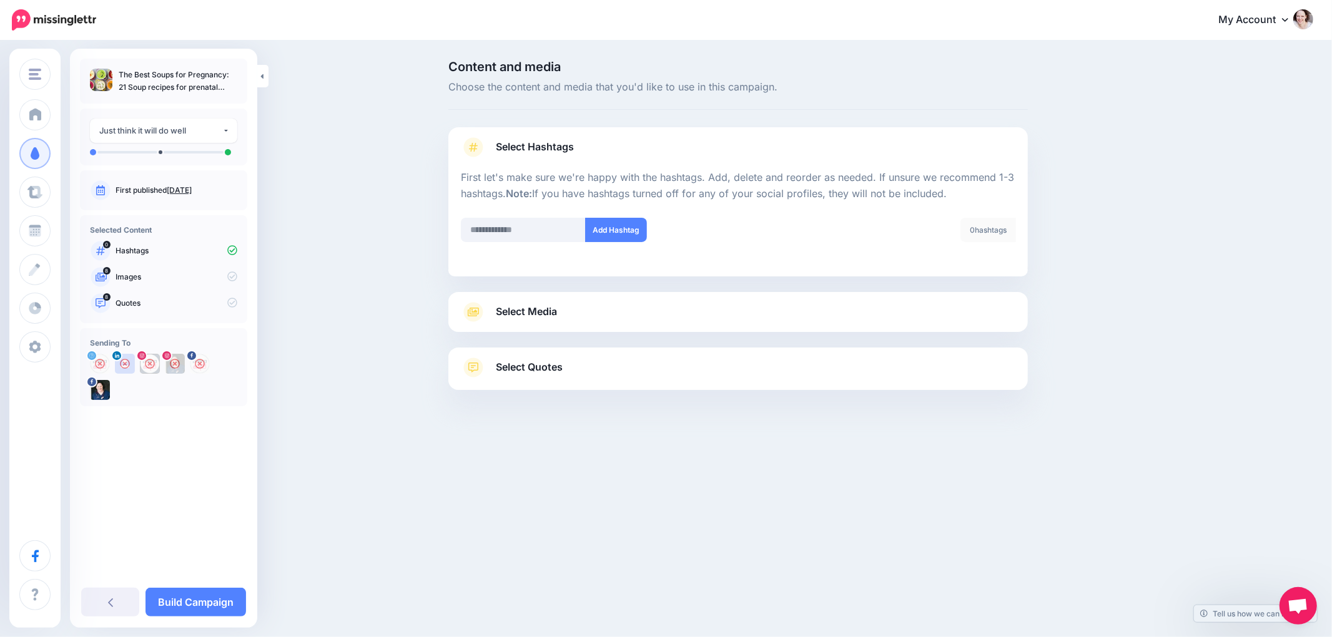
click at [517, 297] on div "Select Media Next, let's make sure we have the best media for this campaign. De…" at bounding box center [737, 312] width 579 height 40
click at [521, 307] on span "Select Media" at bounding box center [526, 311] width 61 height 17
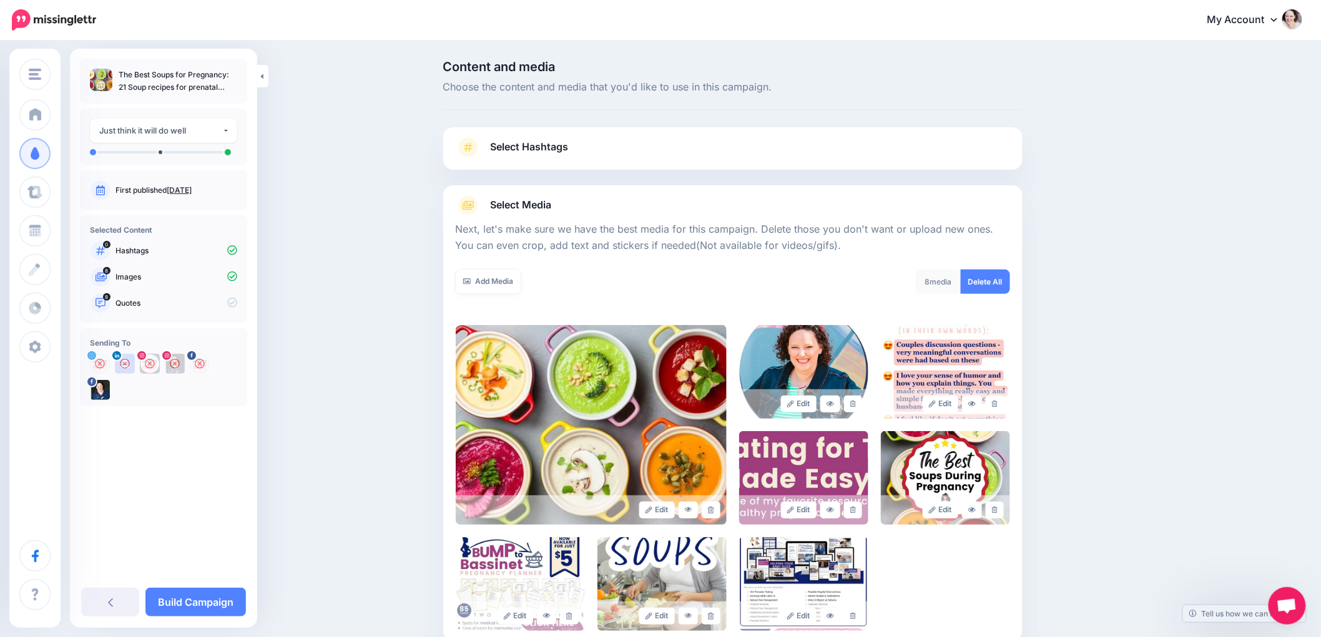
click at [1006, 265] on div at bounding box center [733, 262] width 554 height 16
click at [1003, 278] on link "Delete All" at bounding box center [985, 282] width 49 height 24
click at [489, 282] on link "Add Media" at bounding box center [489, 282] width 66 height 24
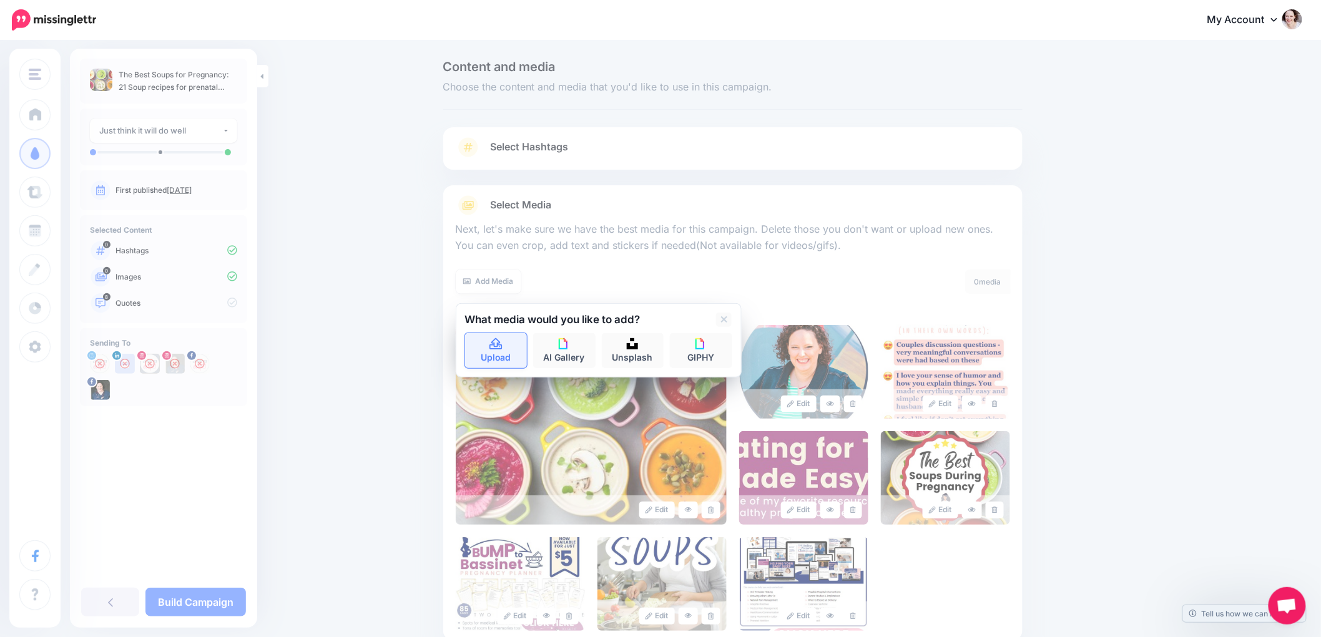
click at [496, 343] on icon at bounding box center [496, 344] width 14 height 11
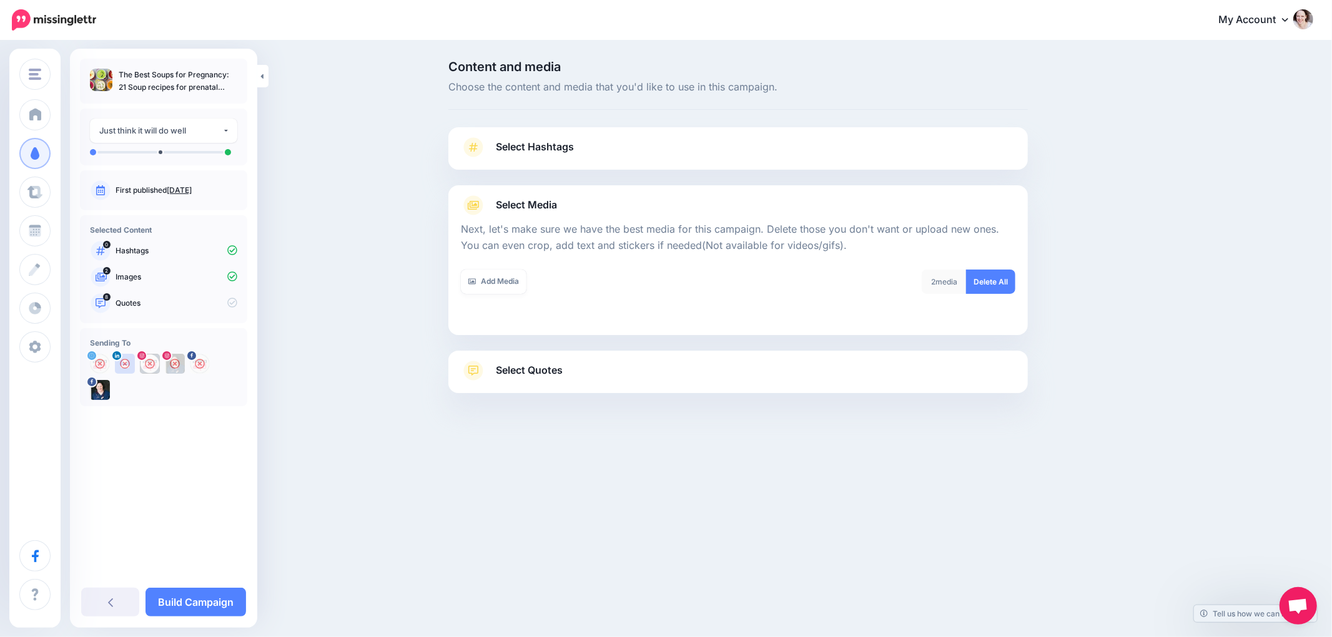
click at [537, 379] on link "Select Quotes" at bounding box center [738, 377] width 554 height 32
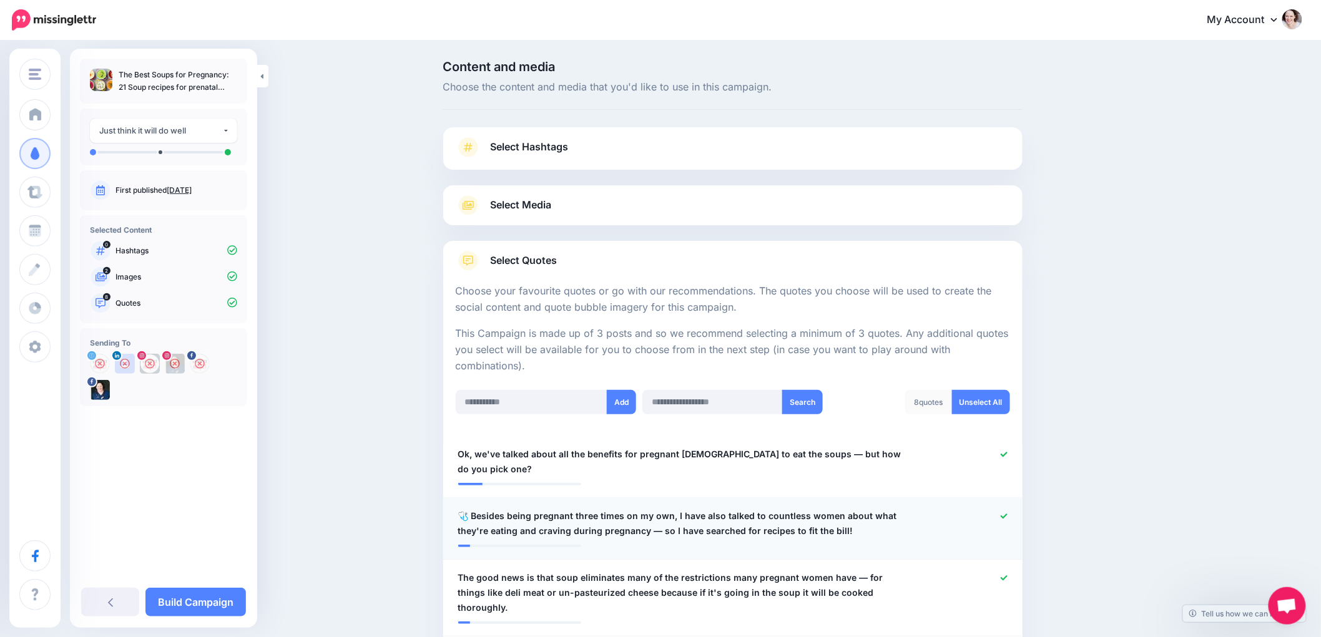
click at [1007, 513] on icon at bounding box center [1004, 516] width 7 height 7
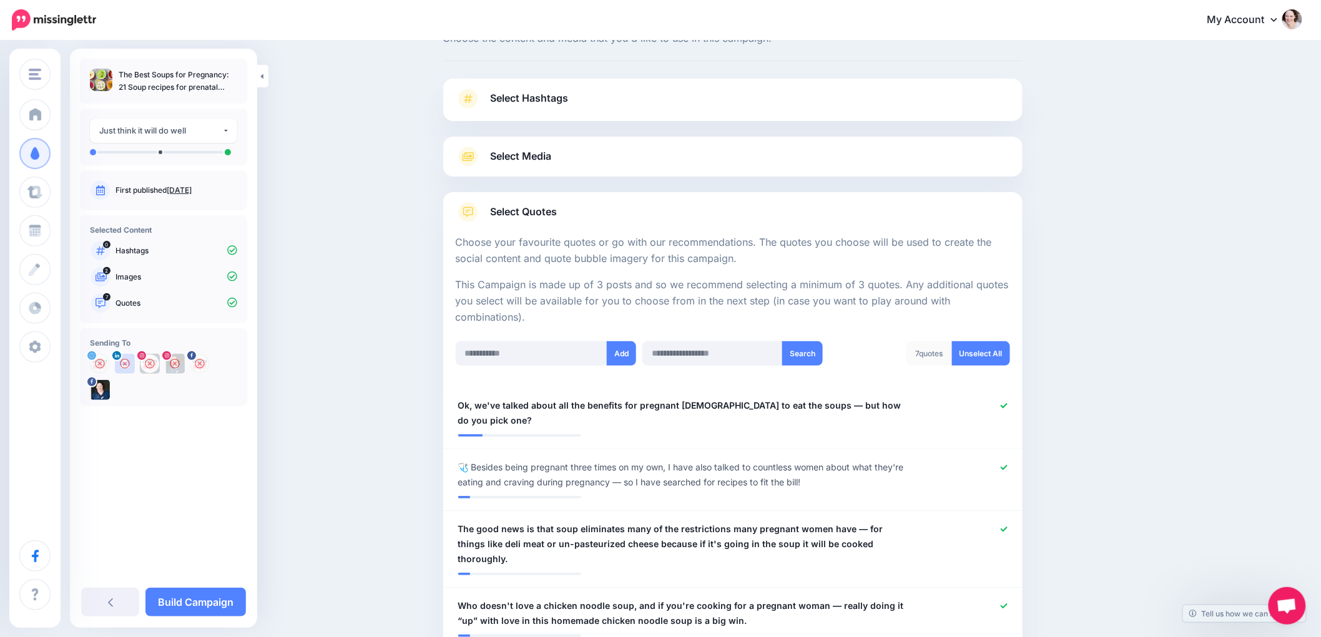
scroll to position [208, 0]
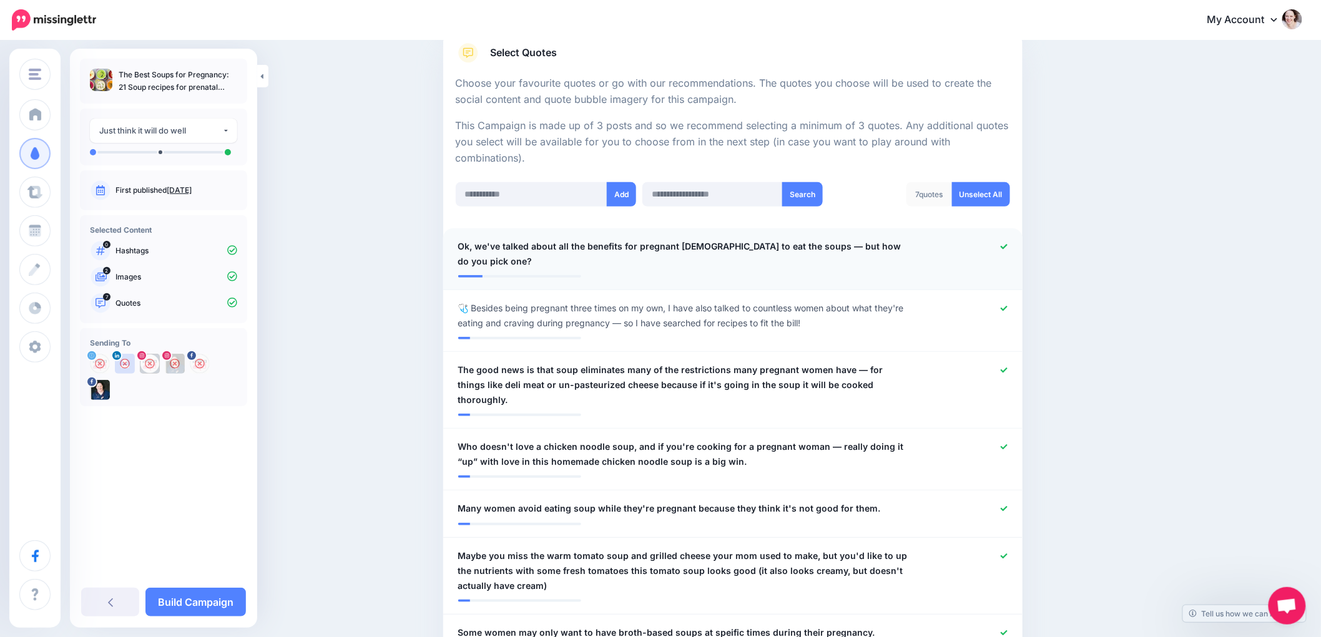
click at [1008, 245] on icon at bounding box center [1004, 246] width 7 height 7
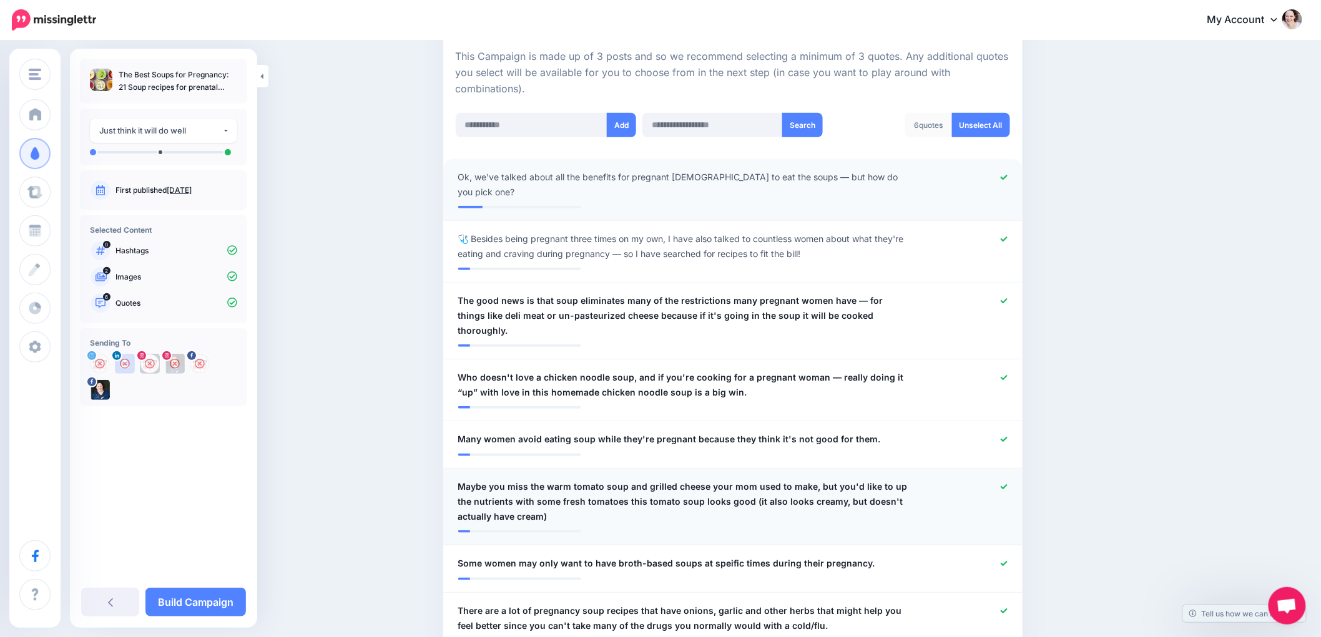
scroll to position [346, 0]
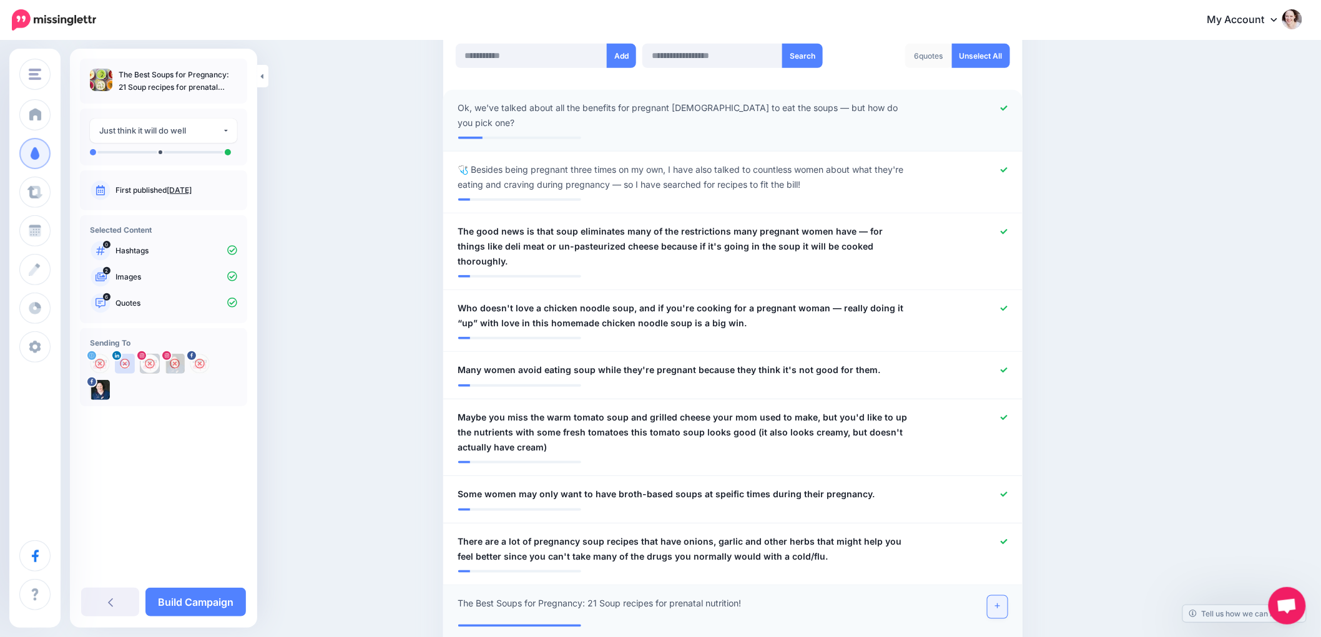
click at [1008, 596] on link at bounding box center [998, 607] width 20 height 22
click at [171, 594] on link "Build Campaign" at bounding box center [195, 602] width 101 height 29
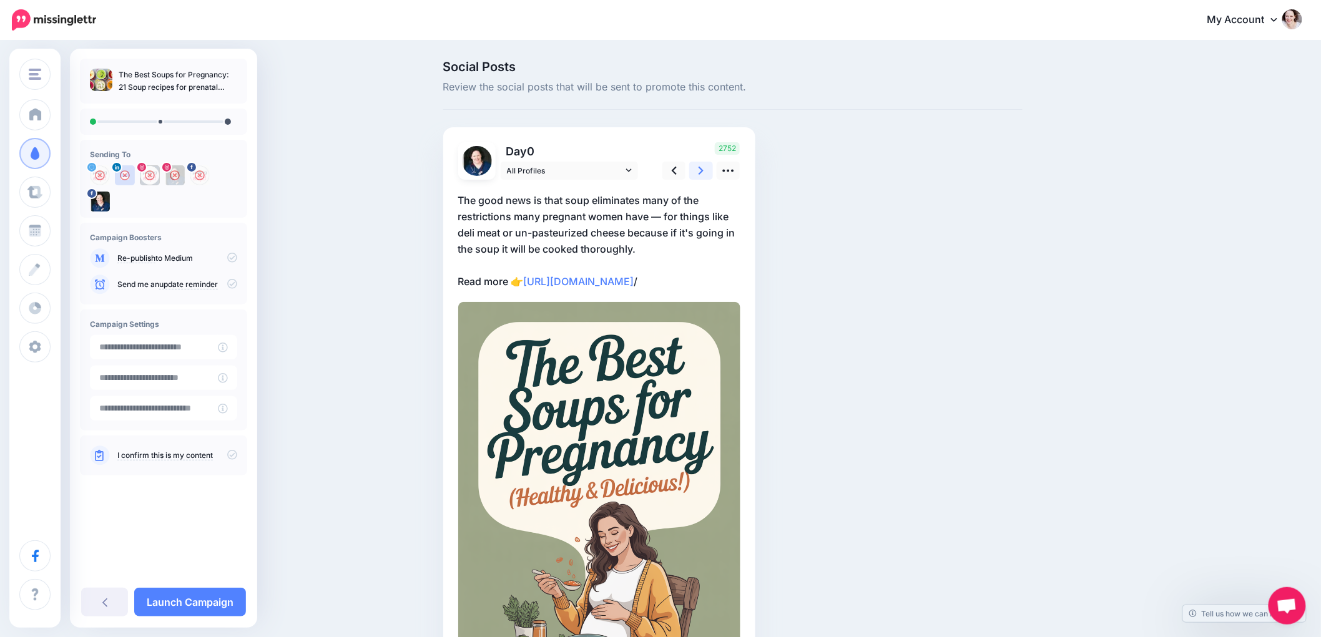
click at [712, 169] on link at bounding box center [701, 171] width 24 height 18
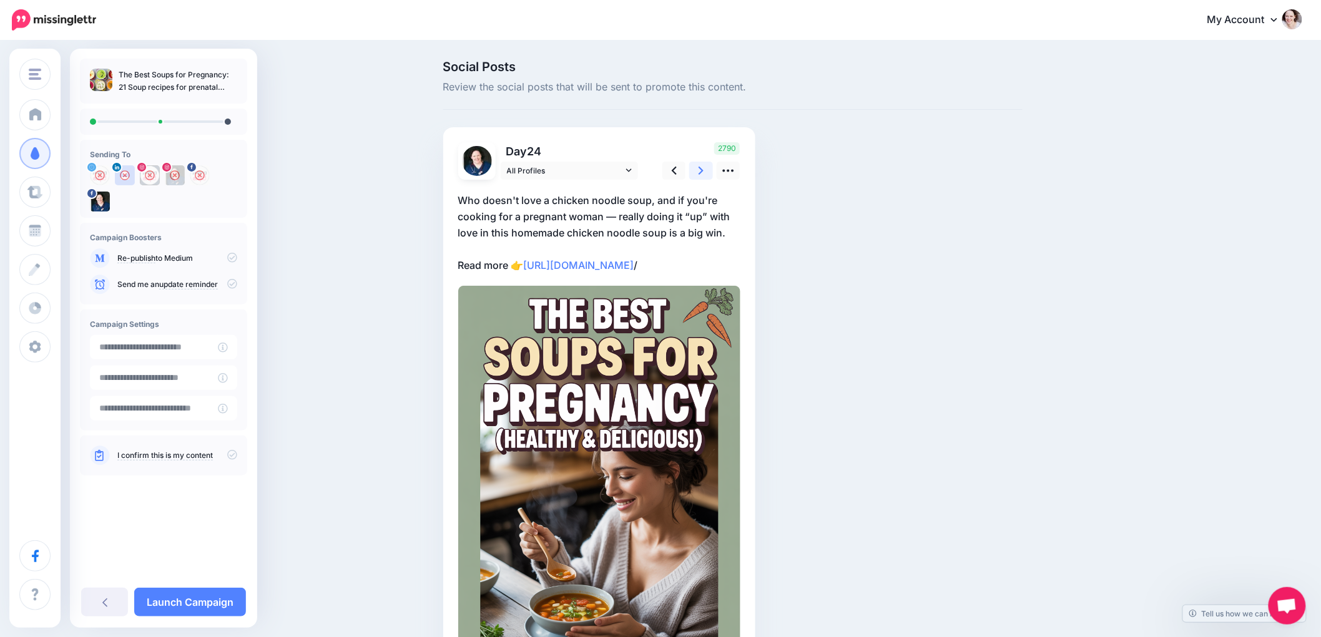
click at [712, 169] on link at bounding box center [701, 171] width 24 height 18
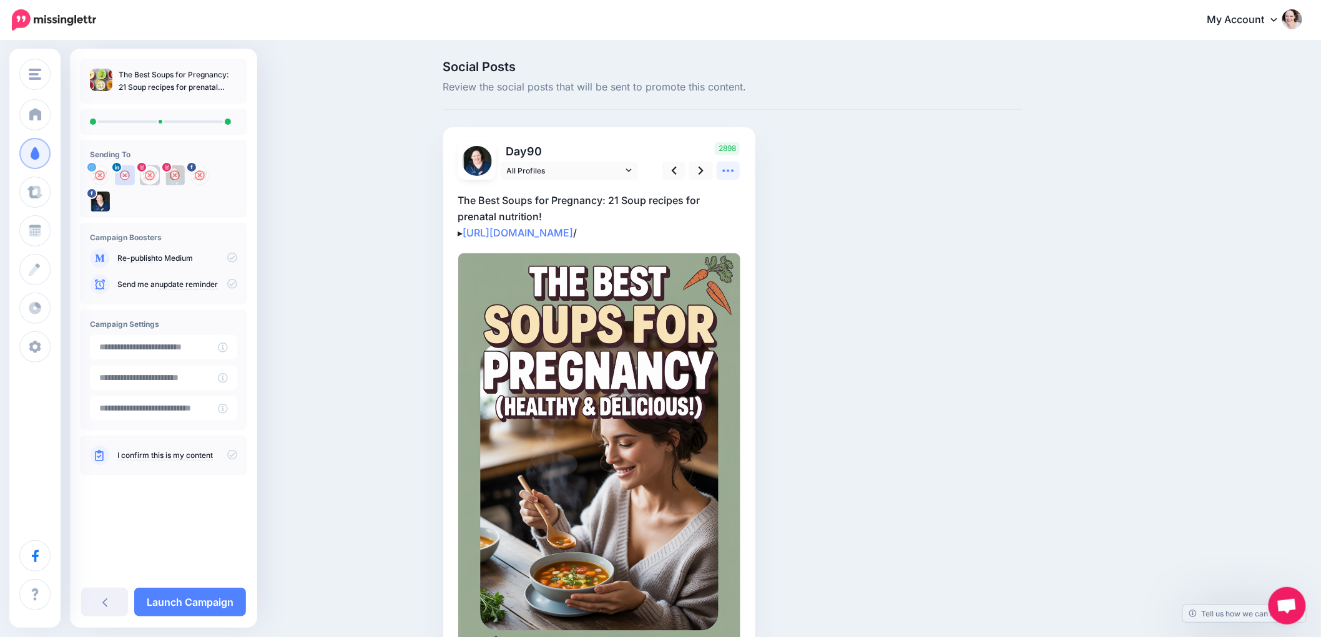
click at [735, 166] on icon at bounding box center [728, 170] width 13 height 13
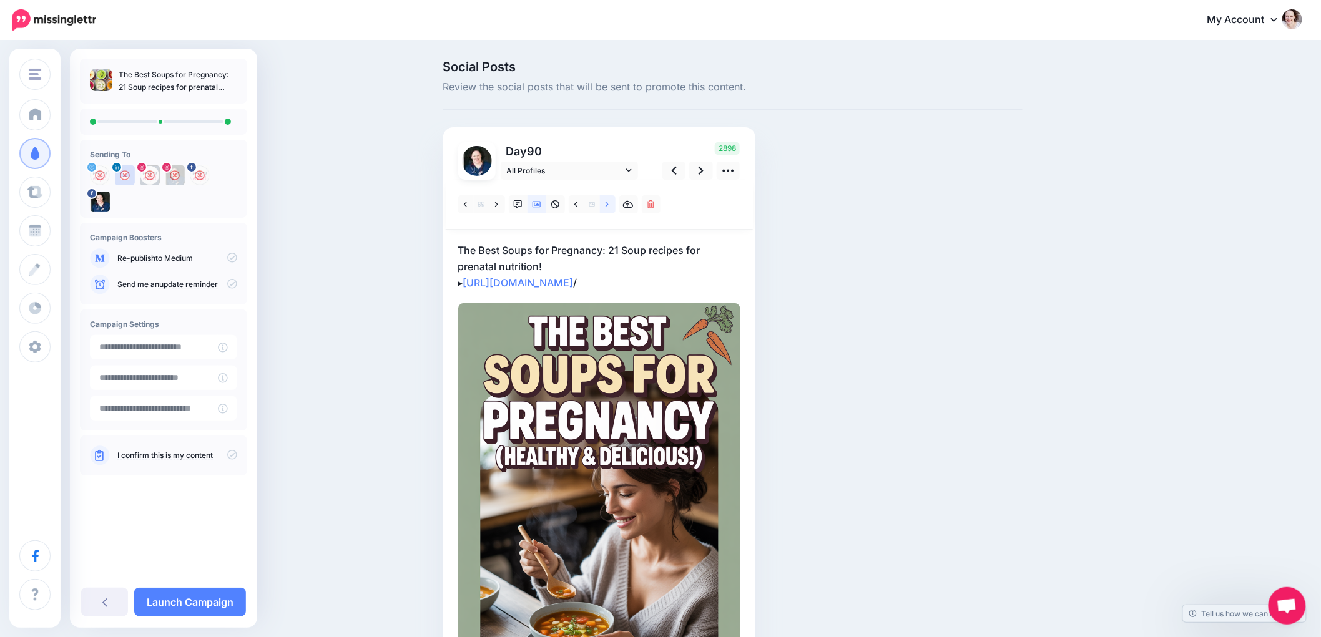
click at [609, 205] on link at bounding box center [608, 204] width 16 height 18
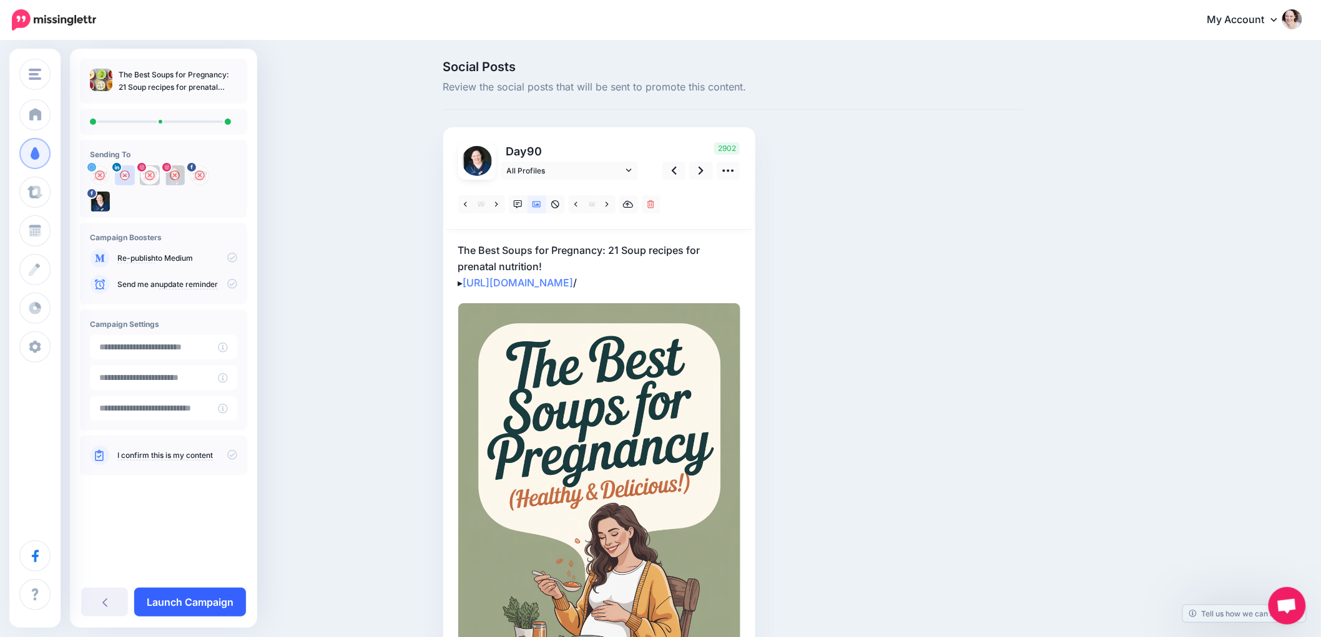
click at [175, 599] on link "Launch Campaign" at bounding box center [190, 602] width 112 height 29
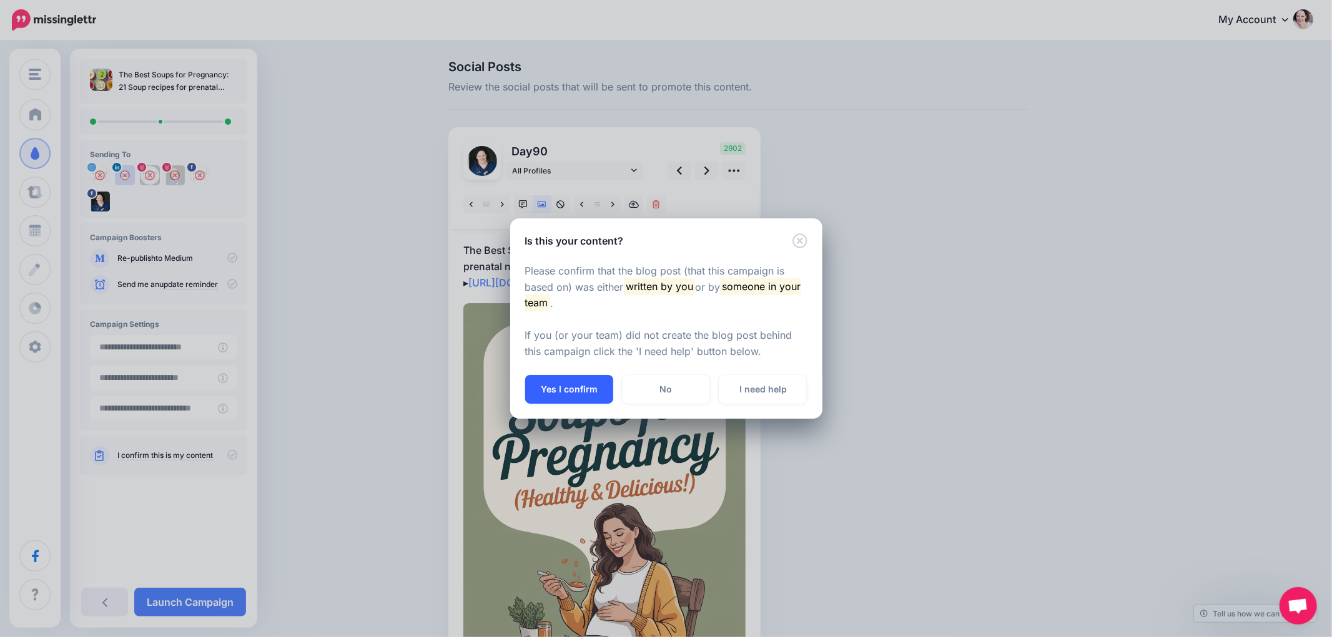
click at [579, 386] on button "Yes I confirm" at bounding box center [569, 389] width 88 height 29
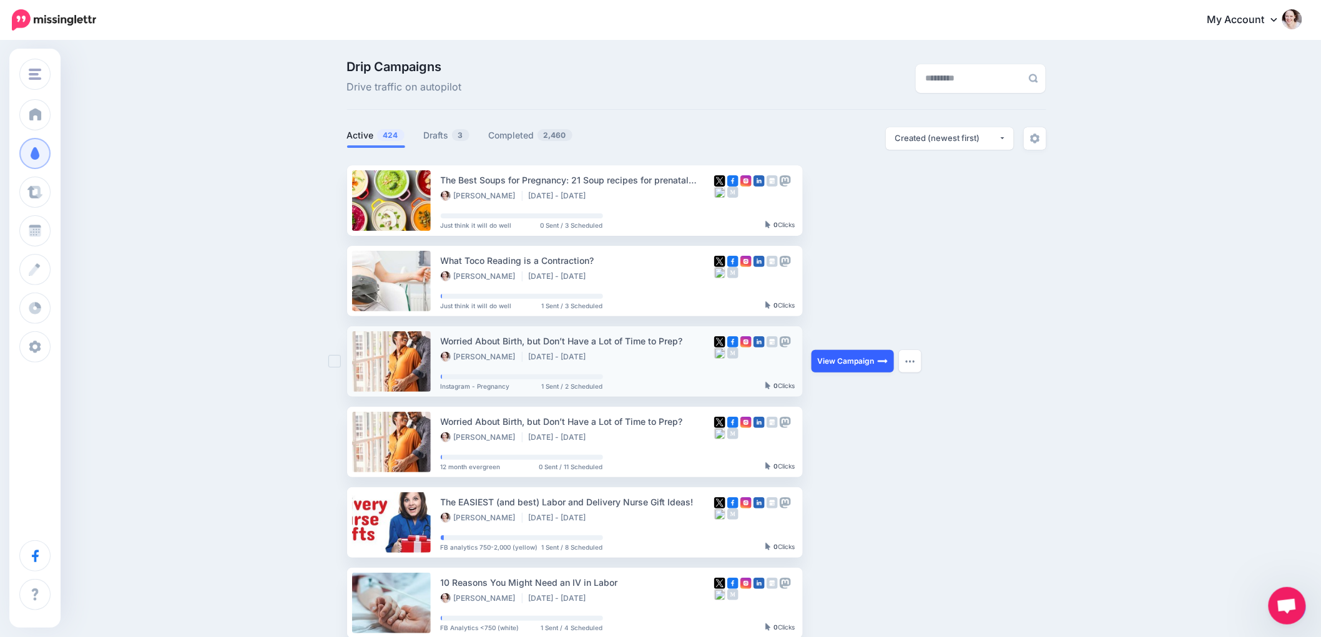
click at [858, 364] on link "View Campaign" at bounding box center [853, 361] width 82 height 22
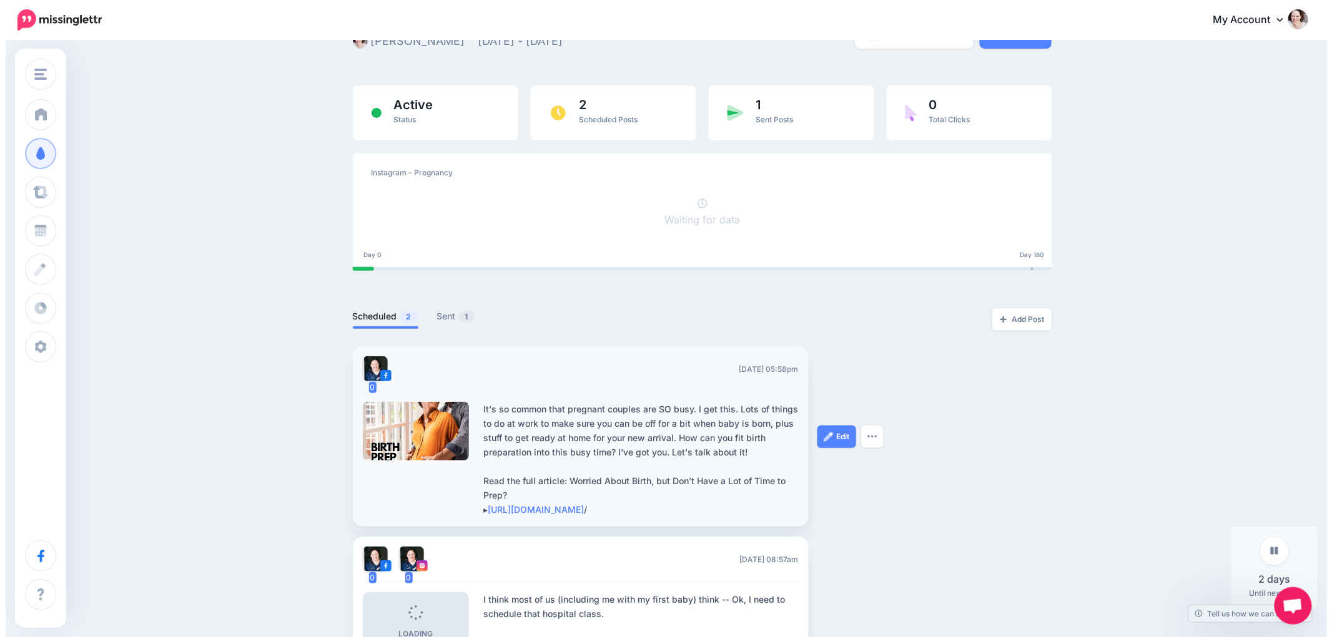
scroll to position [208, 0]
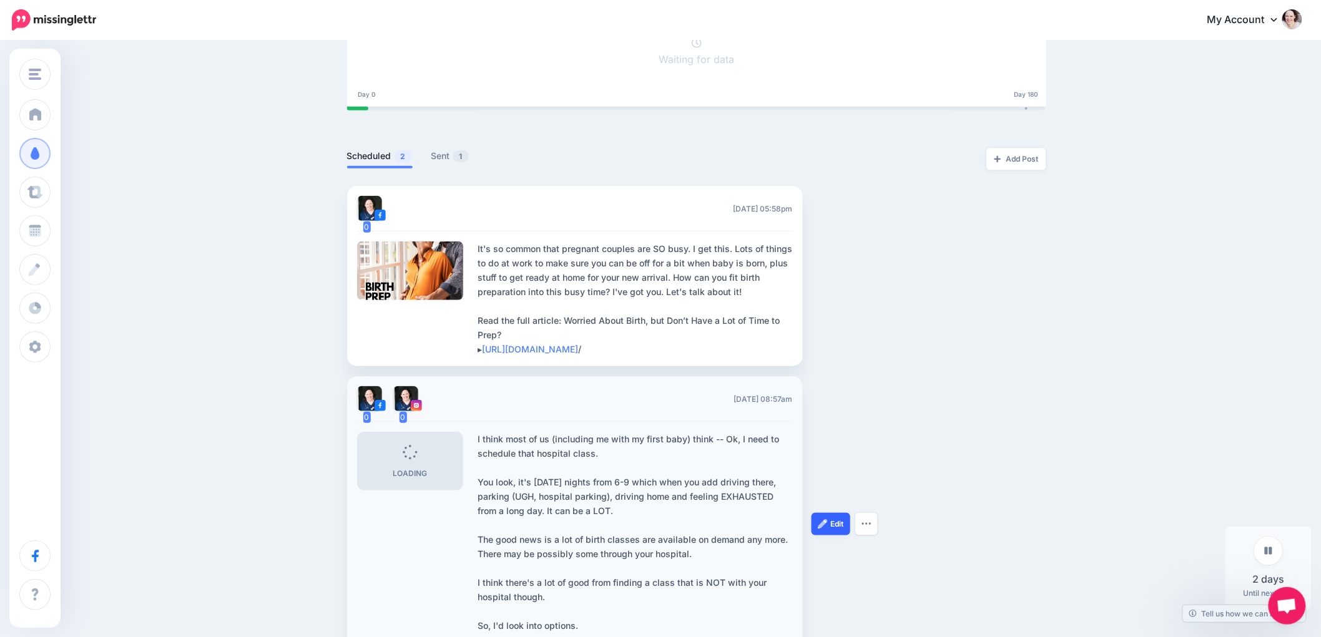
click at [825, 518] on link "Edit" at bounding box center [831, 524] width 39 height 22
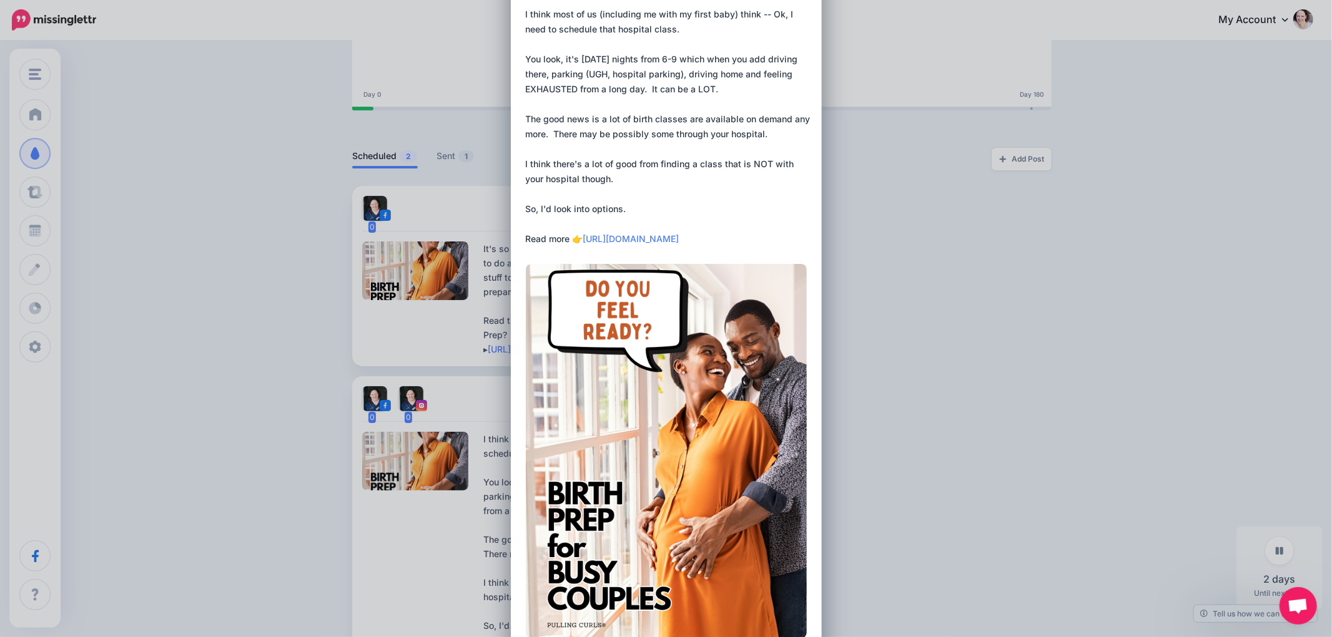
scroll to position [0, 0]
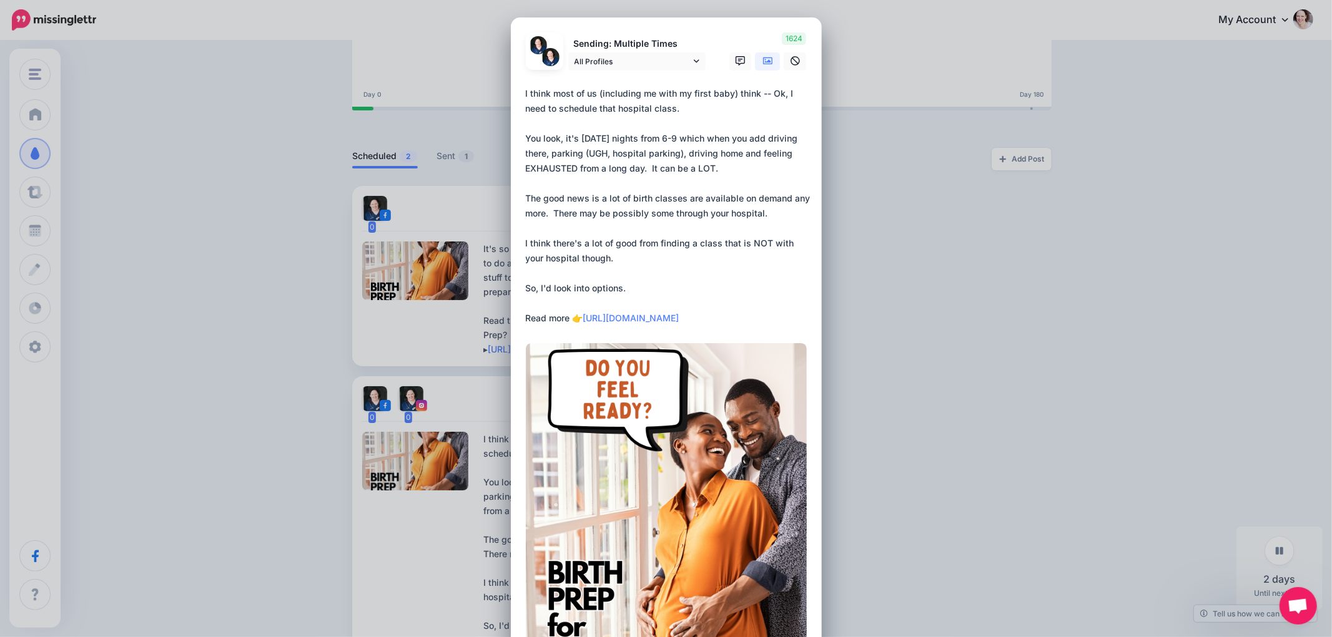
click at [763, 58] on icon at bounding box center [768, 61] width 10 height 10
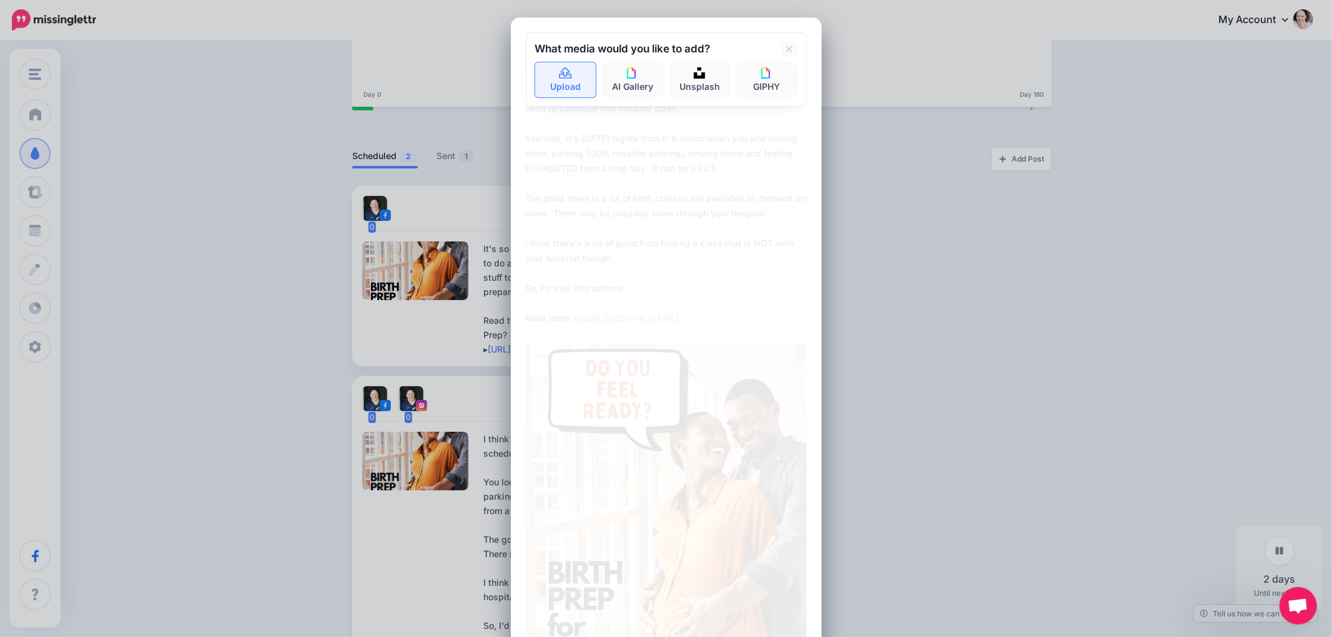
drag, startPoint x: 525, startPoint y: 62, endPoint x: 542, endPoint y: 71, distance: 18.7
click at [526, 64] on div "What media would you like to add? Upload AI Gallery Unsplash GIPHY" at bounding box center [666, 69] width 281 height 74
click at [542, 71] on link "Upload" at bounding box center [565, 79] width 61 height 35
click at [546, 89] on link "Upload" at bounding box center [565, 79] width 61 height 35
type textarea "**********"
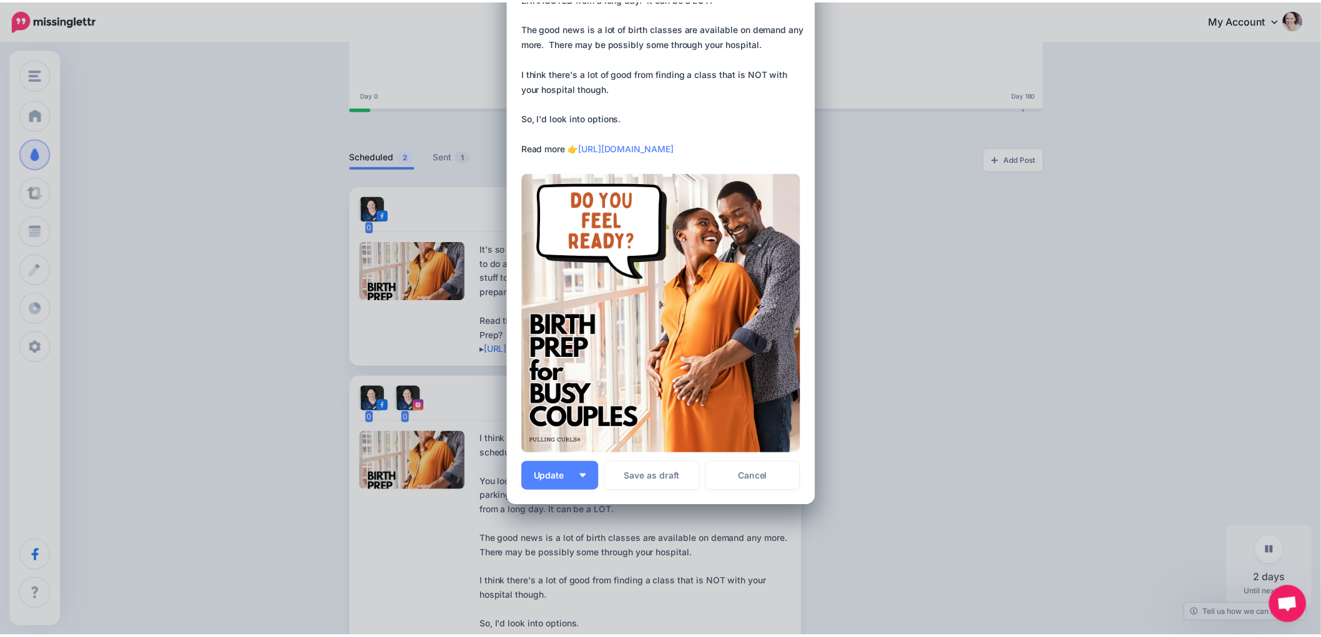
scroll to position [174, 0]
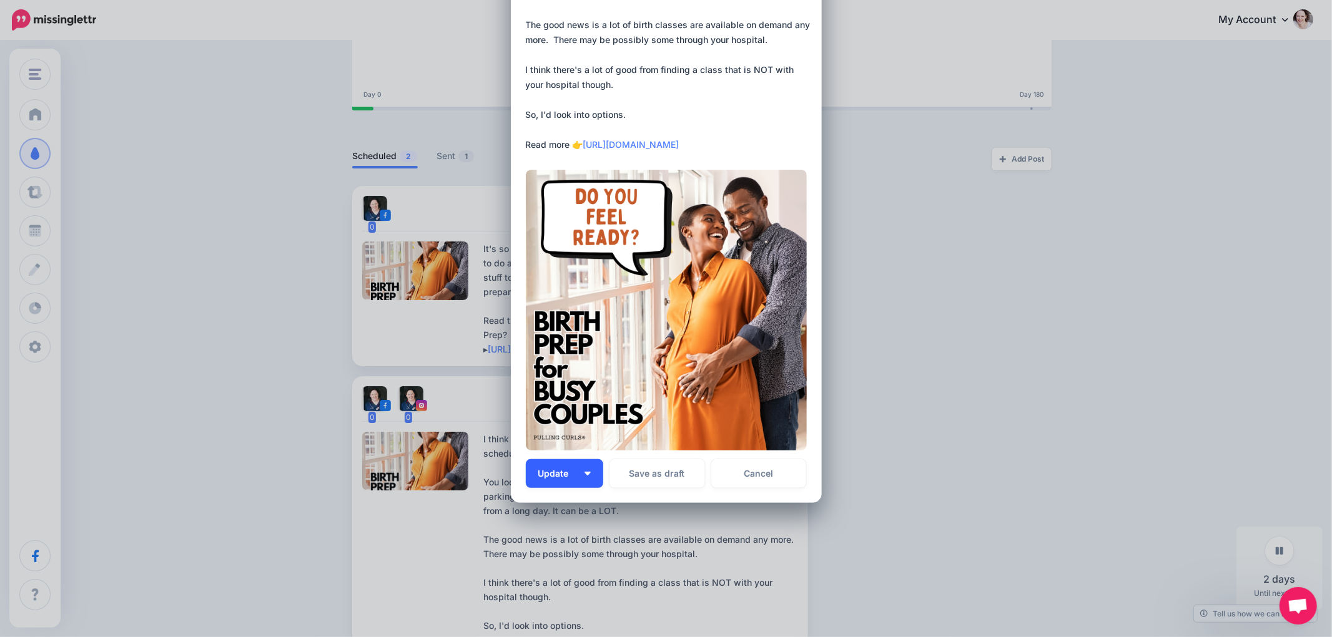
click at [595, 470] on button "Update" at bounding box center [564, 474] width 77 height 29
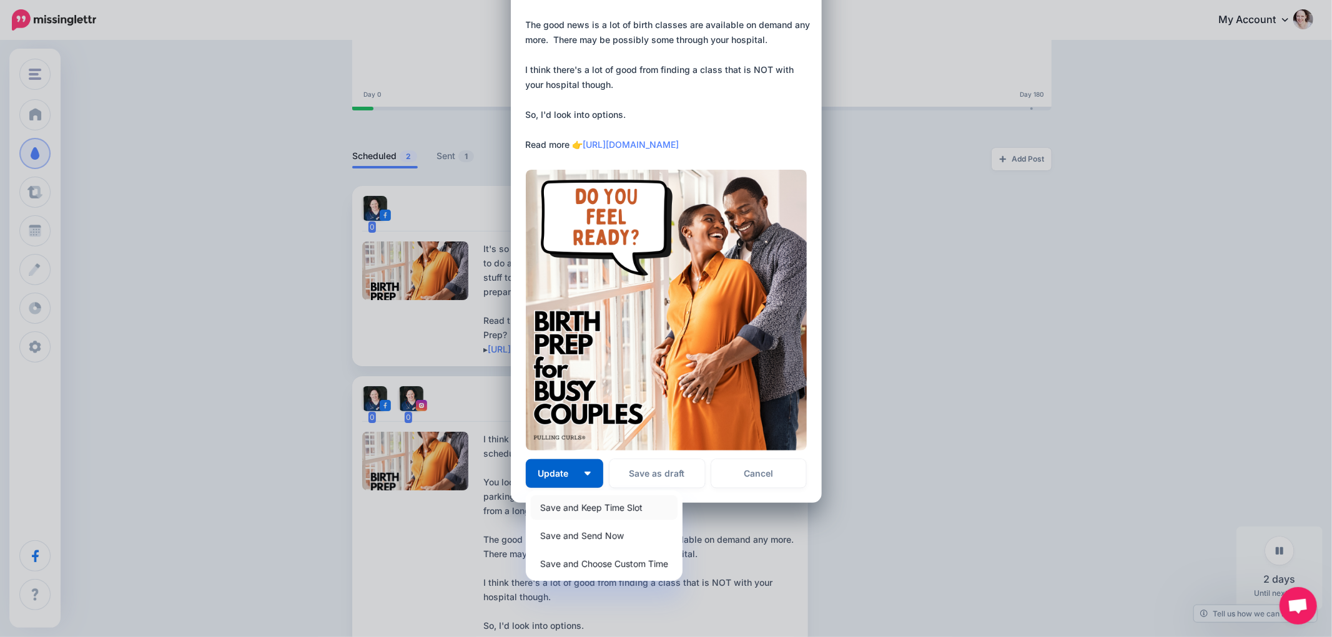
click at [582, 506] on link "Save and Keep Time Slot" at bounding box center [604, 508] width 147 height 24
